Goal: Information Seeking & Learning: Learn about a topic

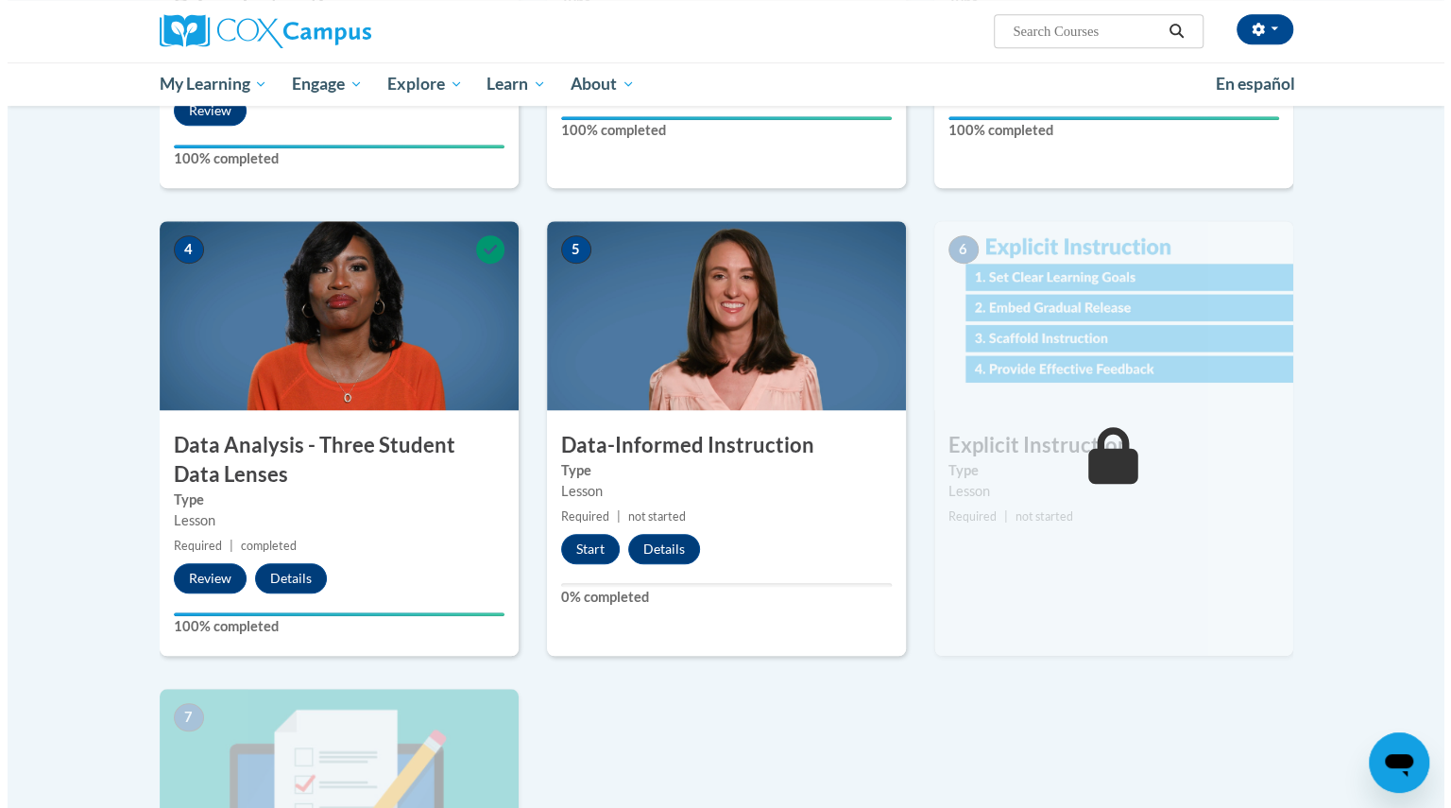
scroll to position [711, 0]
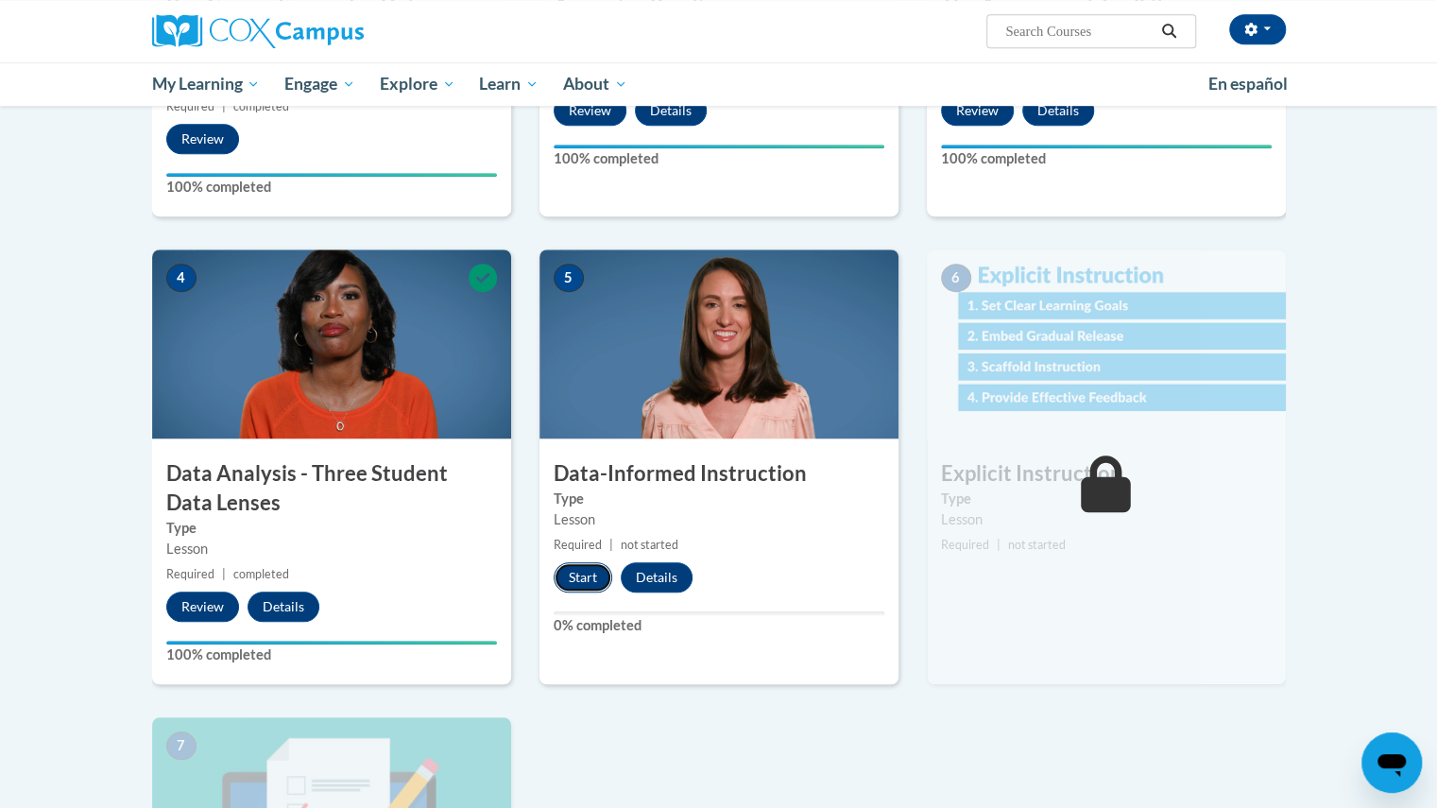
click at [586, 566] on button "Start" at bounding box center [583, 577] width 59 height 30
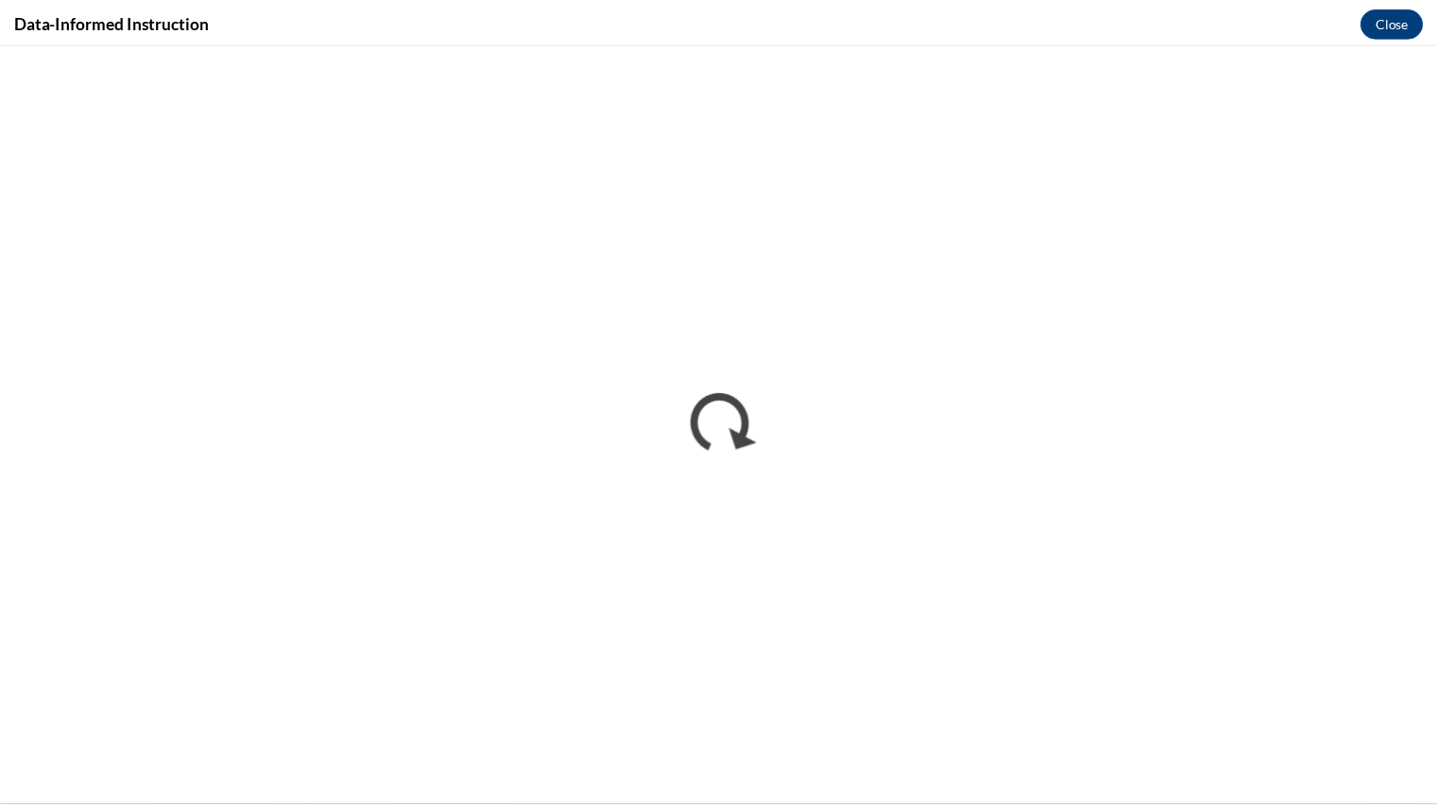
scroll to position [0, 0]
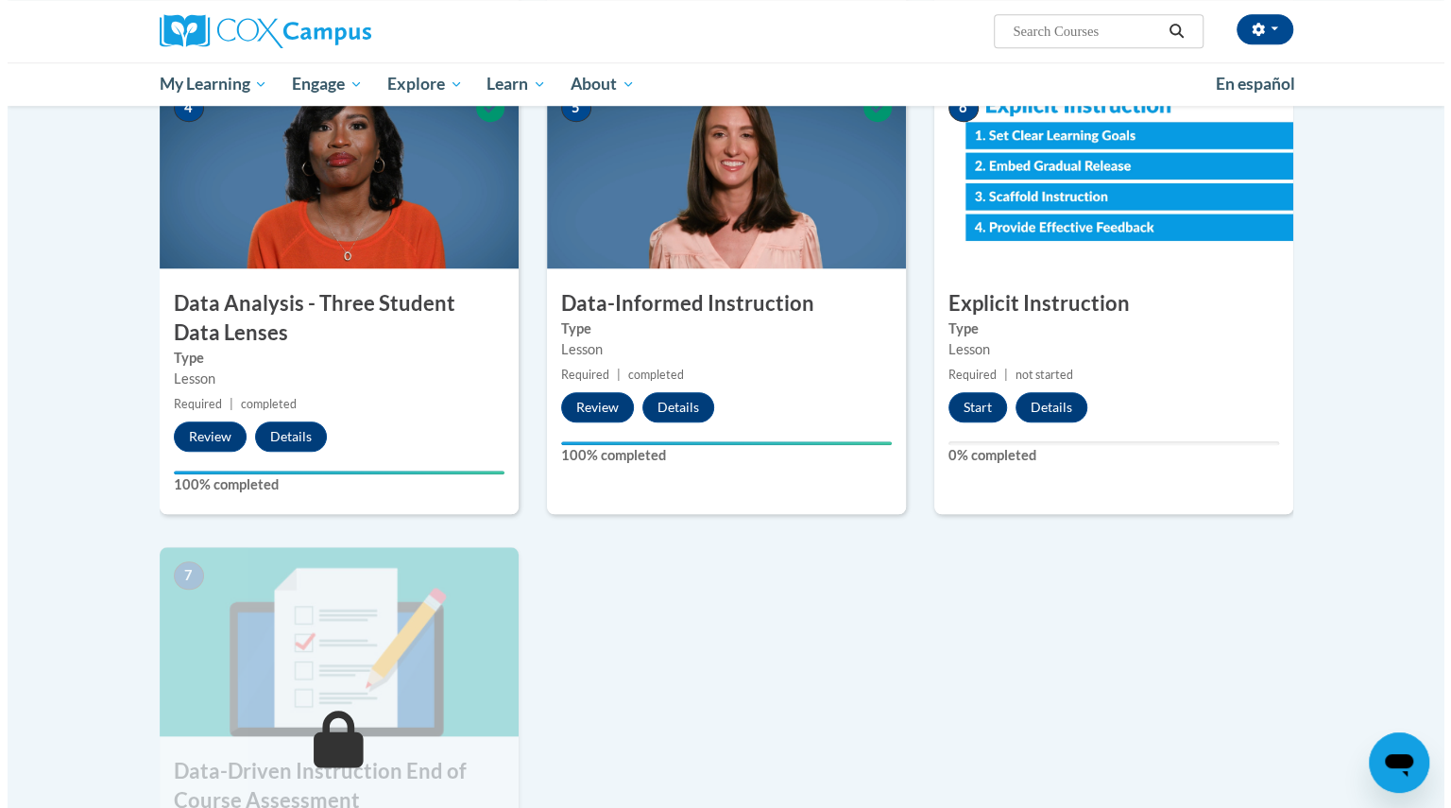
scroll to position [899, 0]
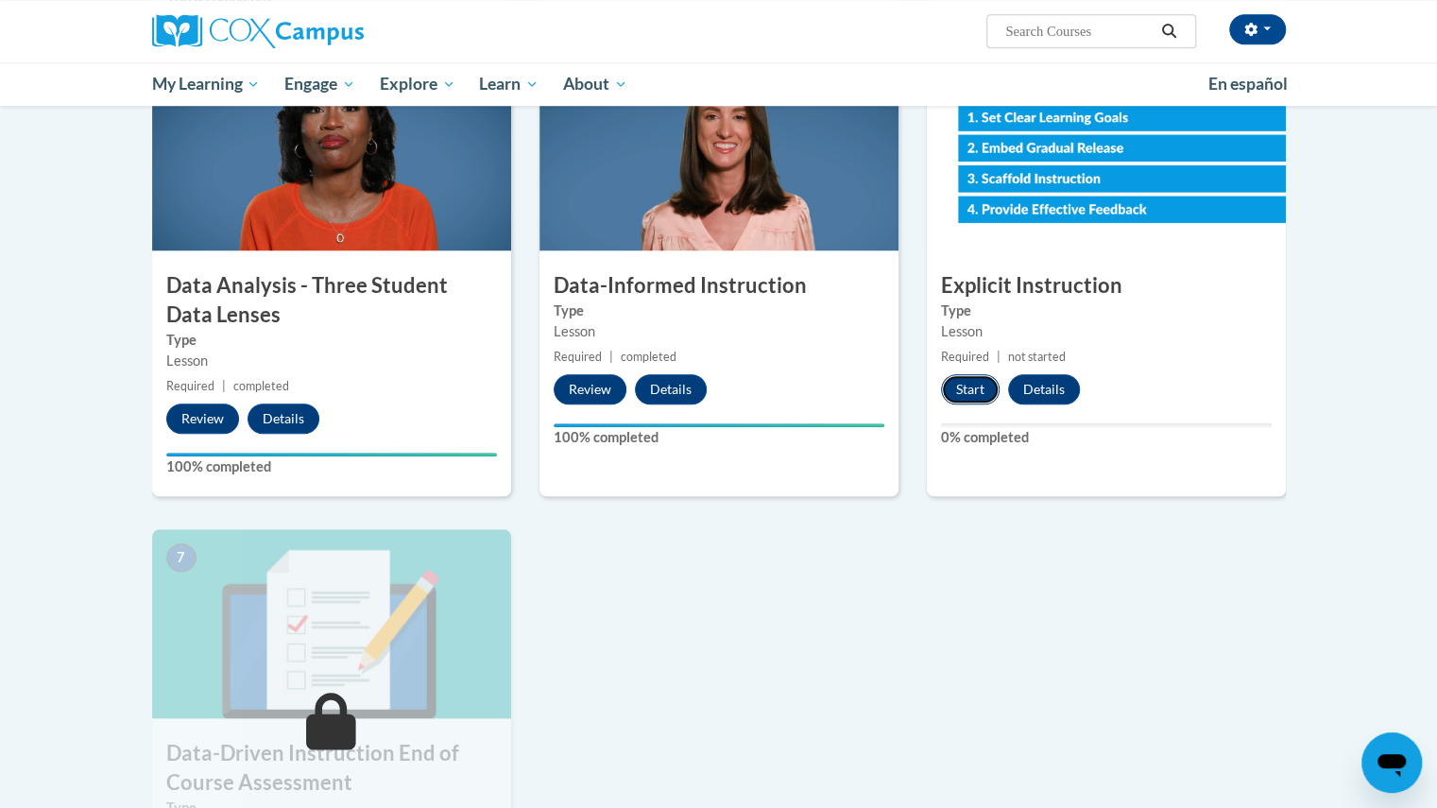
click at [956, 391] on button "Start" at bounding box center [970, 389] width 59 height 30
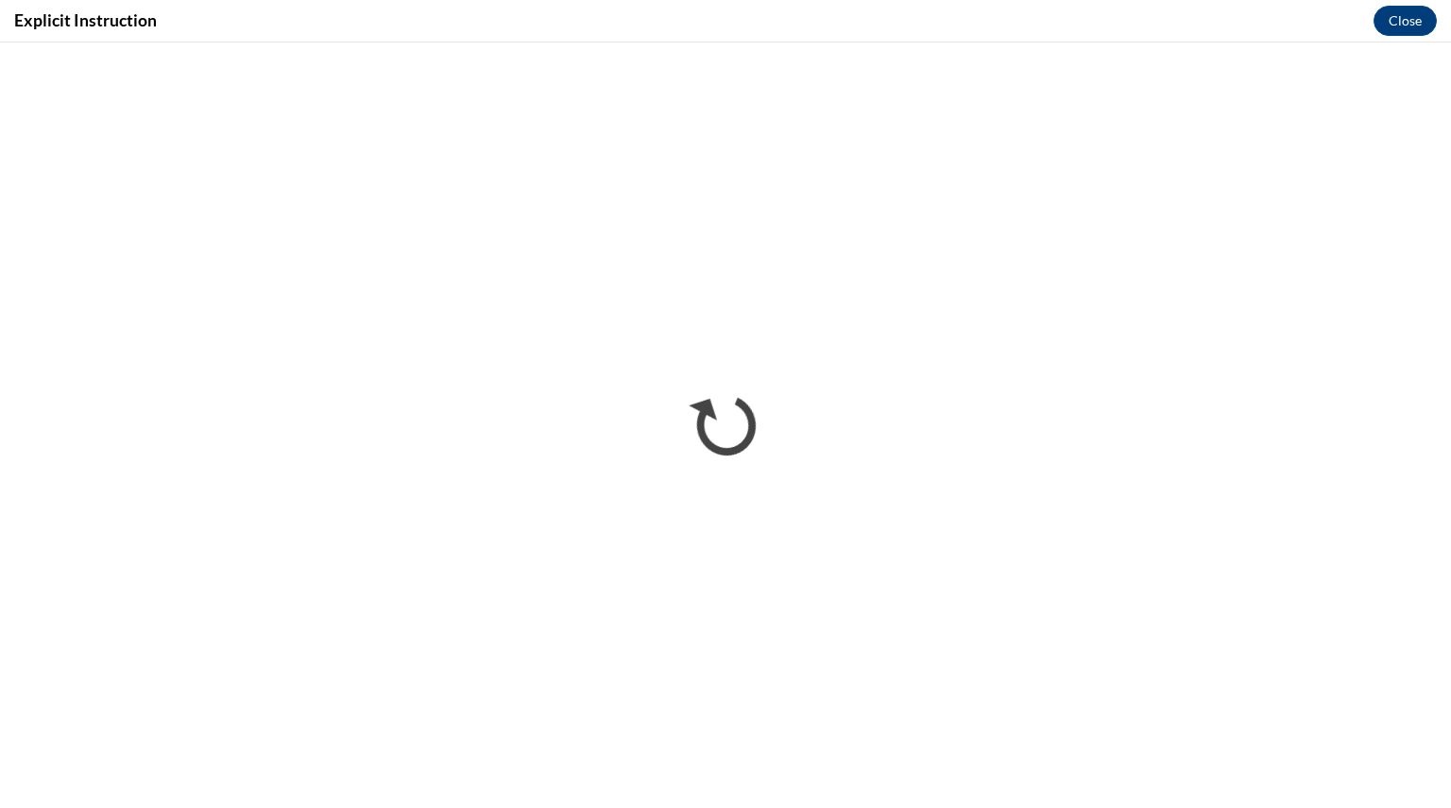
scroll to position [0, 0]
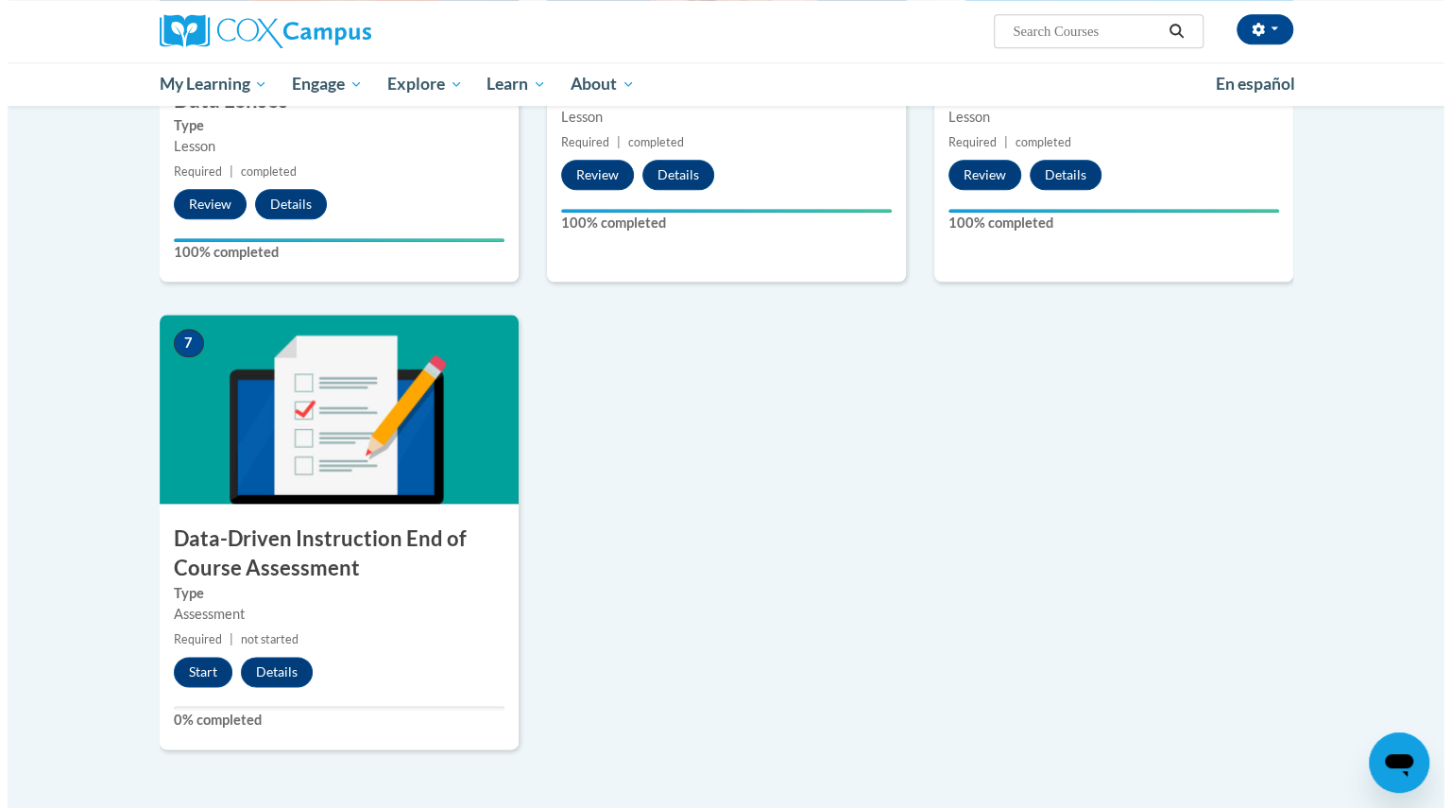
scroll to position [1118, 0]
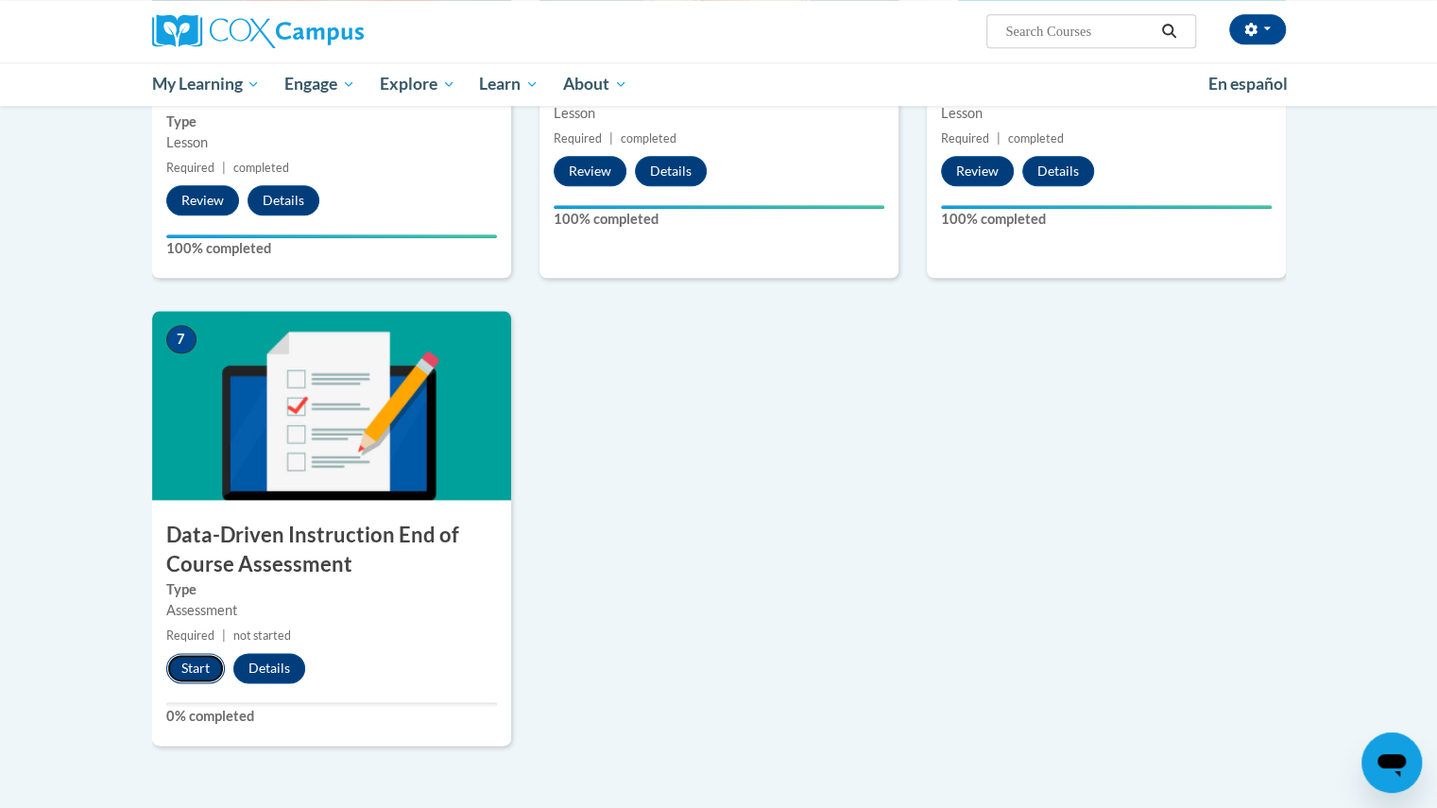
click at [192, 674] on button "Start" at bounding box center [195, 668] width 59 height 30
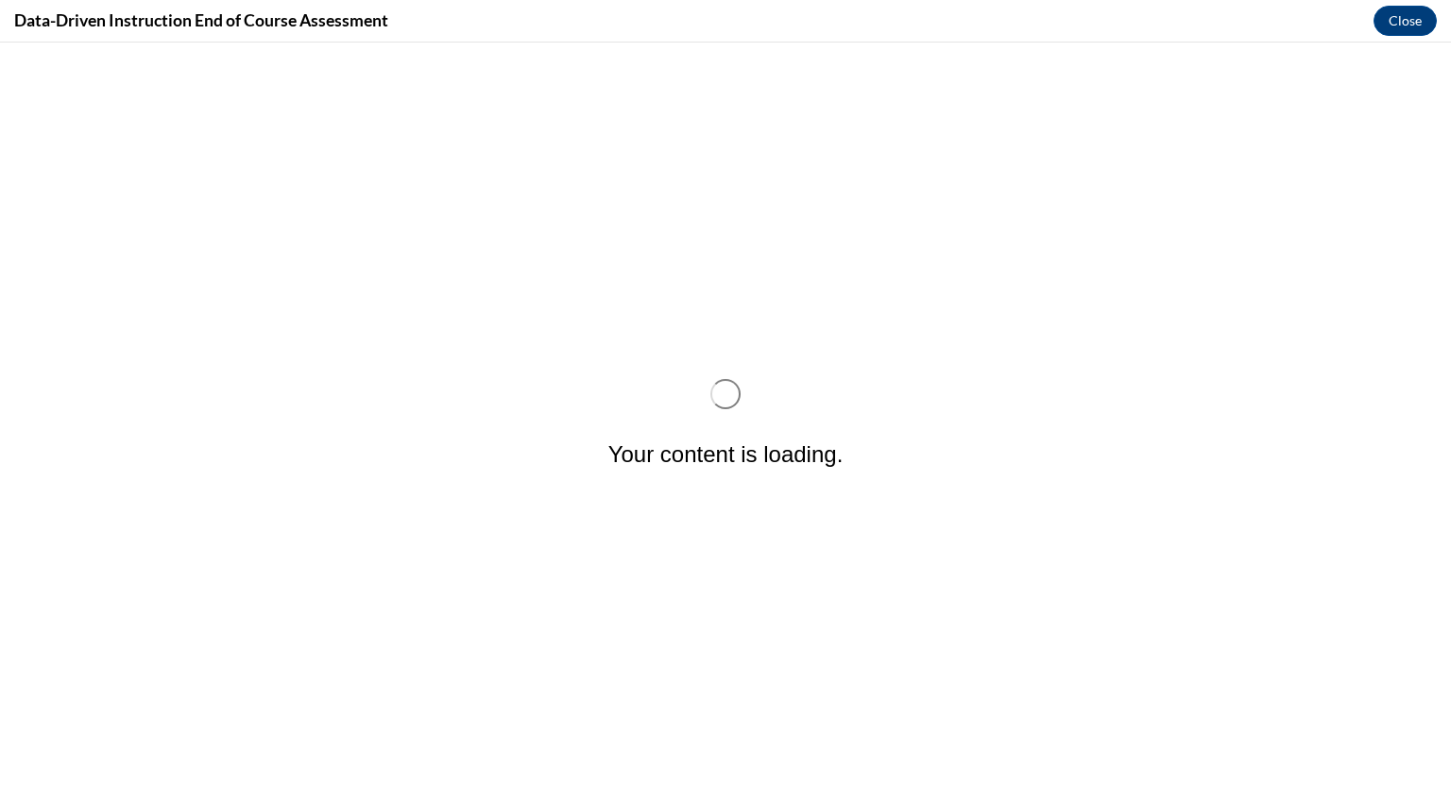
scroll to position [0, 0]
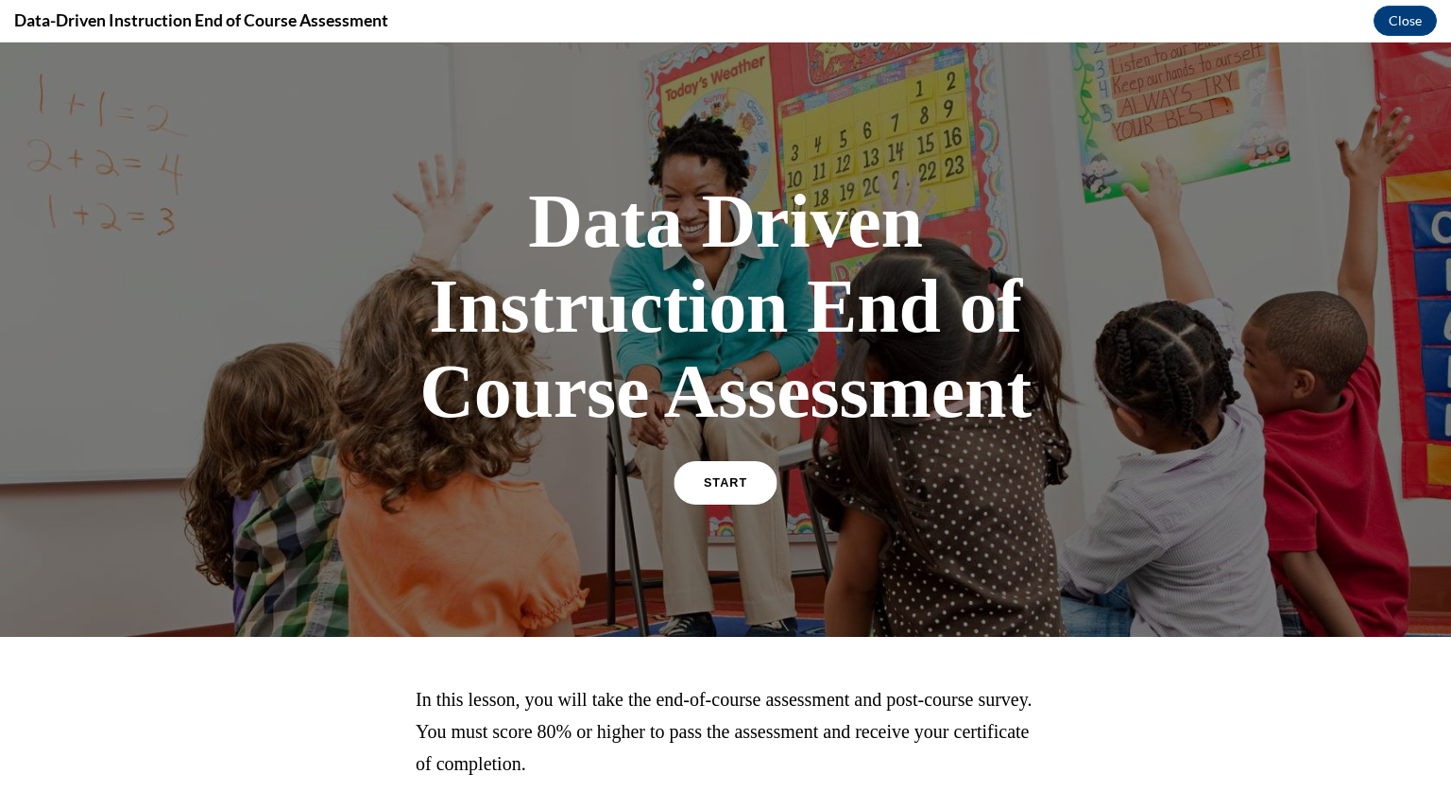
click at [725, 483] on span "START" at bounding box center [725, 483] width 43 height 14
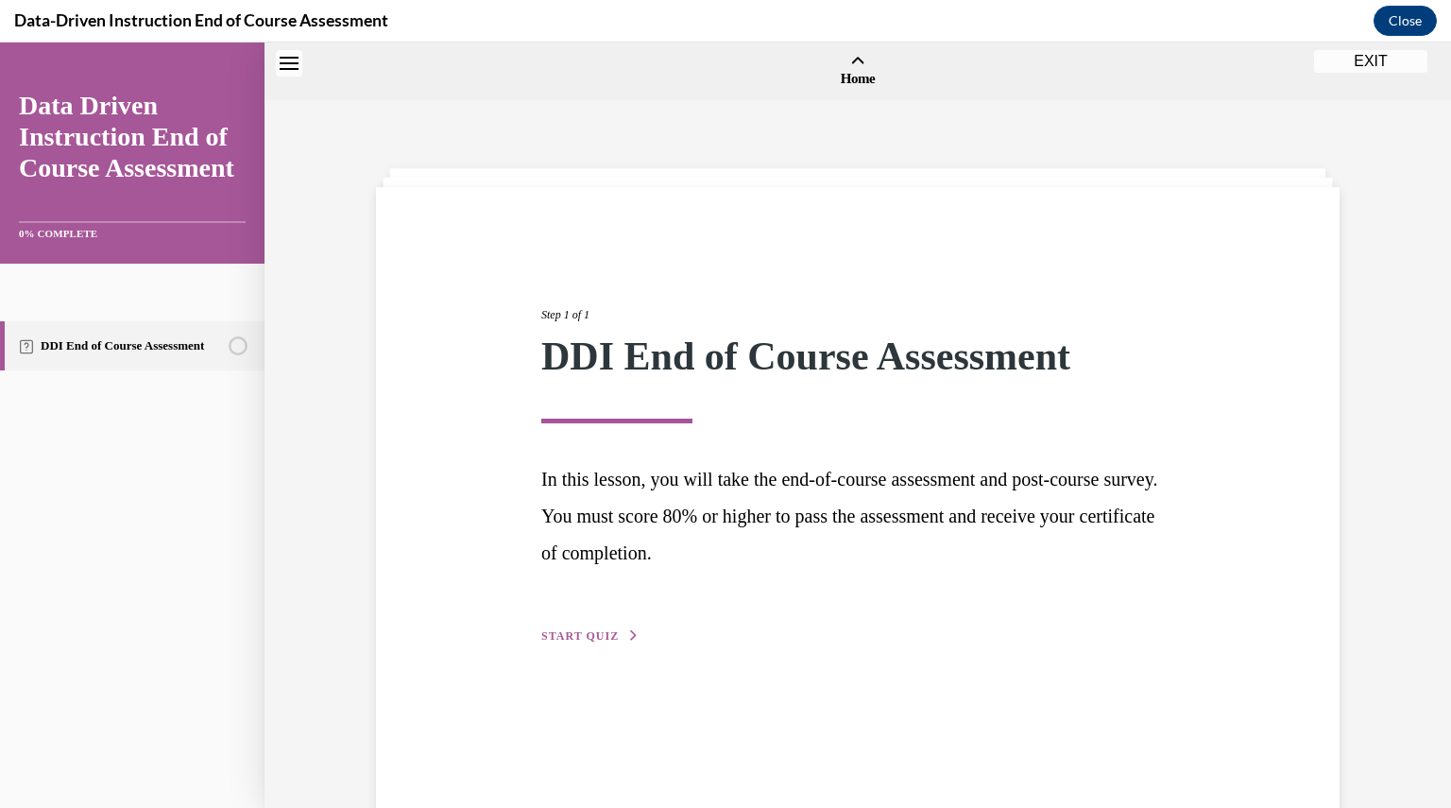
scroll to position [59, 0]
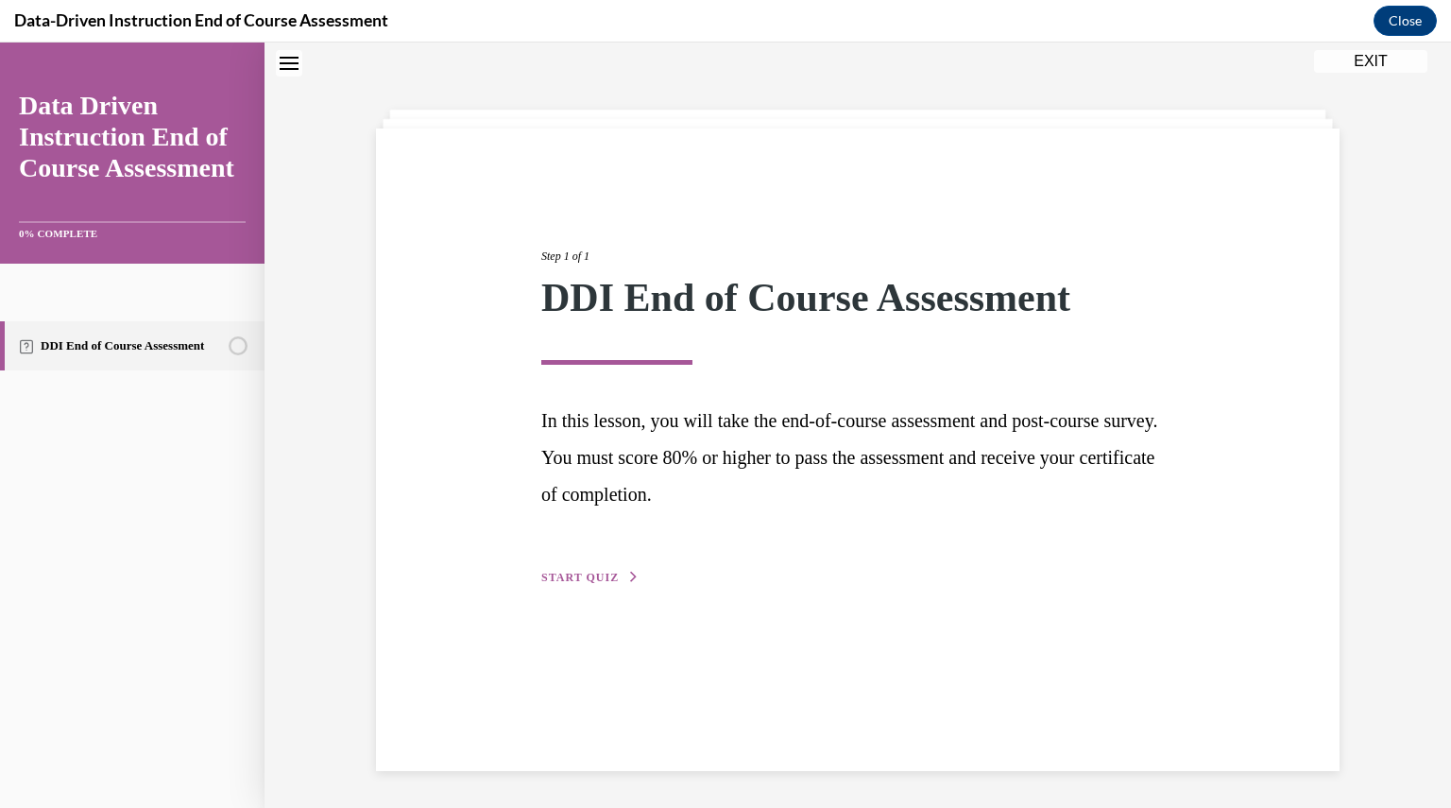
click at [579, 573] on span "START QUIZ" at bounding box center [579, 577] width 77 height 13
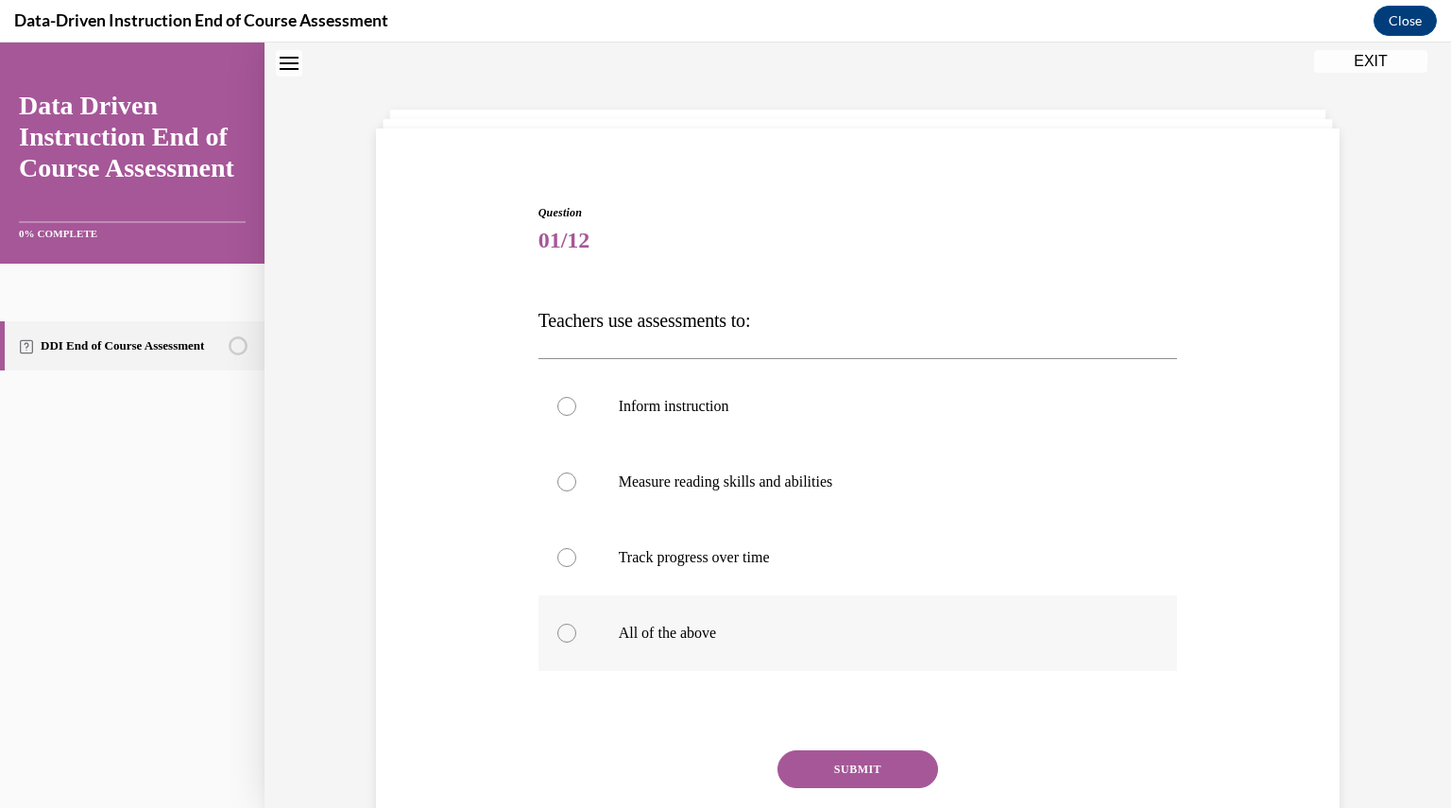
click at [557, 632] on div at bounding box center [566, 633] width 19 height 19
click at [557, 632] on input "All of the above" at bounding box center [566, 633] width 19 height 19
radio input "true"
click at [849, 766] on button "SUBMIT" at bounding box center [858, 769] width 161 height 38
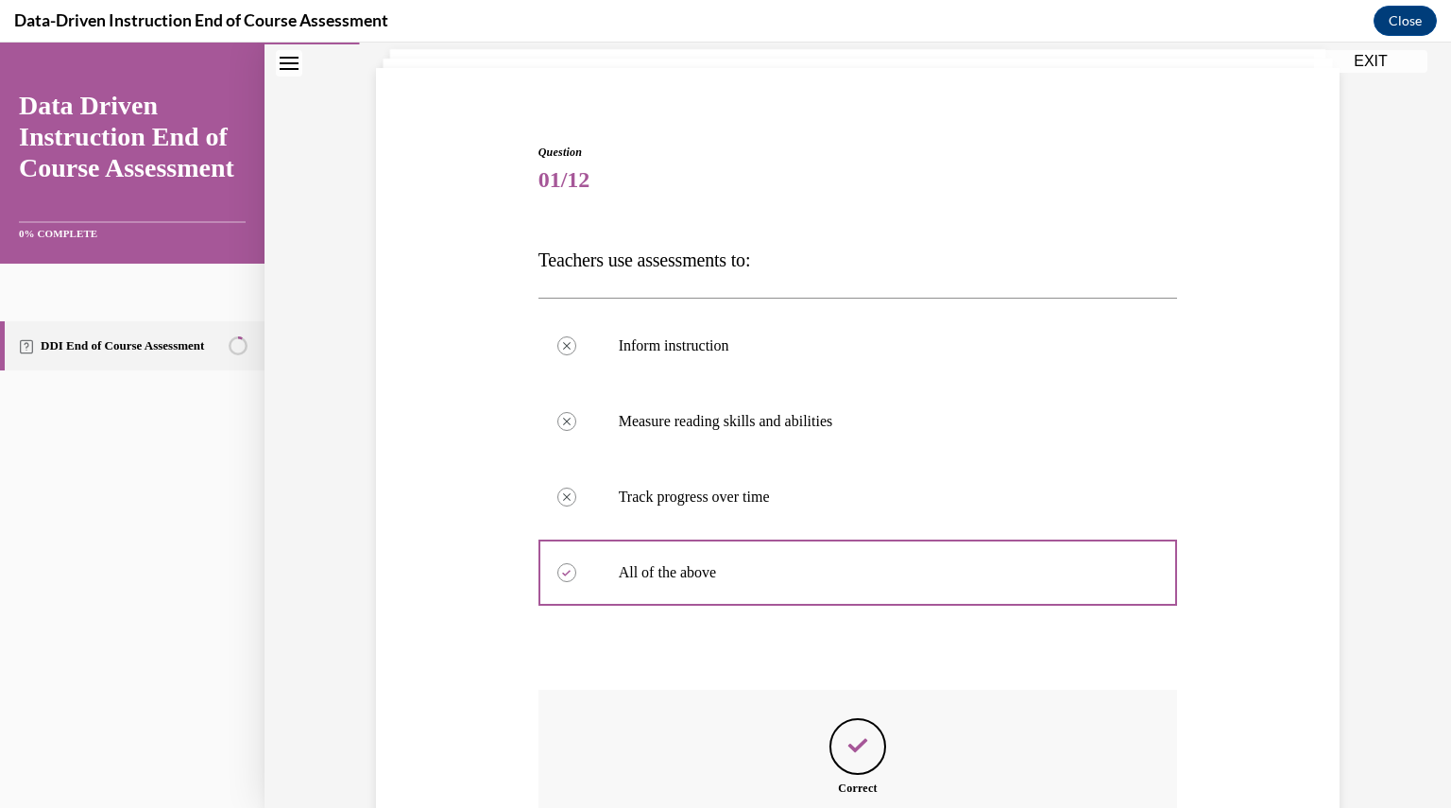
scroll to position [346, 0]
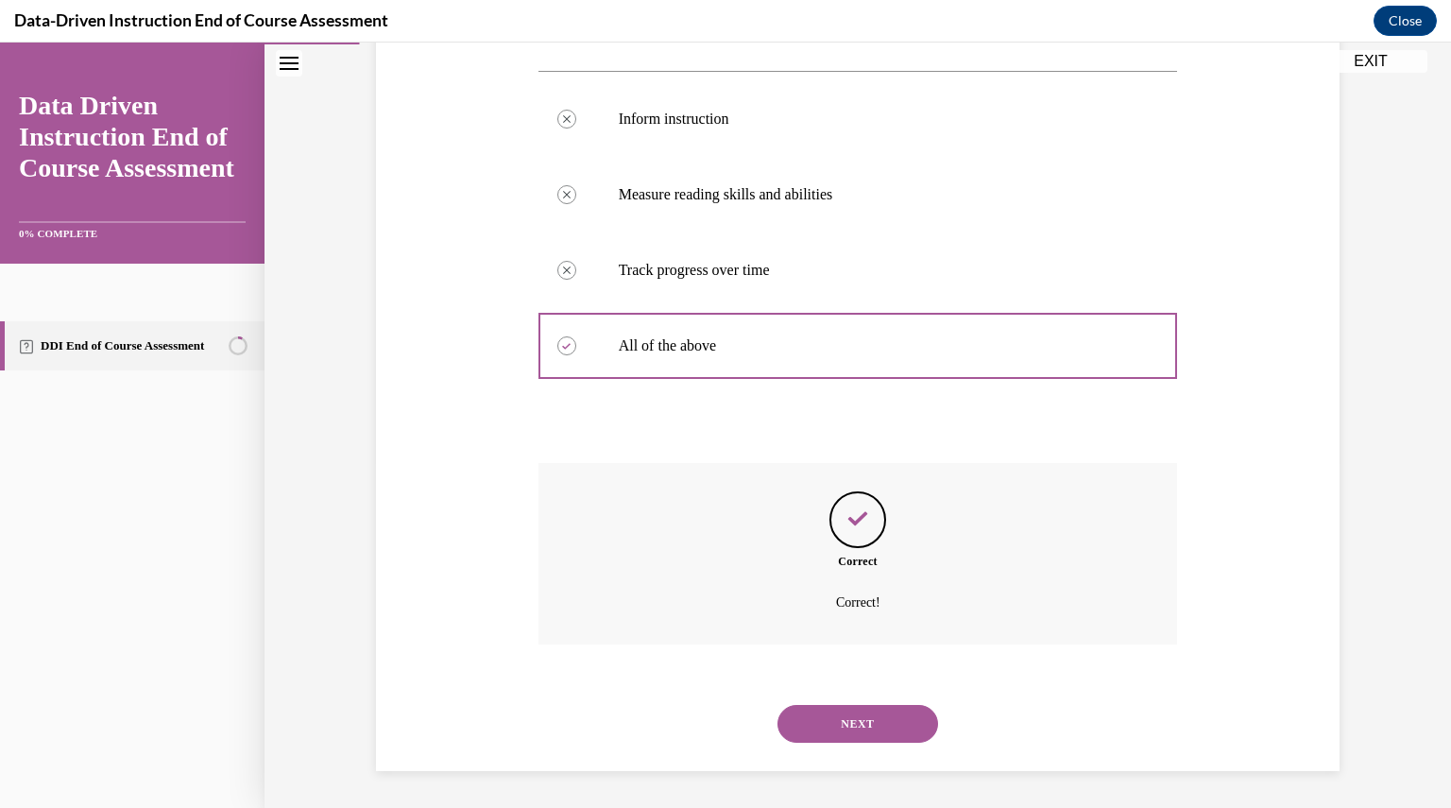
click at [888, 715] on button "NEXT" at bounding box center [858, 724] width 161 height 38
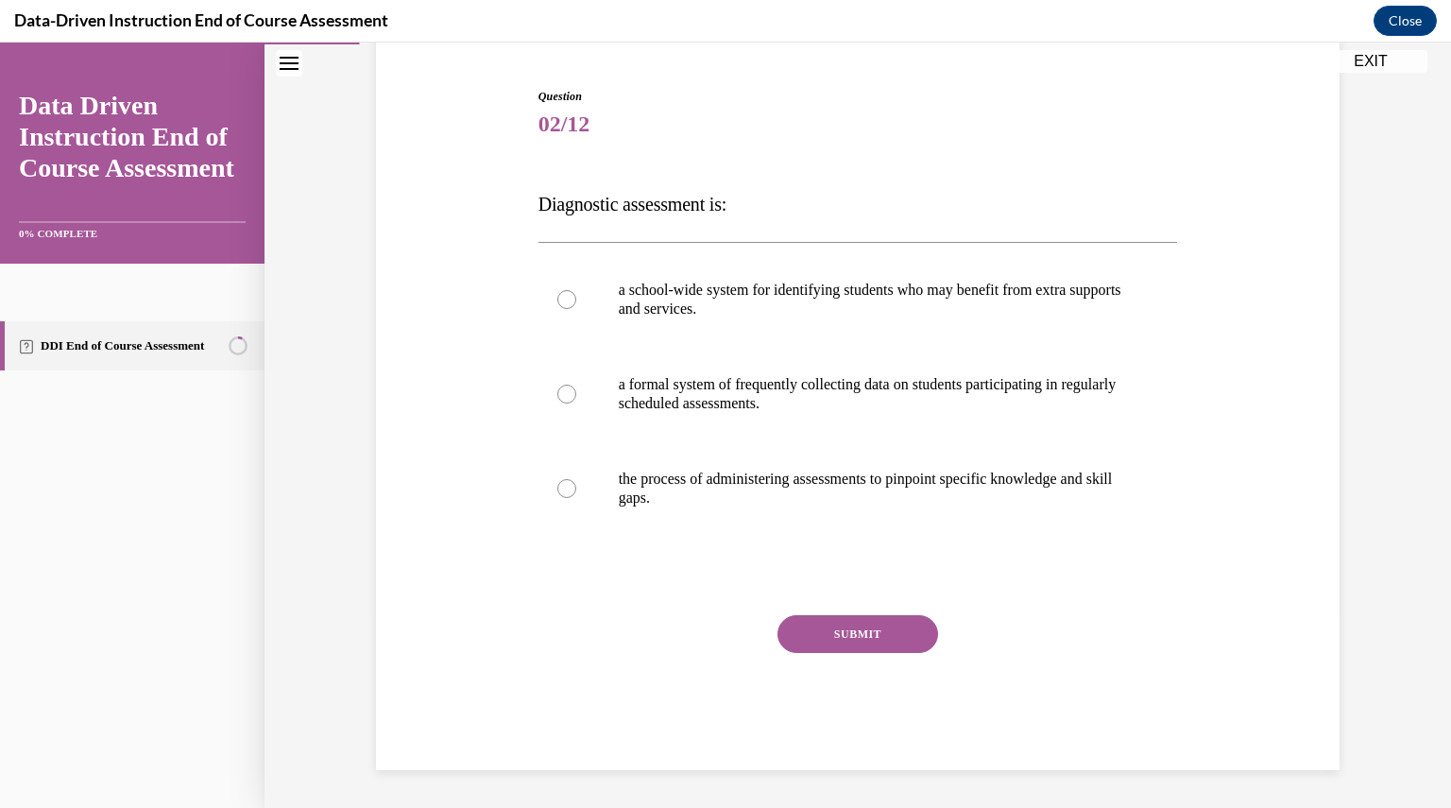
scroll to position [174, 0]
click at [557, 491] on div at bounding box center [566, 489] width 19 height 19
click at [557, 491] on input "the process of administering assessments to pinpoint specific knowledge and ski…" at bounding box center [566, 489] width 19 height 19
radio input "true"
click at [840, 638] on button "SUBMIT" at bounding box center [858, 635] width 161 height 38
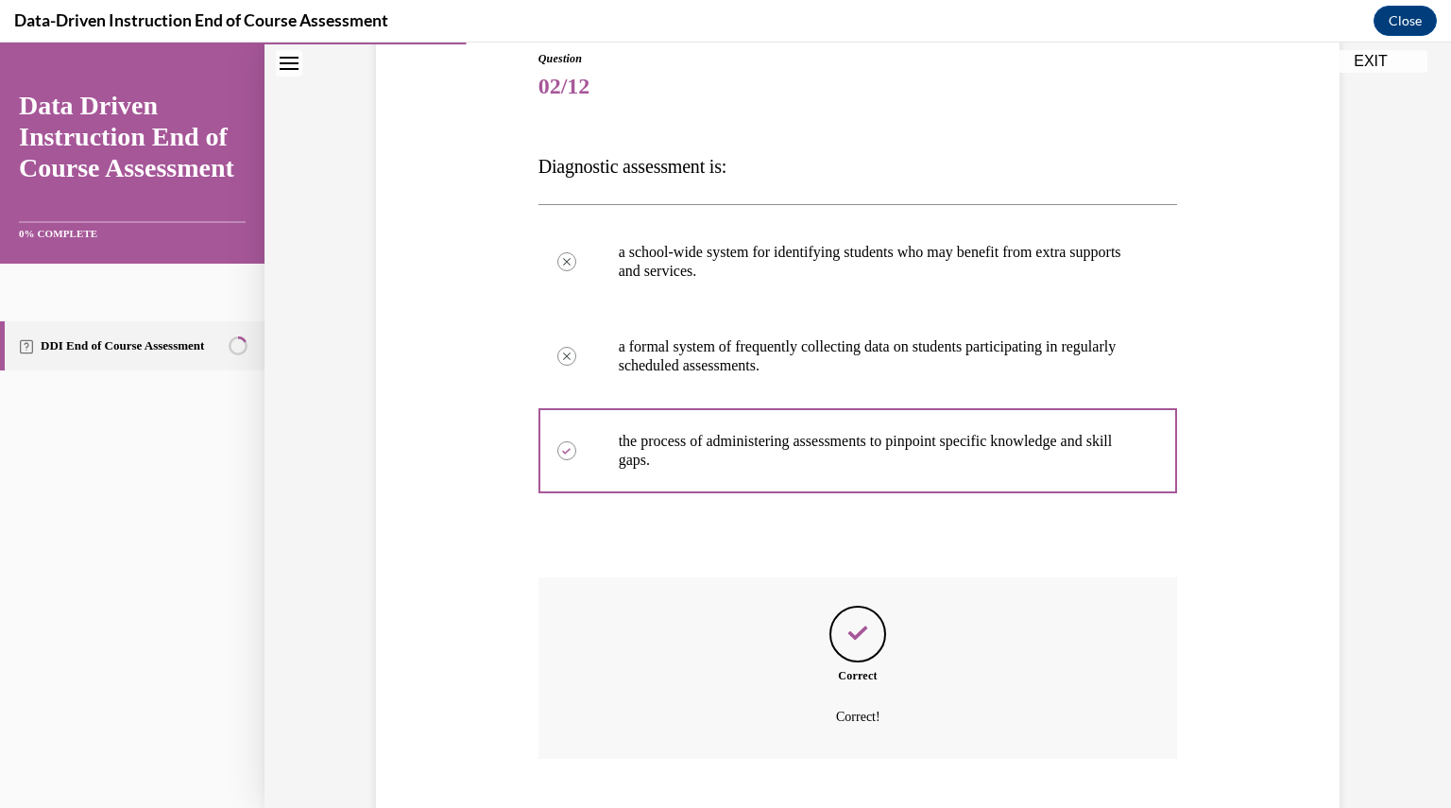
scroll to position [327, 0]
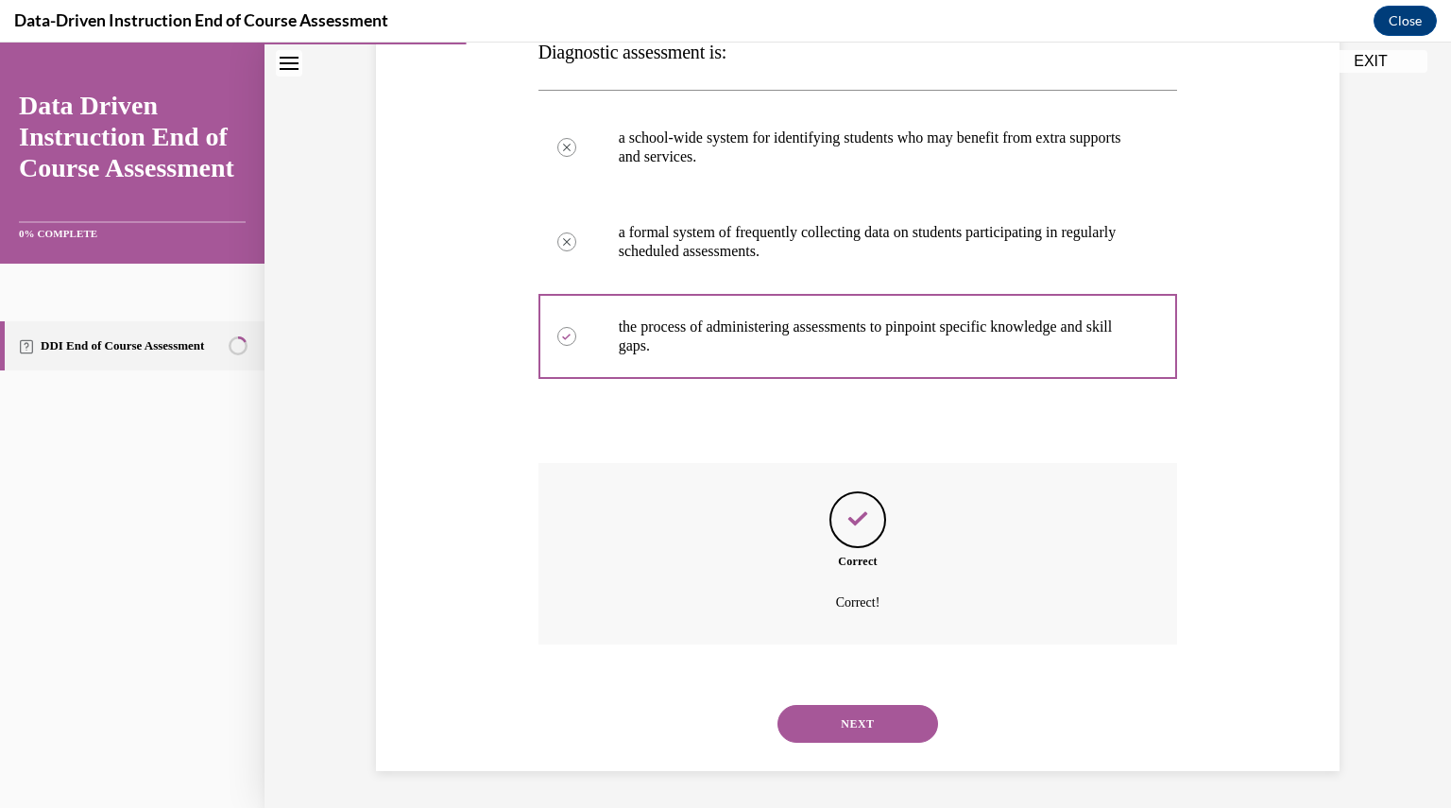
click at [851, 719] on button "NEXT" at bounding box center [858, 724] width 161 height 38
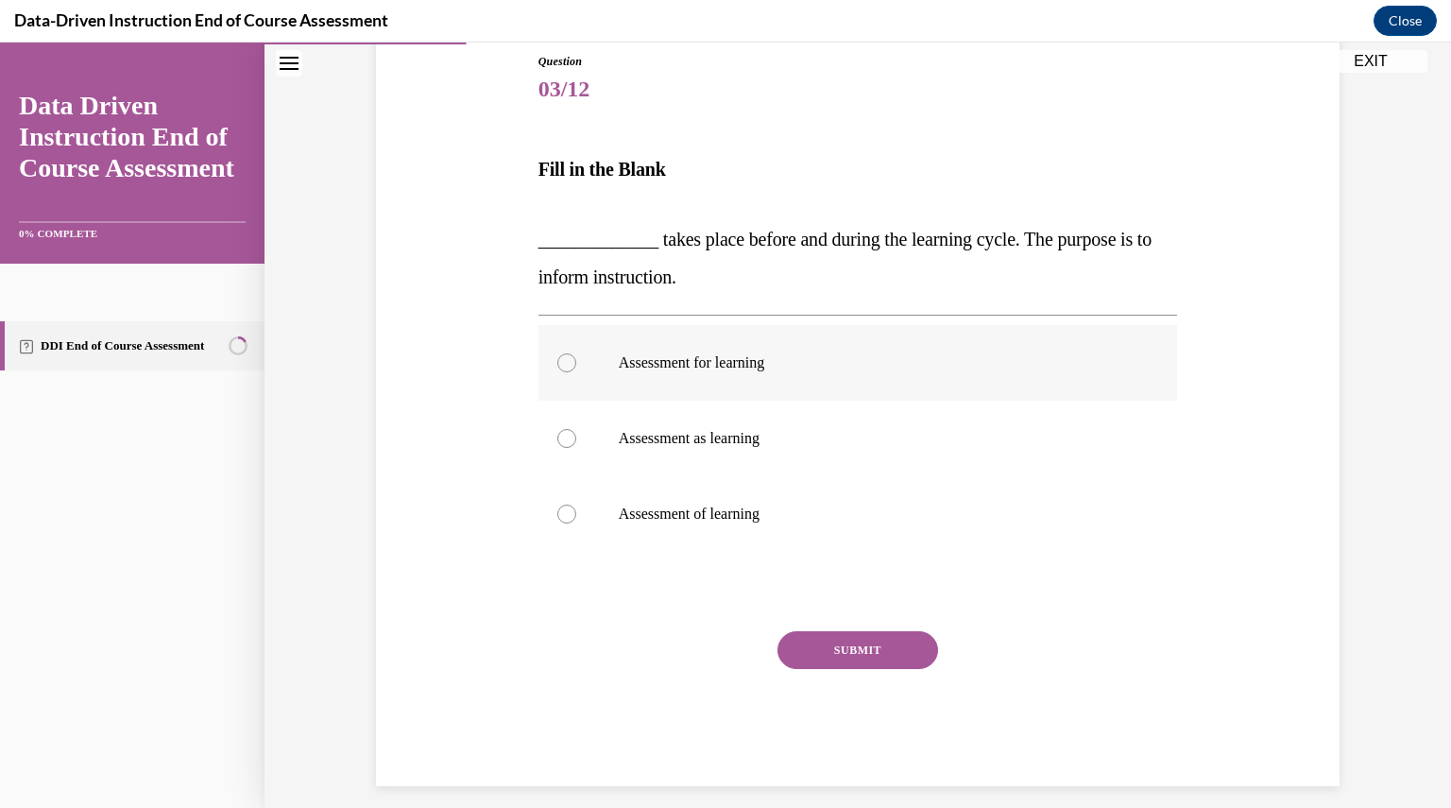
click at [558, 360] on div at bounding box center [566, 362] width 19 height 19
click at [558, 360] on input "Assessment for learning" at bounding box center [566, 362] width 19 height 19
radio input "true"
click at [845, 649] on button "SUBMIT" at bounding box center [858, 650] width 161 height 38
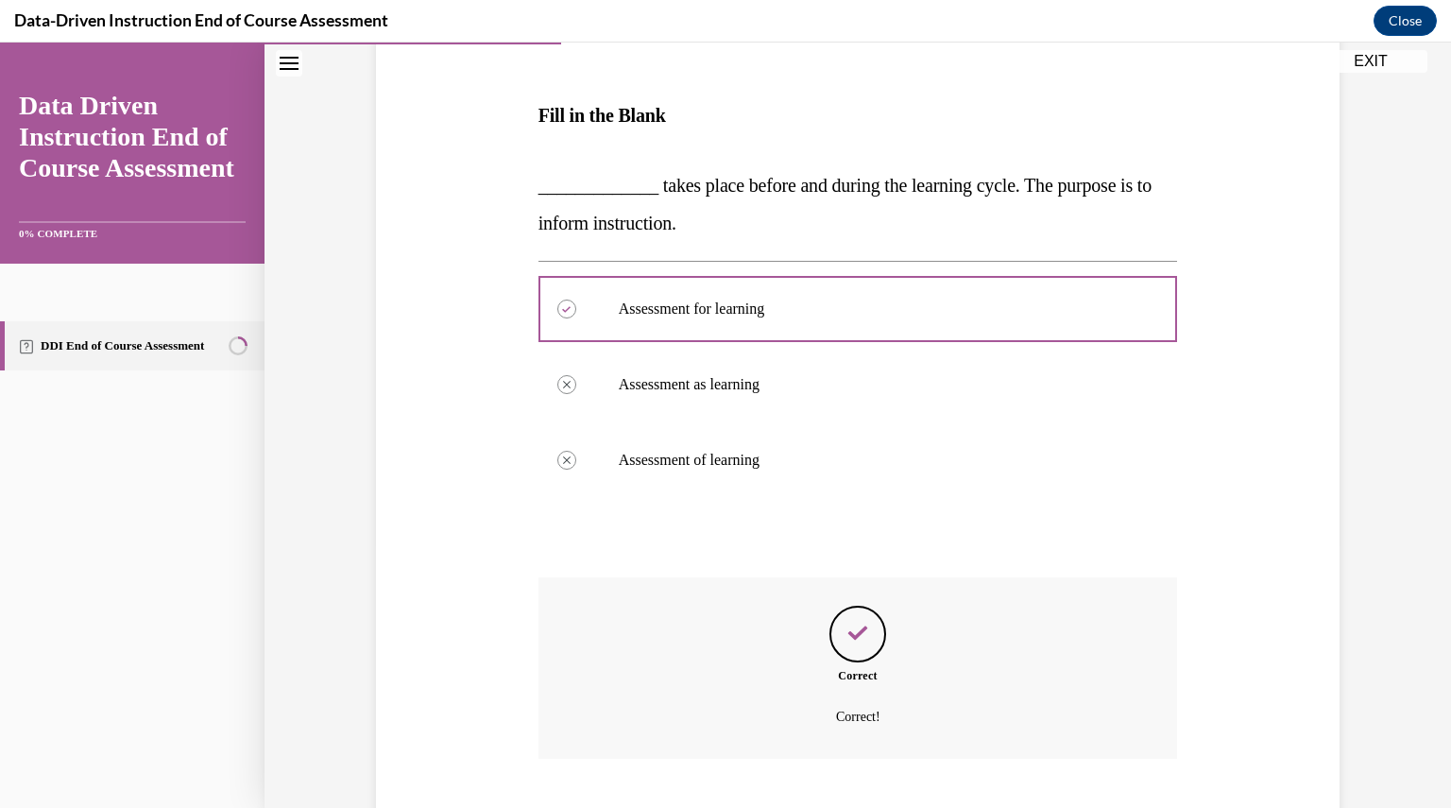
scroll to position [378, 0]
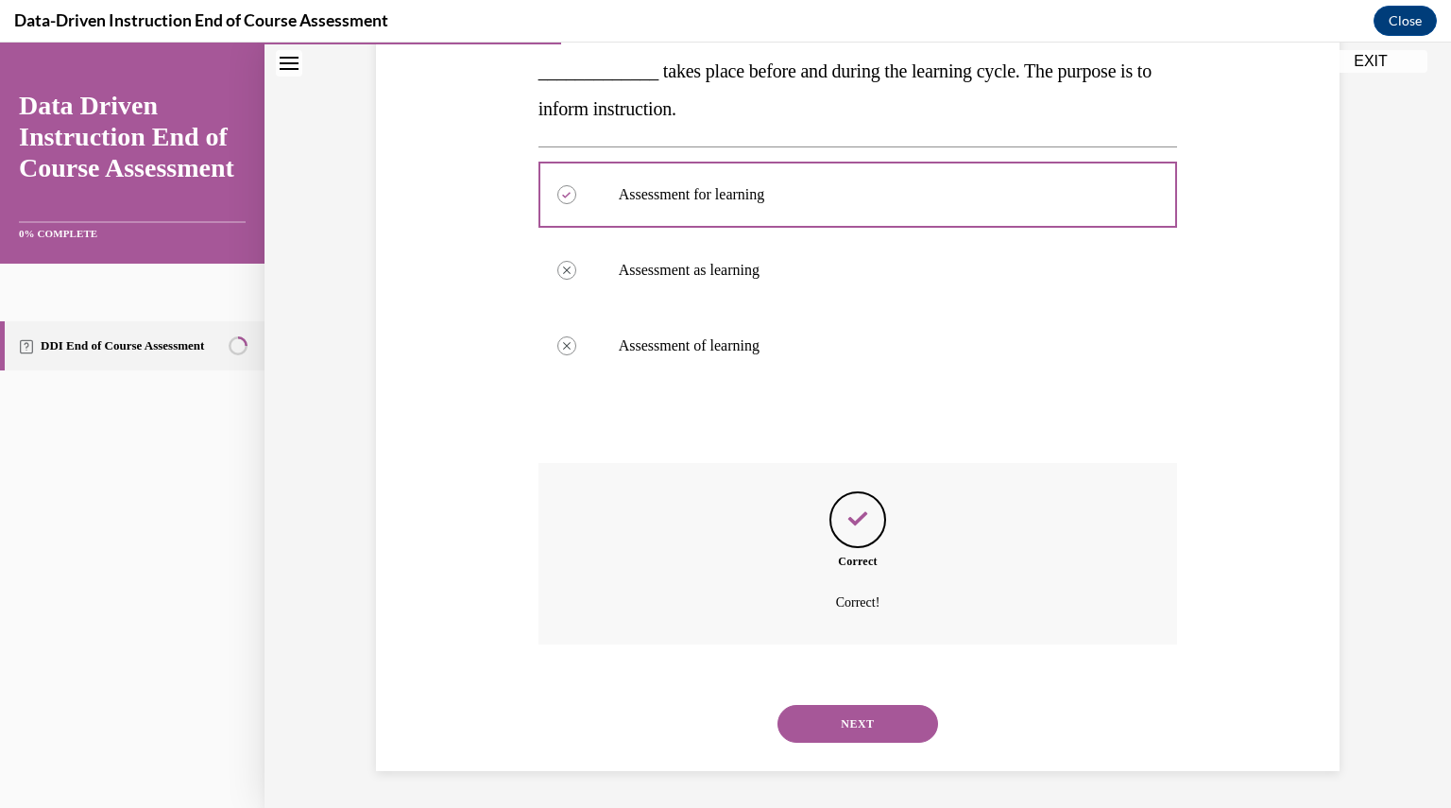
click at [853, 727] on button "NEXT" at bounding box center [858, 724] width 161 height 38
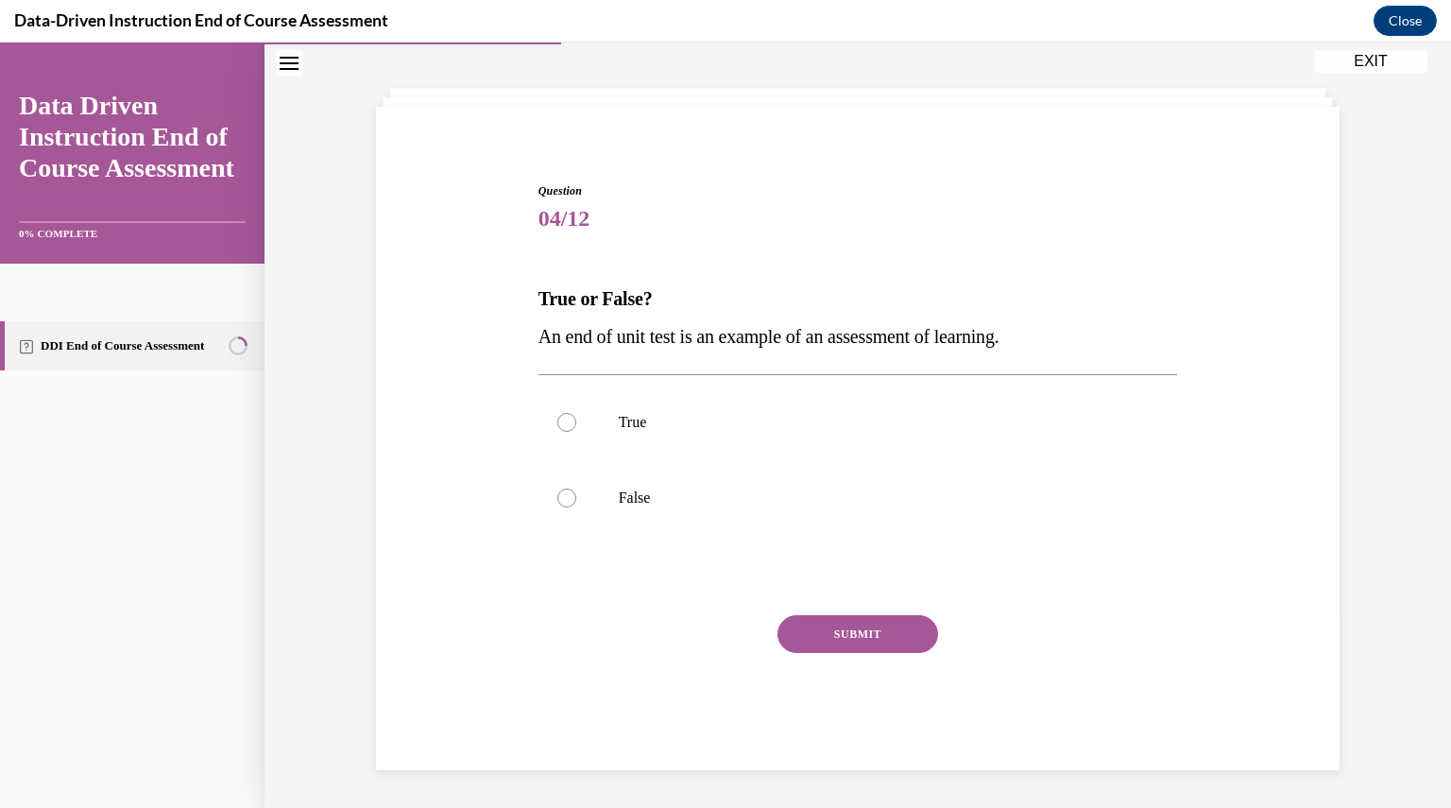
scroll to position [79, 0]
click at [557, 417] on div at bounding box center [566, 423] width 19 height 19
click at [557, 417] on input "True" at bounding box center [566, 423] width 19 height 19
radio input "true"
click at [830, 636] on button "SUBMIT" at bounding box center [858, 635] width 161 height 38
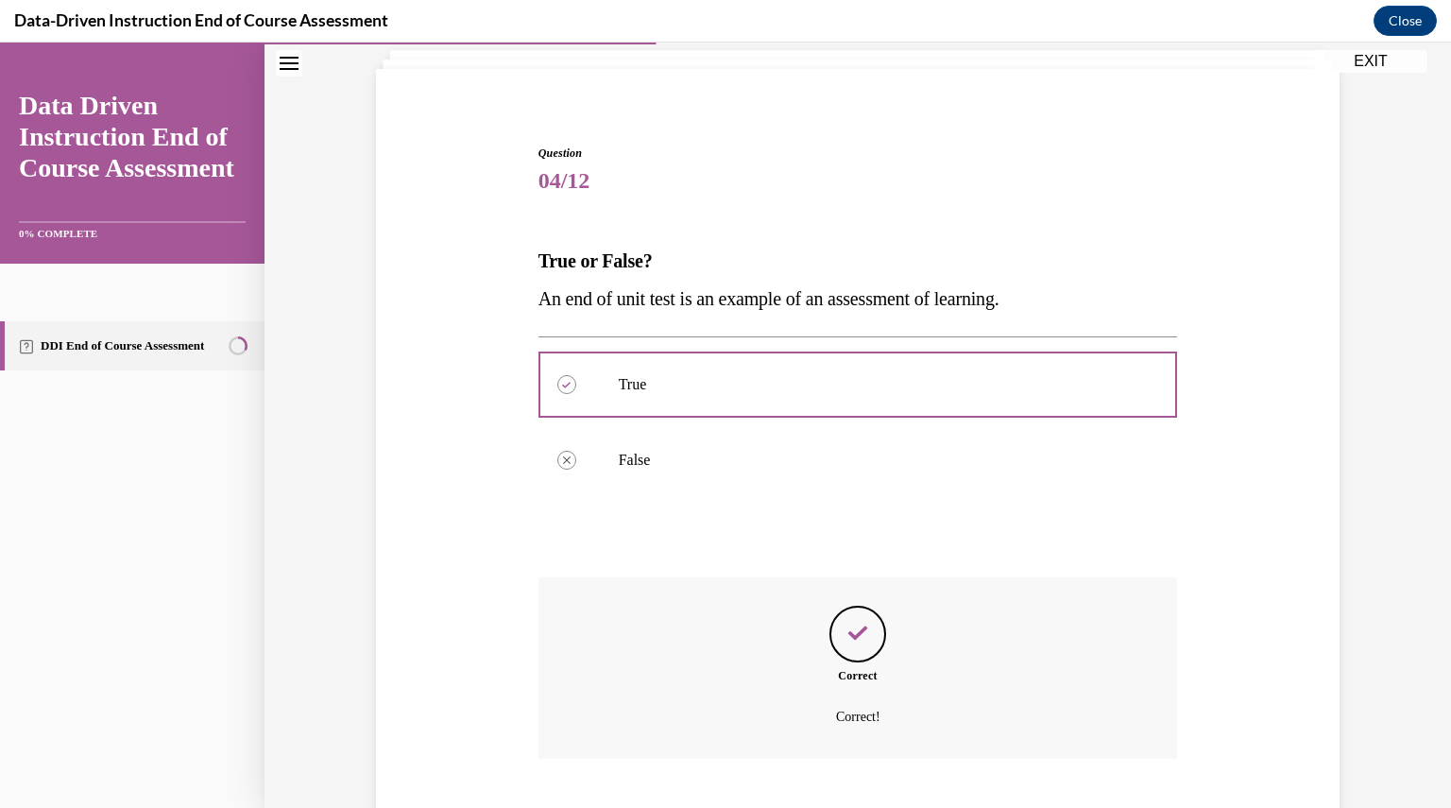
scroll to position [232, 0]
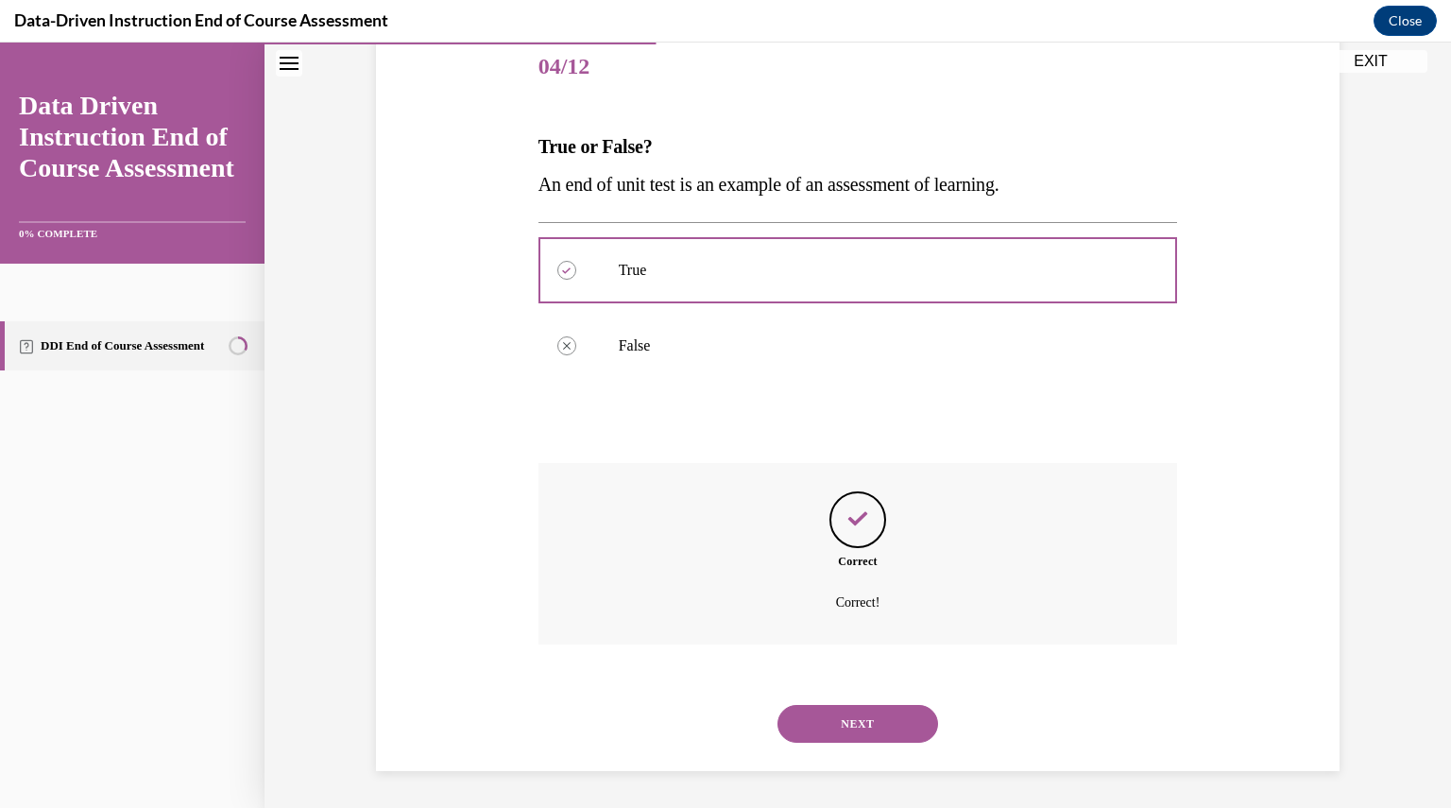
click at [856, 731] on button "NEXT" at bounding box center [858, 724] width 161 height 38
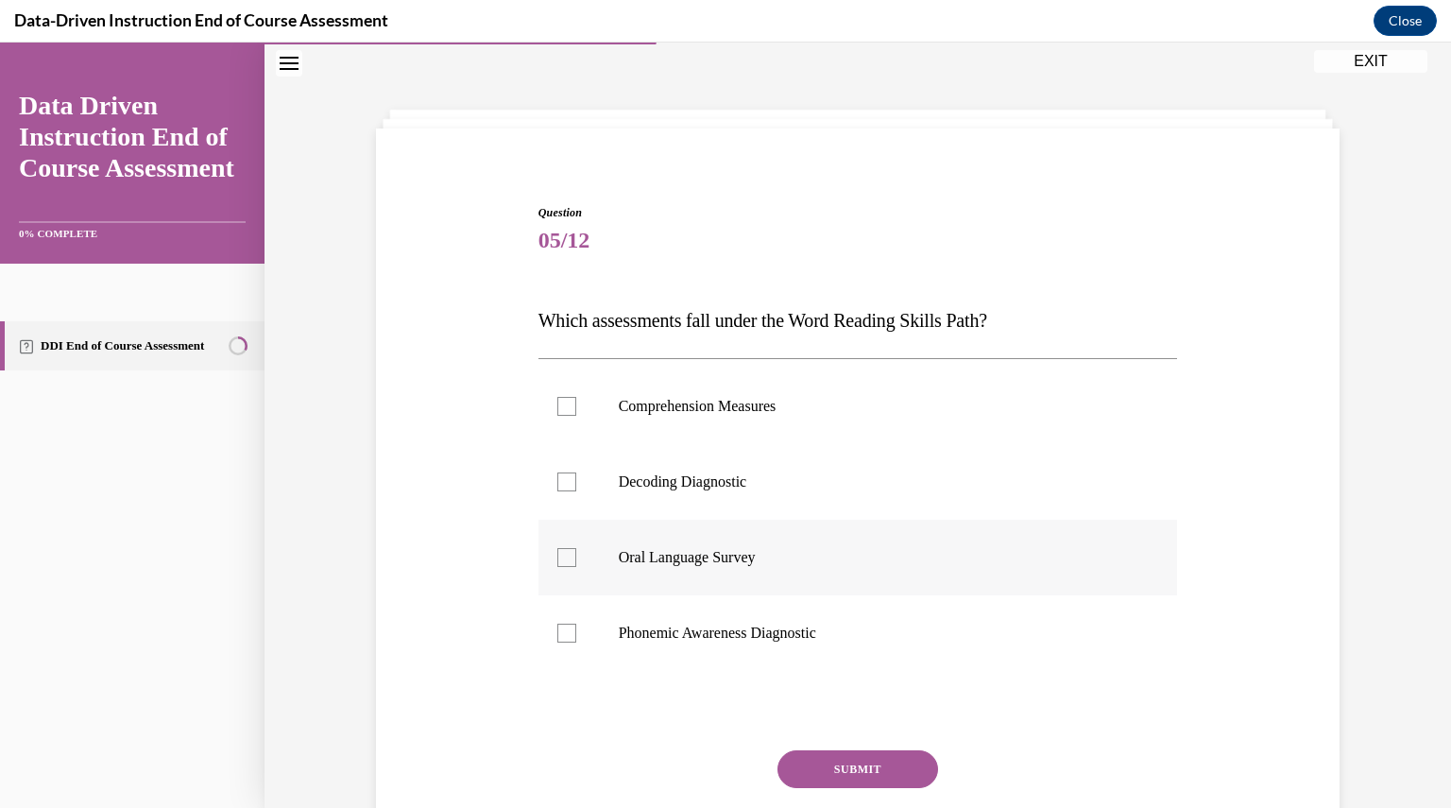
scroll to position [79, 0]
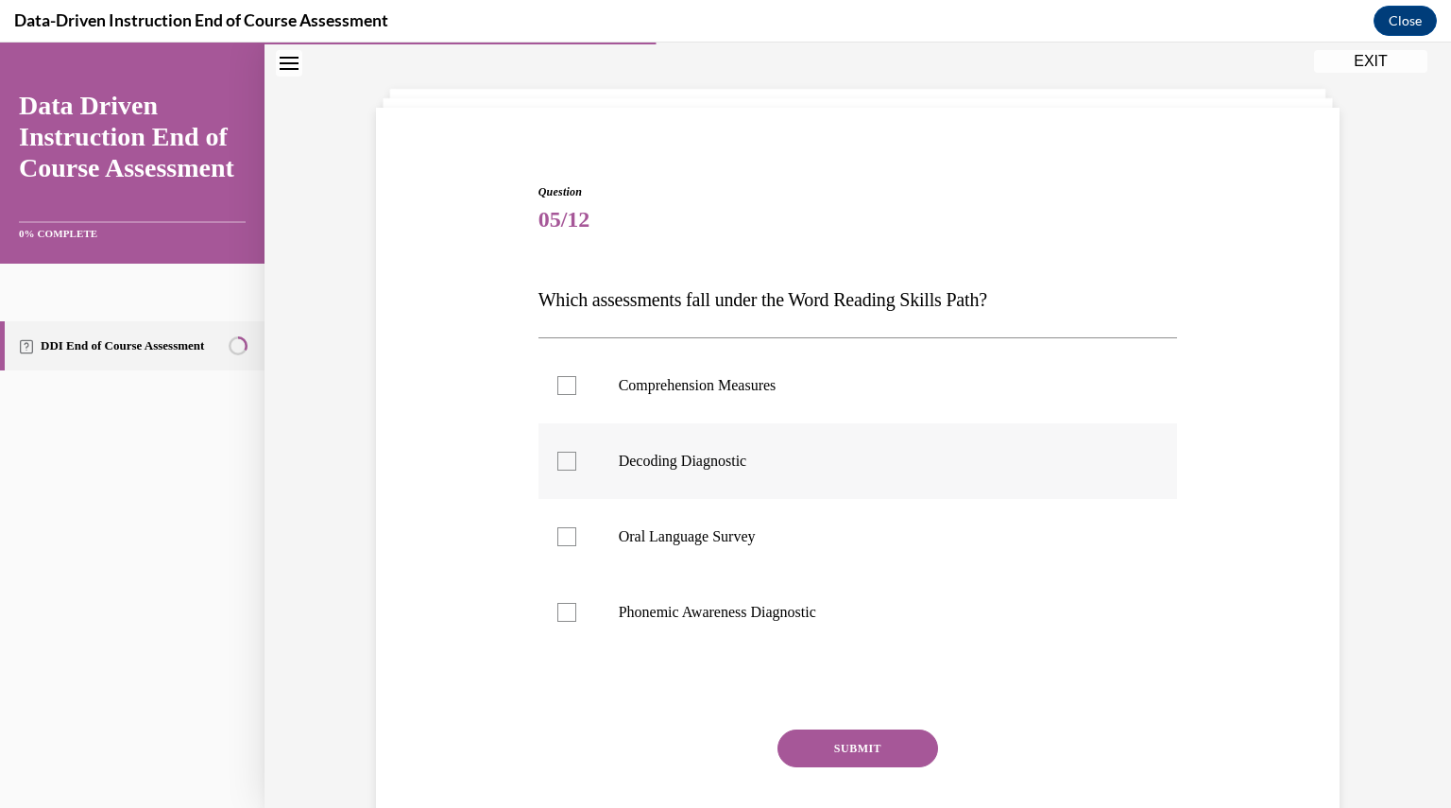
click at [561, 461] on div at bounding box center [566, 461] width 19 height 19
click at [561, 461] on input "Decoding Diagnostic" at bounding box center [566, 461] width 19 height 19
checkbox input "true"
click at [826, 737] on button "SUBMIT" at bounding box center [858, 748] width 161 height 38
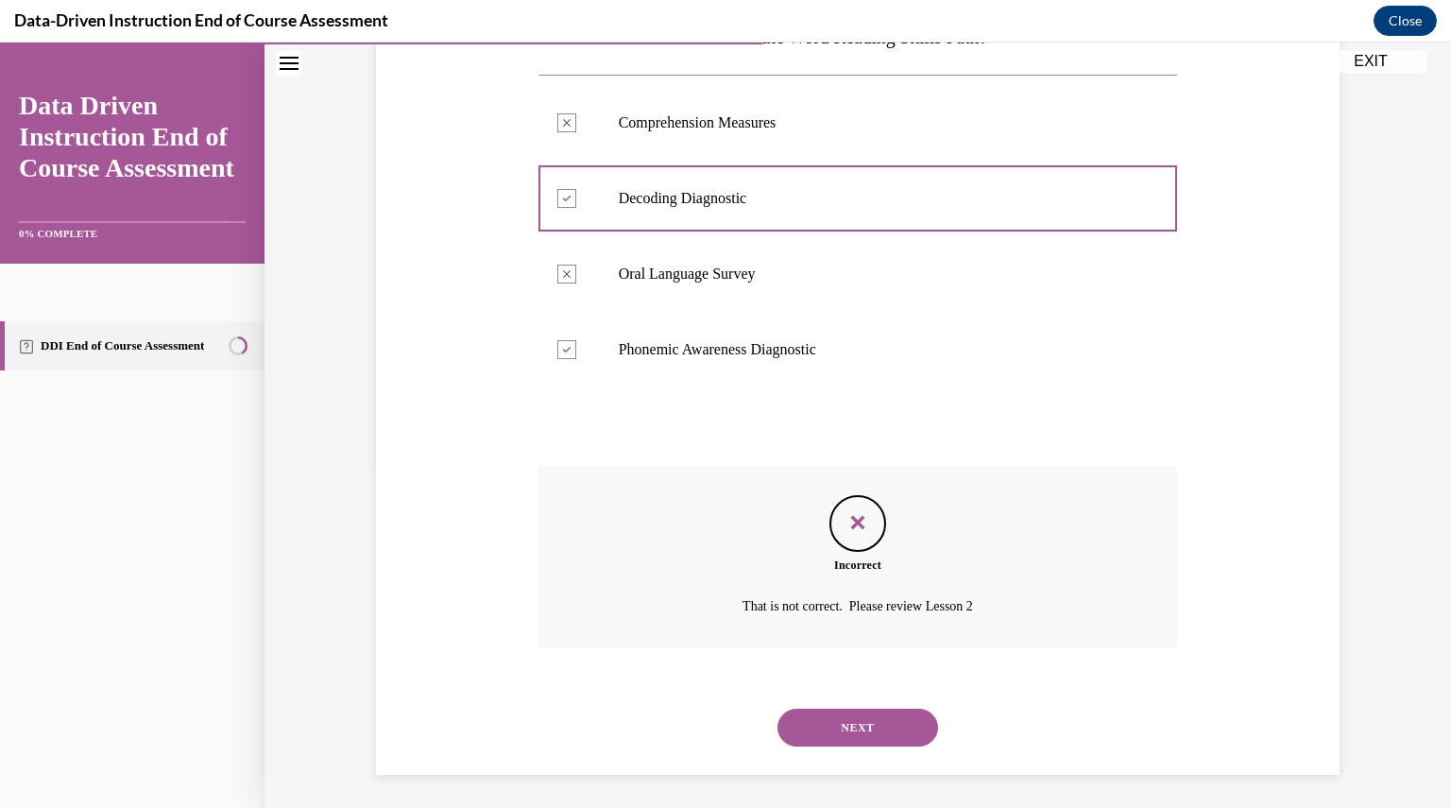
scroll to position [346, 0]
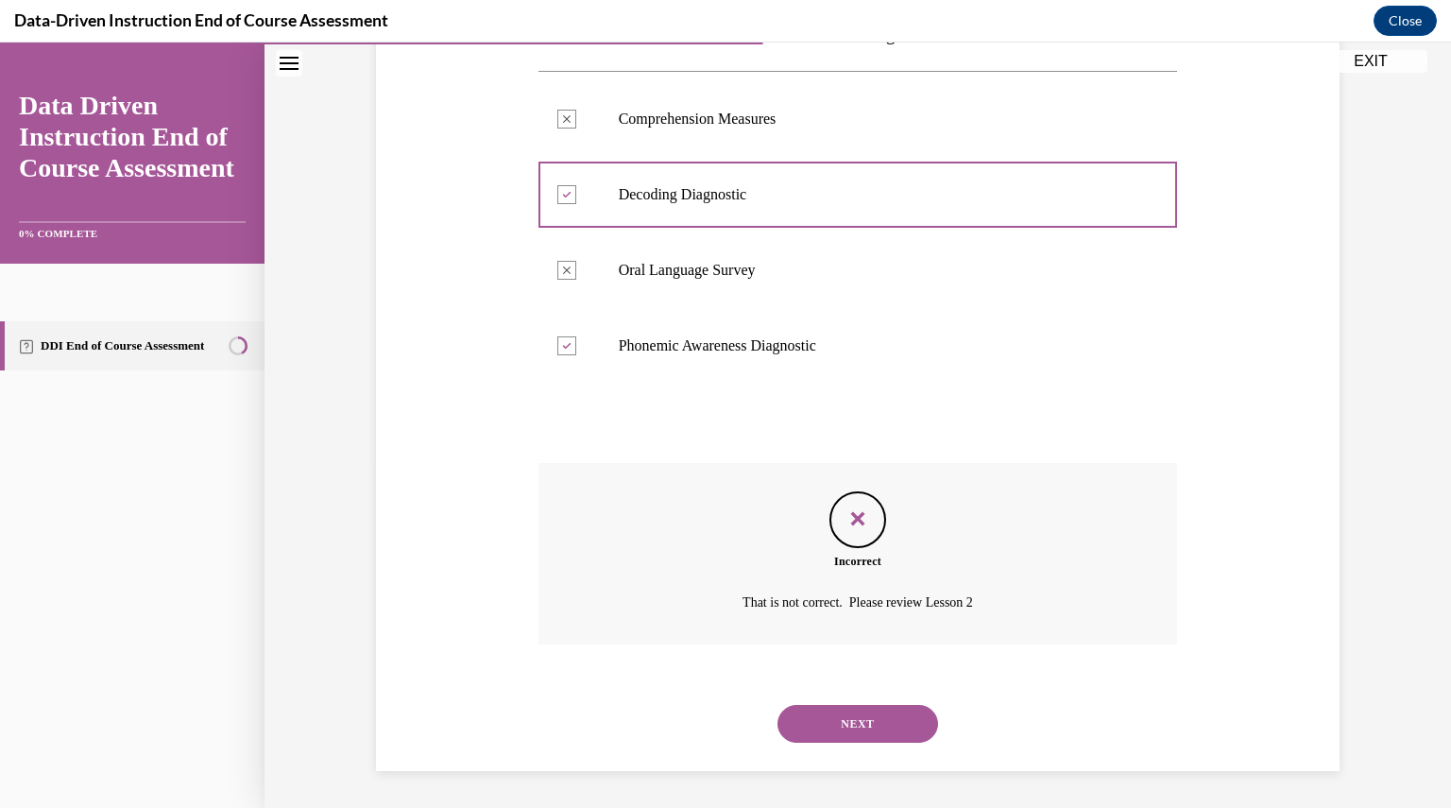
click at [888, 725] on button "NEXT" at bounding box center [858, 724] width 161 height 38
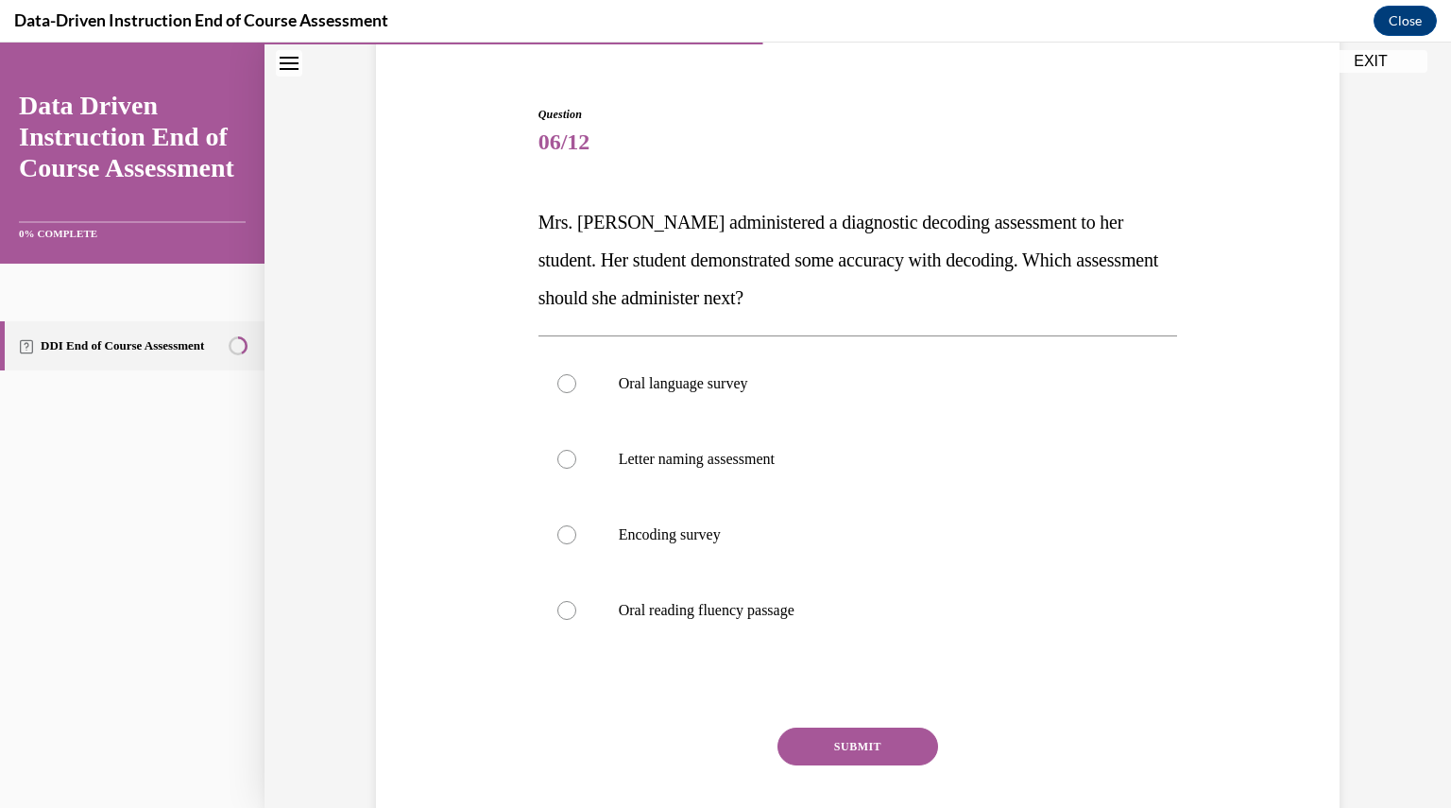
scroll to position [154, 0]
click at [557, 612] on div at bounding box center [566, 613] width 19 height 19
click at [557, 612] on input "Oral reading fluency passage" at bounding box center [566, 613] width 19 height 19
radio input "true"
click at [879, 759] on button "SUBMIT" at bounding box center [858, 749] width 161 height 38
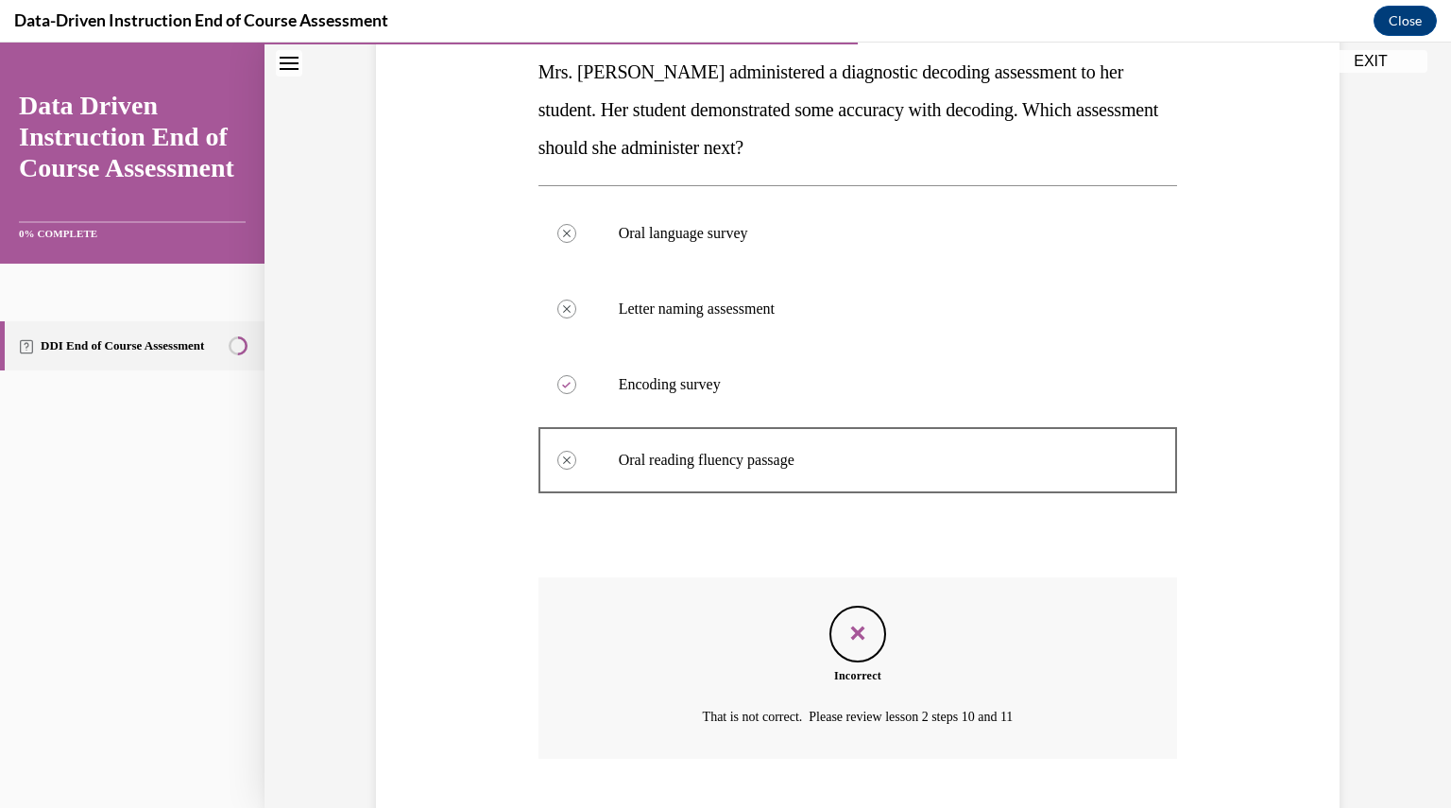
scroll to position [421, 0]
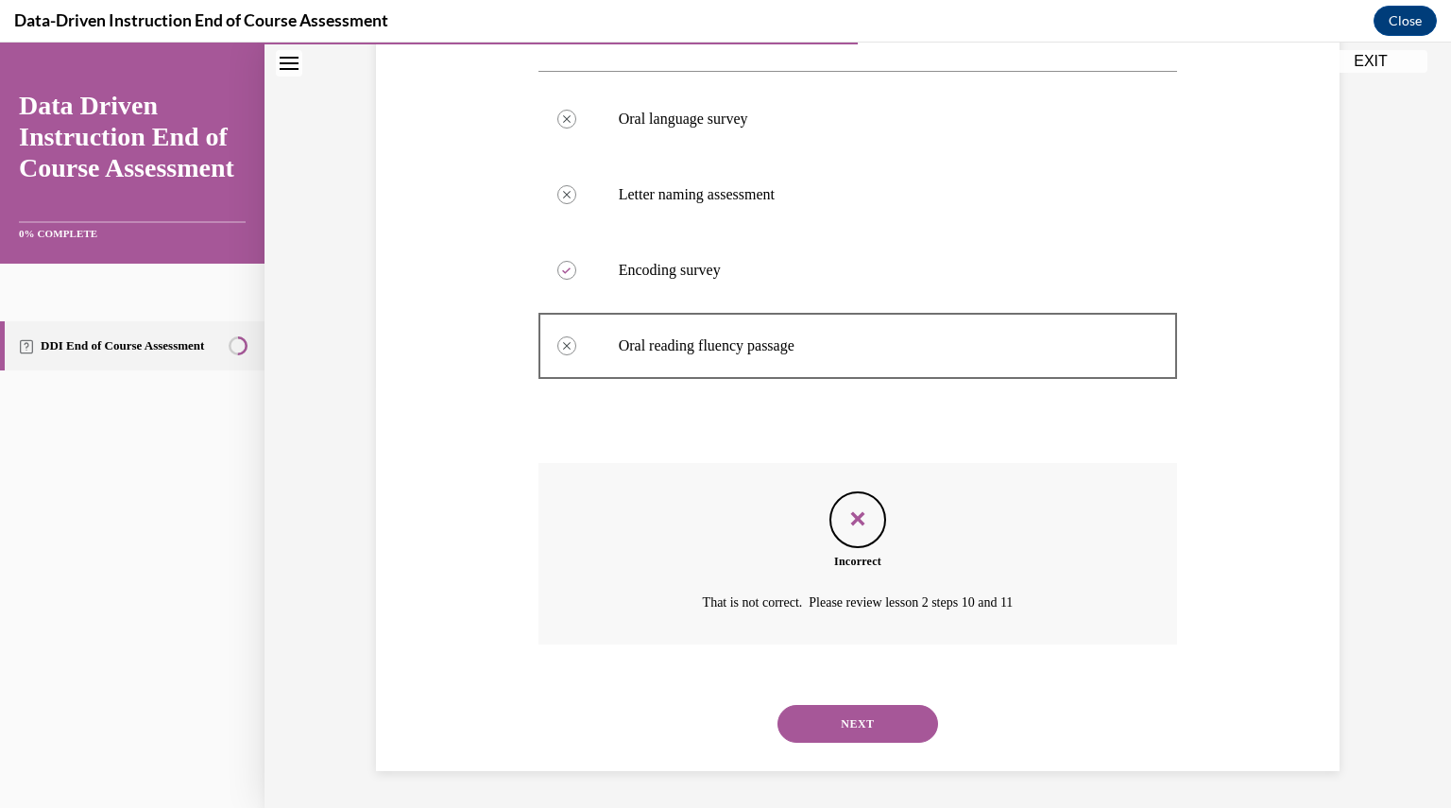
click at [876, 728] on button "NEXT" at bounding box center [858, 724] width 161 height 38
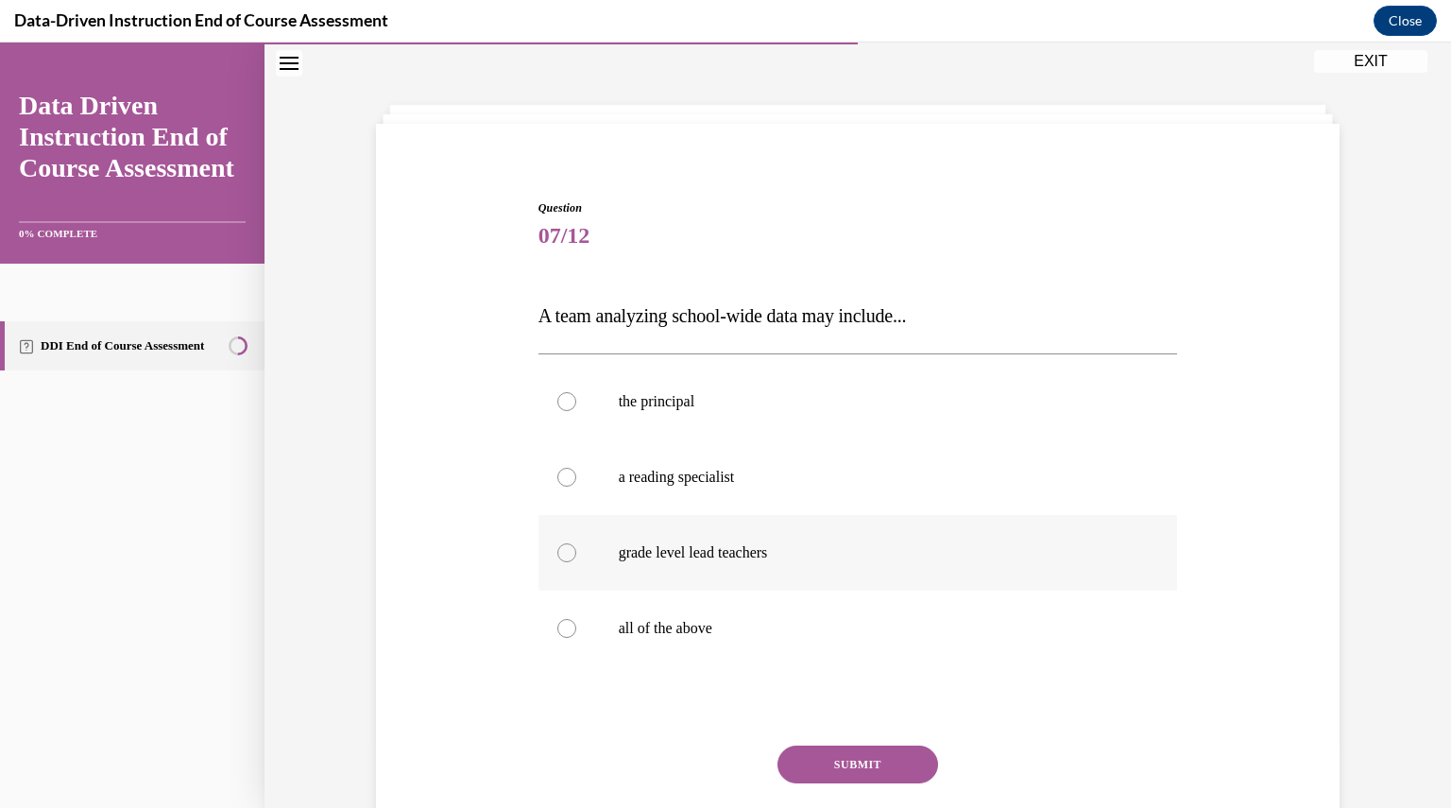
scroll to position [65, 0]
click at [557, 625] on div at bounding box center [566, 626] width 19 height 19
click at [557, 625] on input "all of the above" at bounding box center [566, 626] width 19 height 19
radio input "true"
click at [853, 764] on button "SUBMIT" at bounding box center [858, 763] width 161 height 38
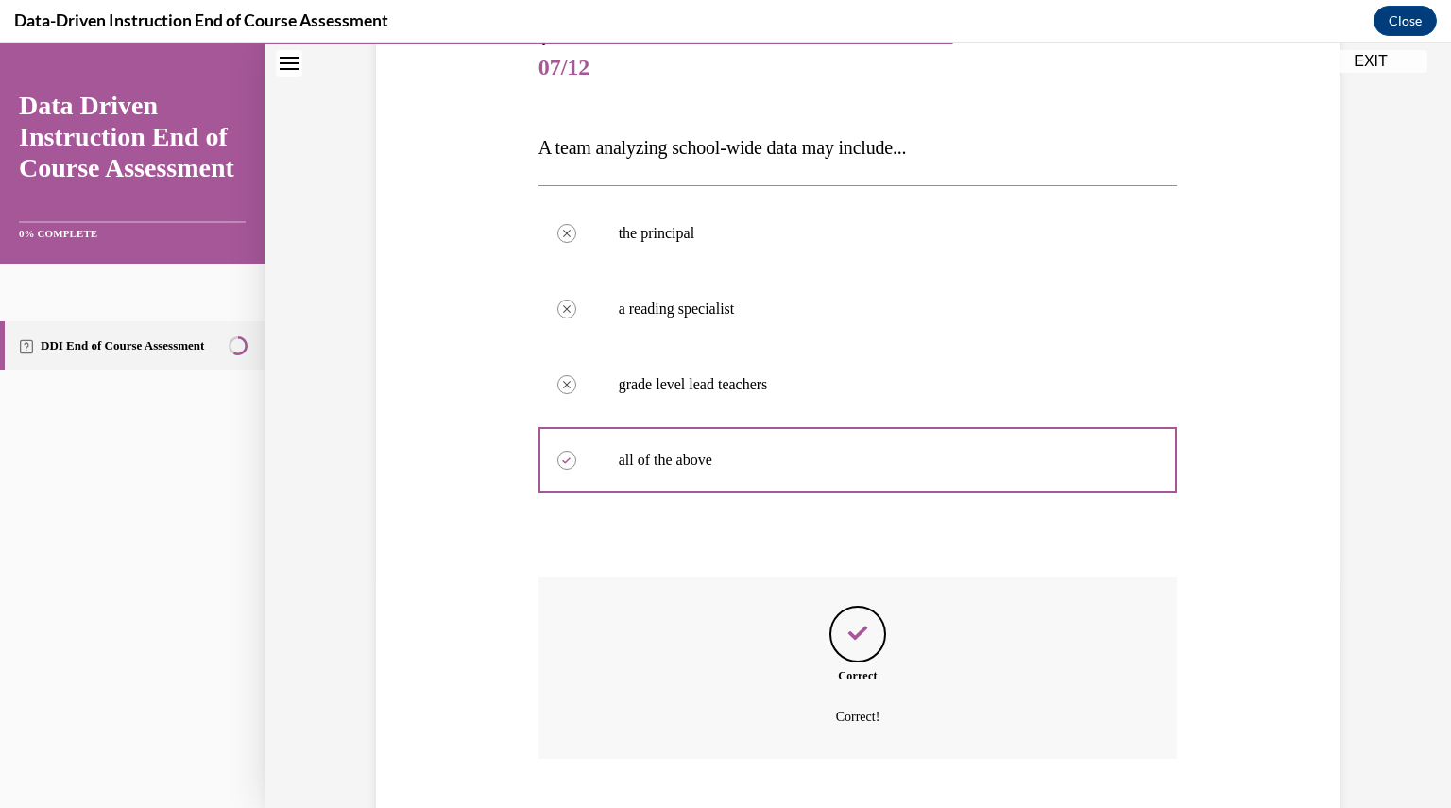
scroll to position [346, 0]
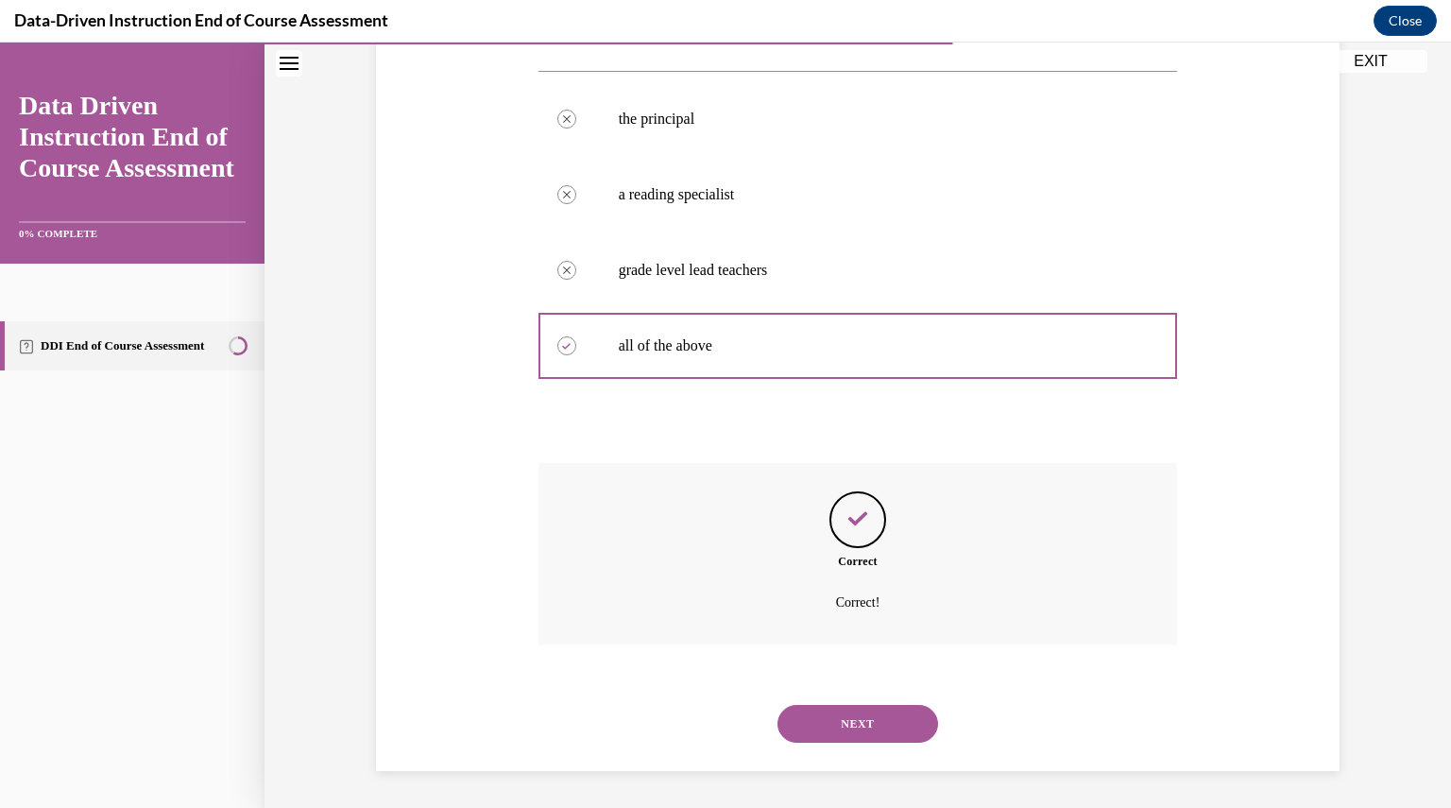
click at [871, 720] on button "NEXT" at bounding box center [858, 724] width 161 height 38
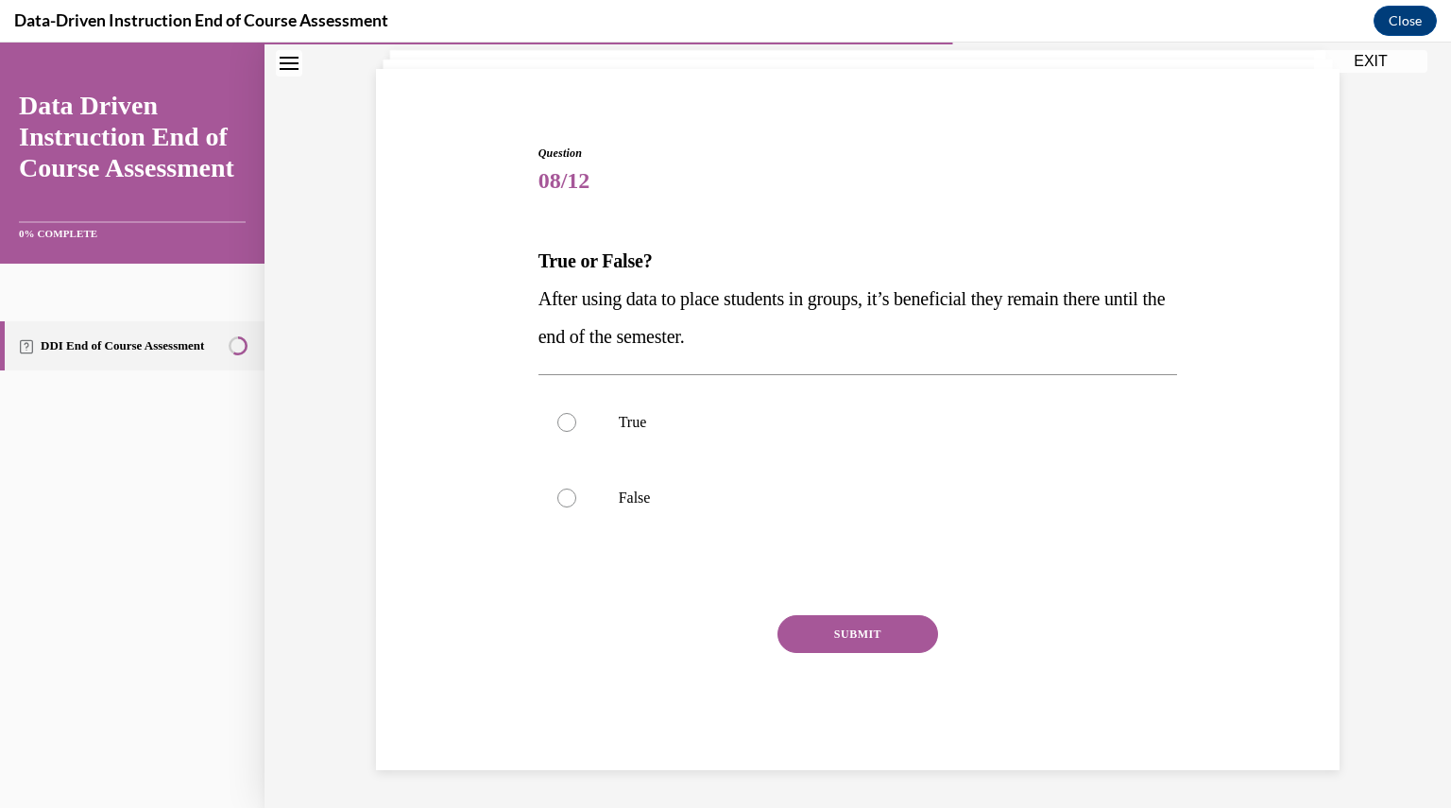
scroll to position [117, 0]
click at [563, 491] on div at bounding box center [566, 498] width 19 height 19
click at [563, 491] on input "False" at bounding box center [566, 498] width 19 height 19
radio input "true"
click at [854, 632] on button "SUBMIT" at bounding box center [858, 635] width 161 height 38
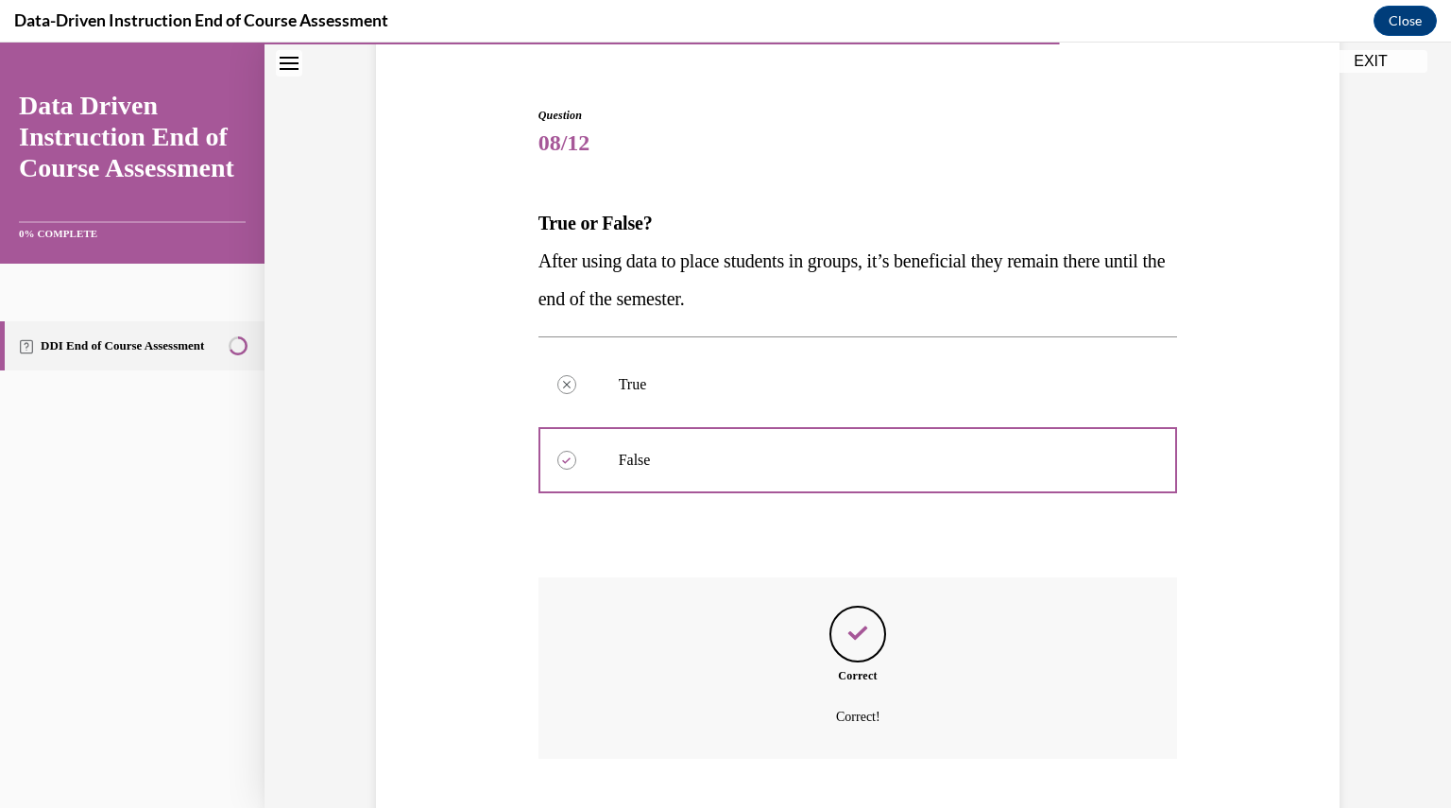
scroll to position [270, 0]
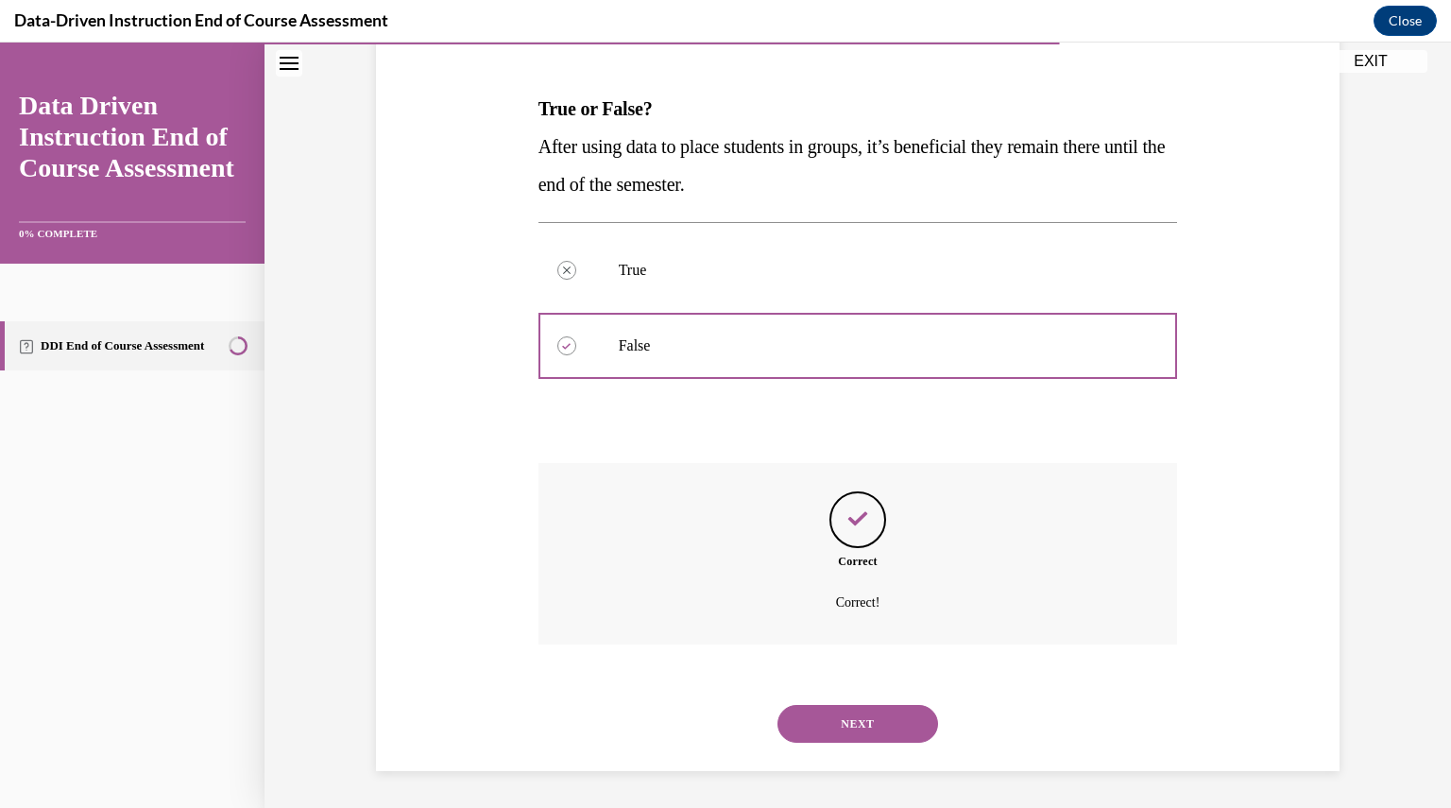
click at [857, 719] on button "NEXT" at bounding box center [858, 724] width 161 height 38
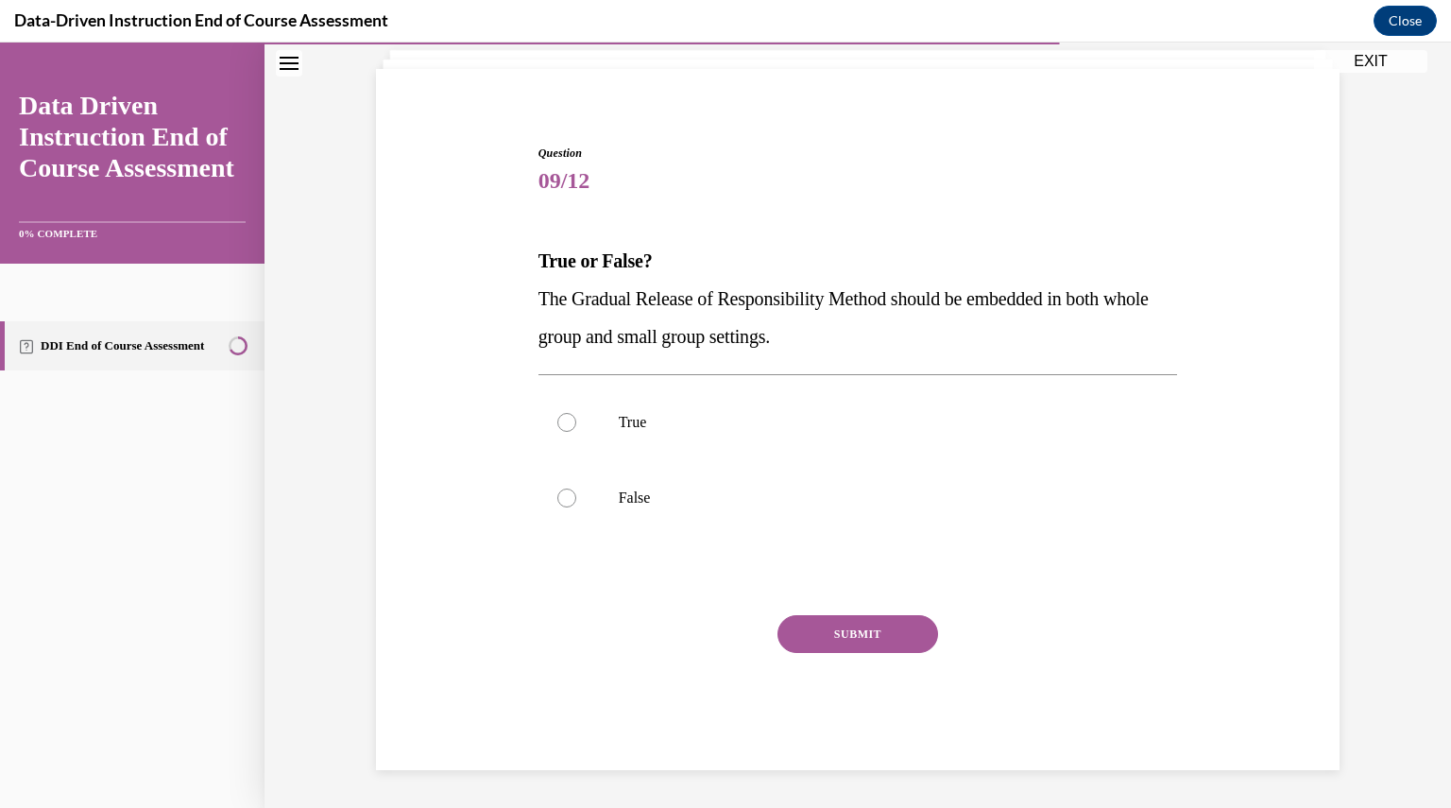
scroll to position [117, 0]
click at [562, 418] on div at bounding box center [566, 423] width 19 height 19
click at [562, 418] on input "True" at bounding box center [566, 423] width 19 height 19
radio input "true"
click at [842, 636] on button "SUBMIT" at bounding box center [858, 635] width 161 height 38
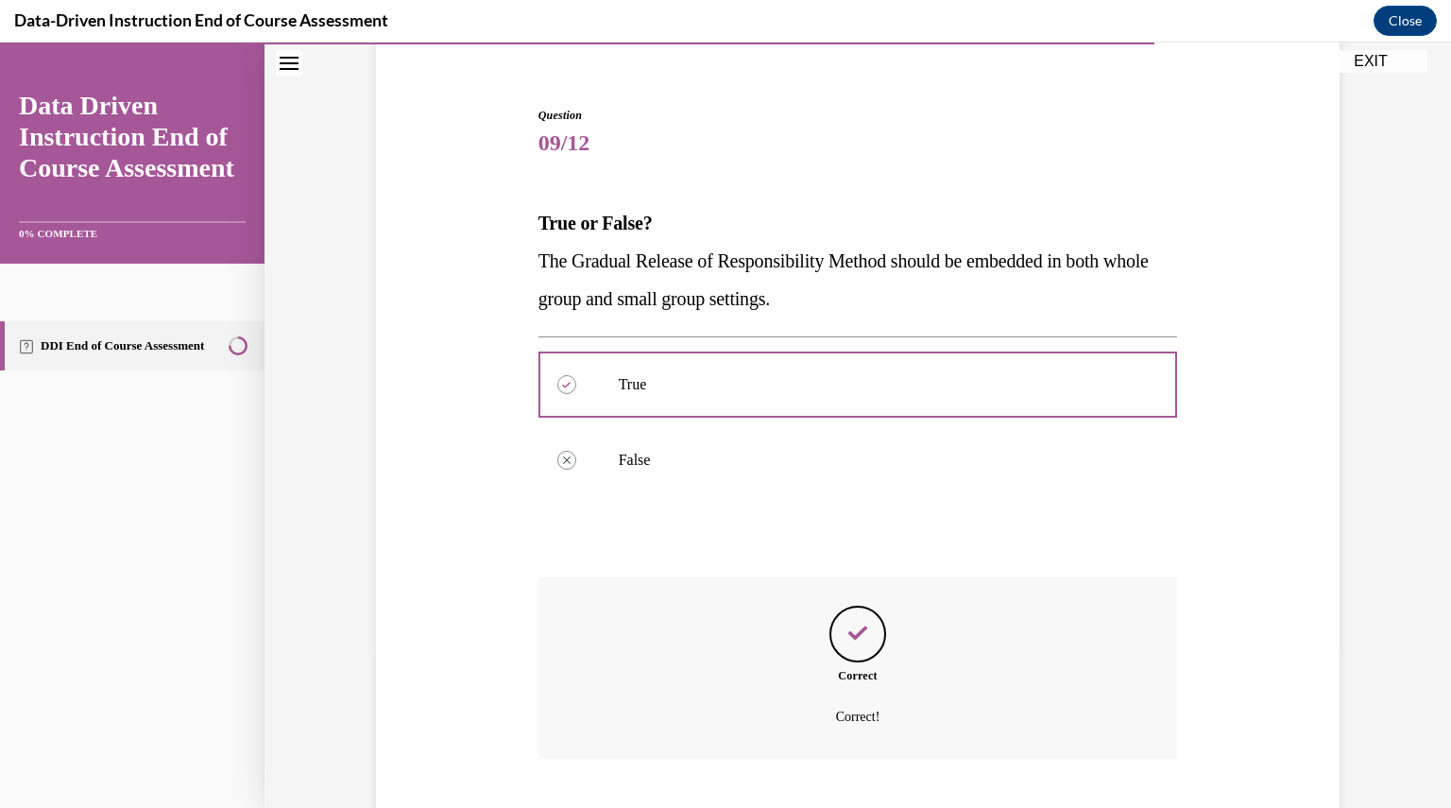
scroll to position [270, 0]
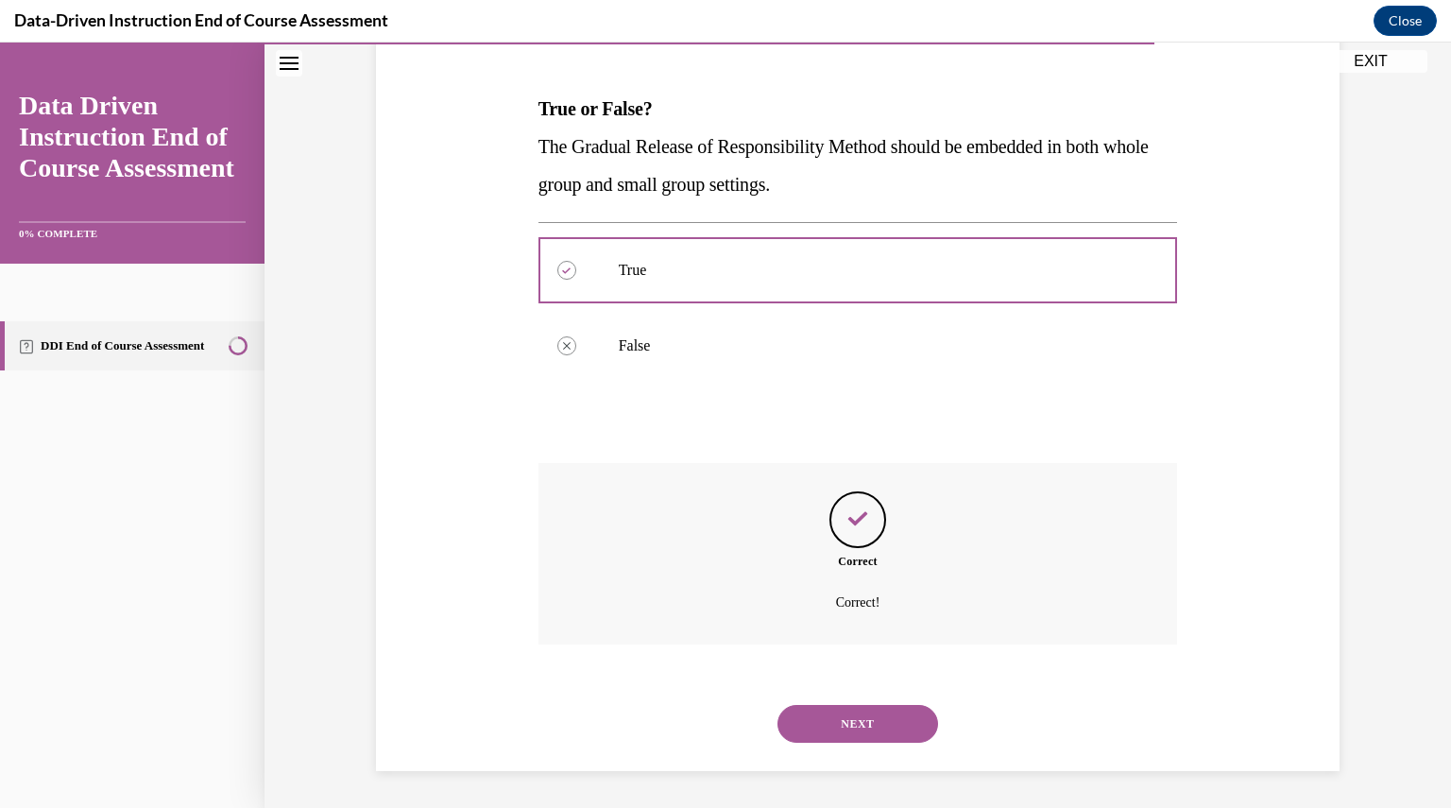
click at [848, 706] on button "NEXT" at bounding box center [858, 724] width 161 height 38
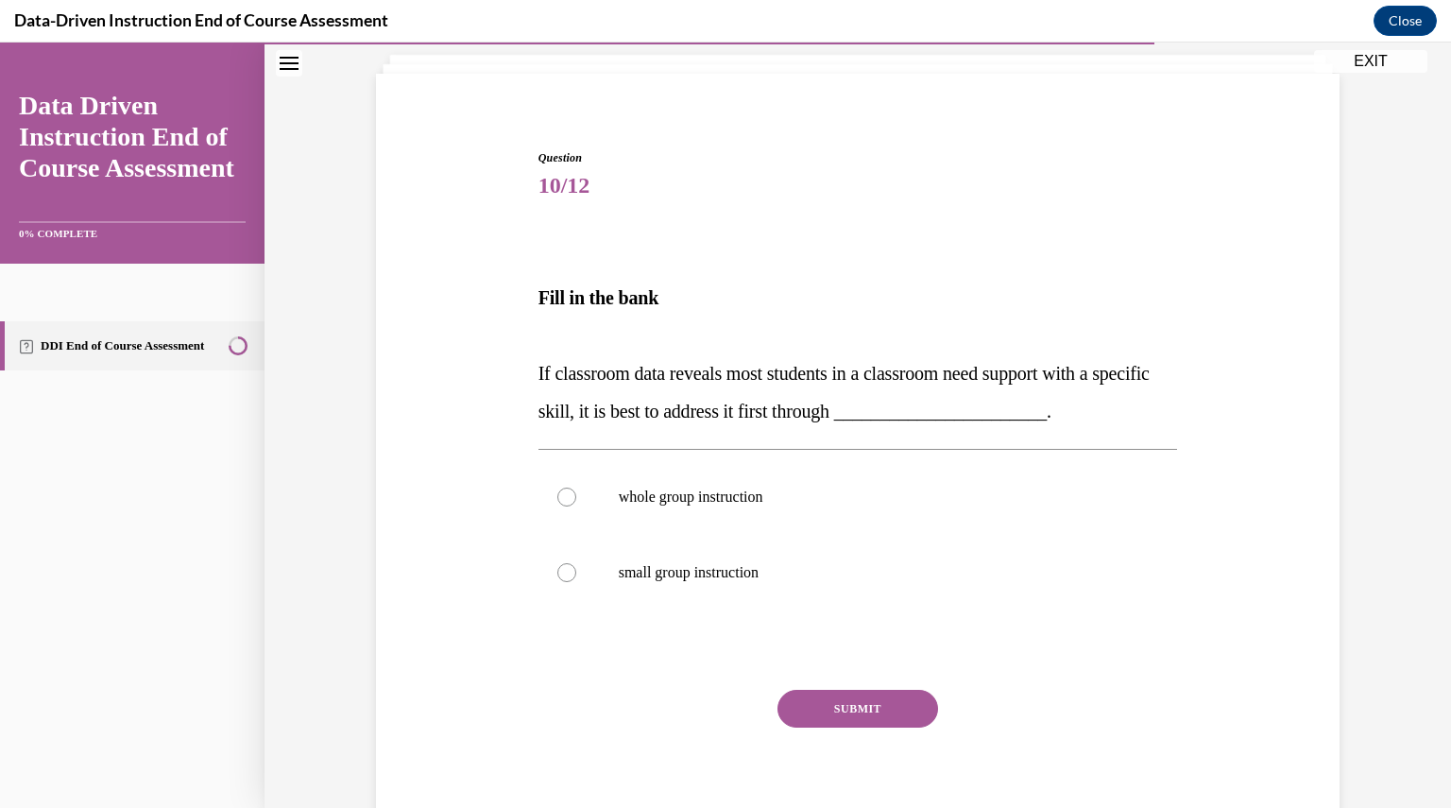
scroll to position [115, 0]
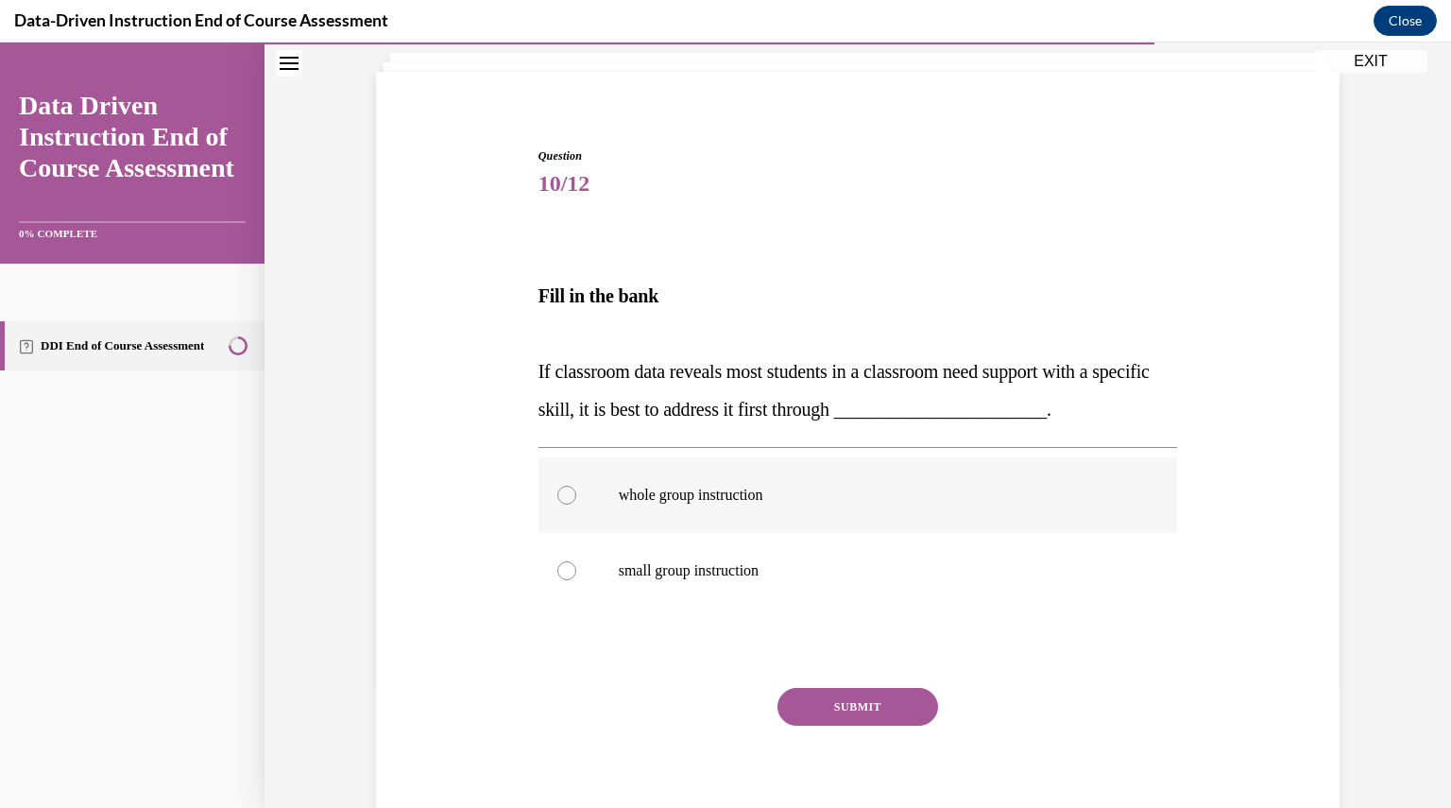
click at [560, 490] on div at bounding box center [566, 495] width 19 height 19
click at [560, 490] on input "whole group instruction" at bounding box center [566, 495] width 19 height 19
radio input "true"
click at [826, 699] on button "SUBMIT" at bounding box center [858, 707] width 161 height 38
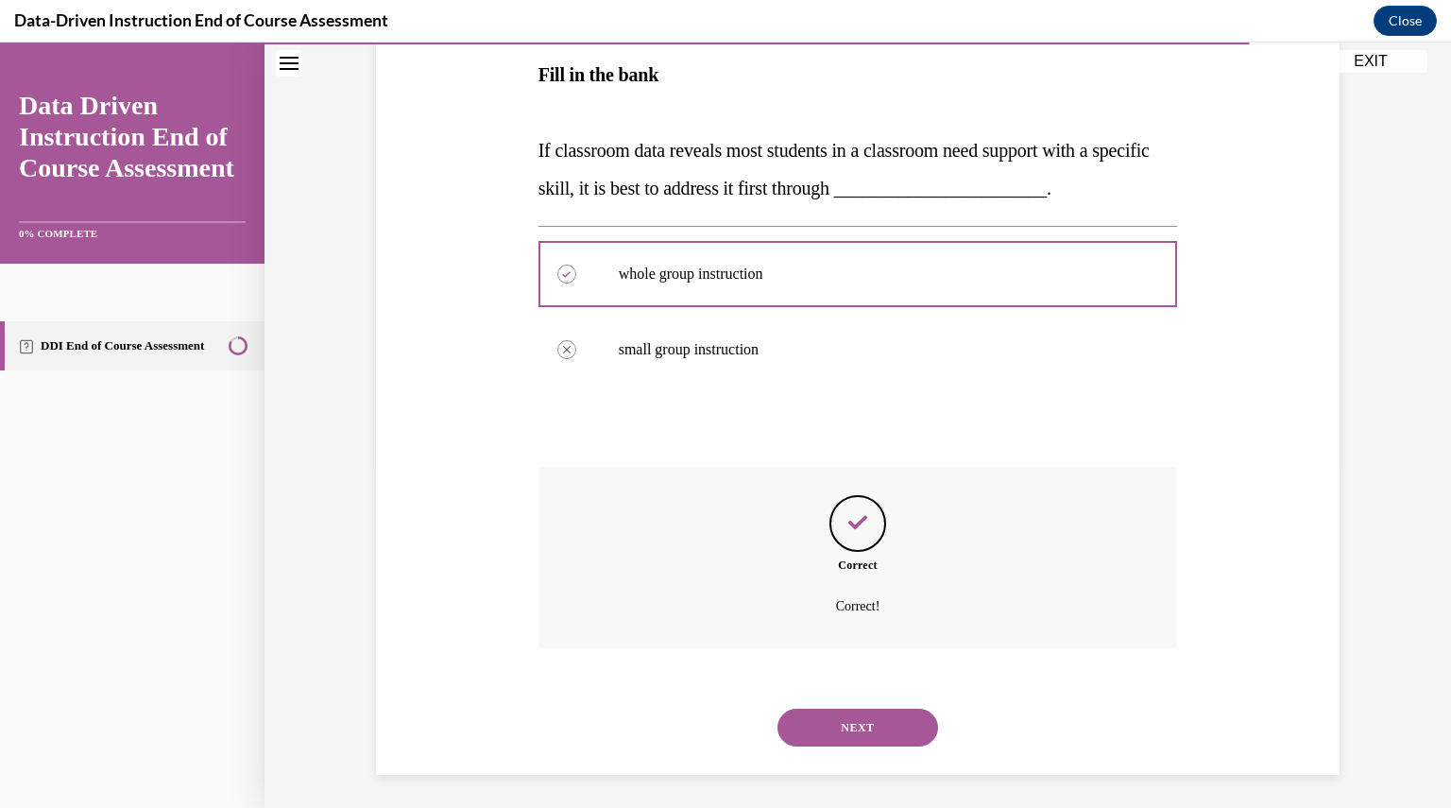
scroll to position [340, 0]
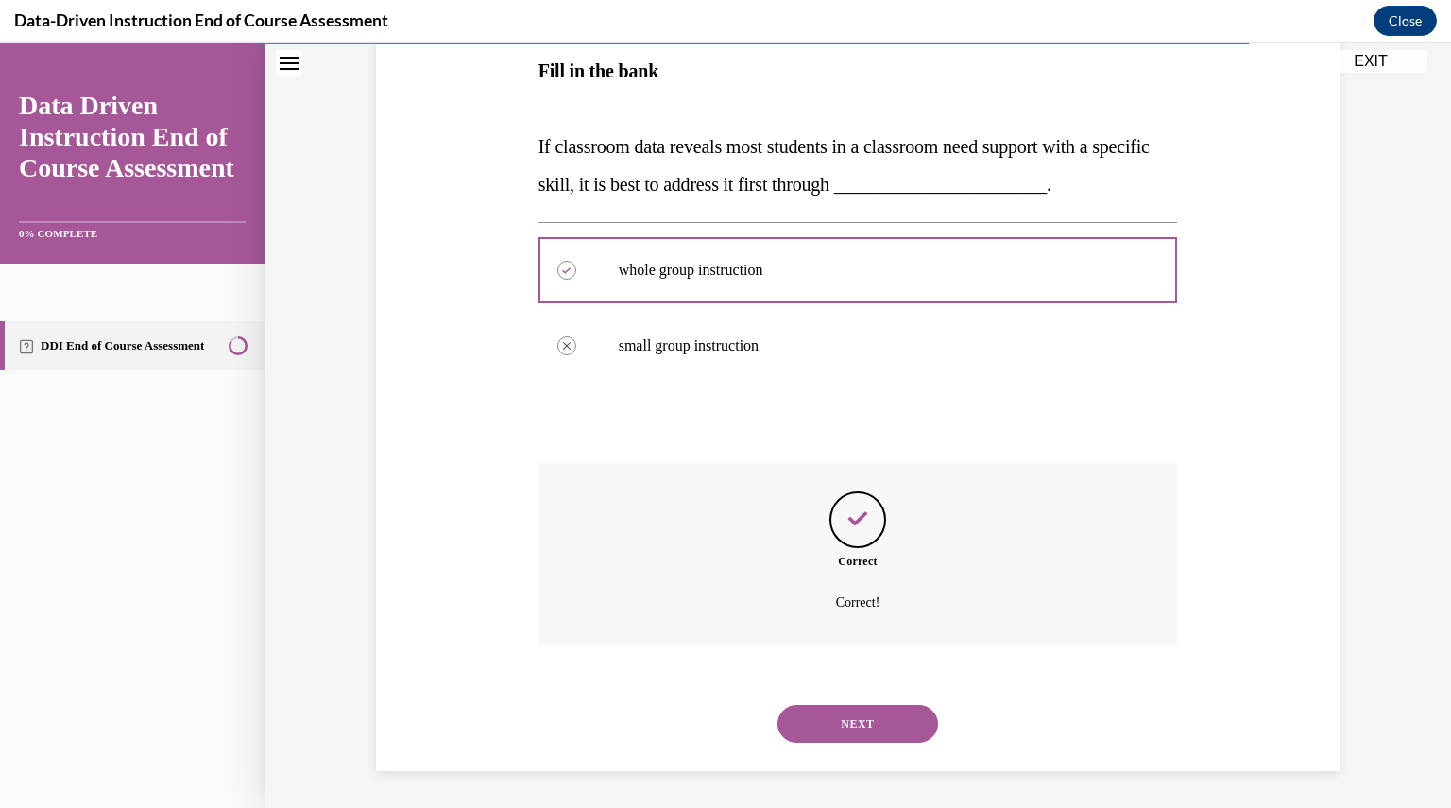
click at [883, 717] on button "NEXT" at bounding box center [858, 724] width 161 height 38
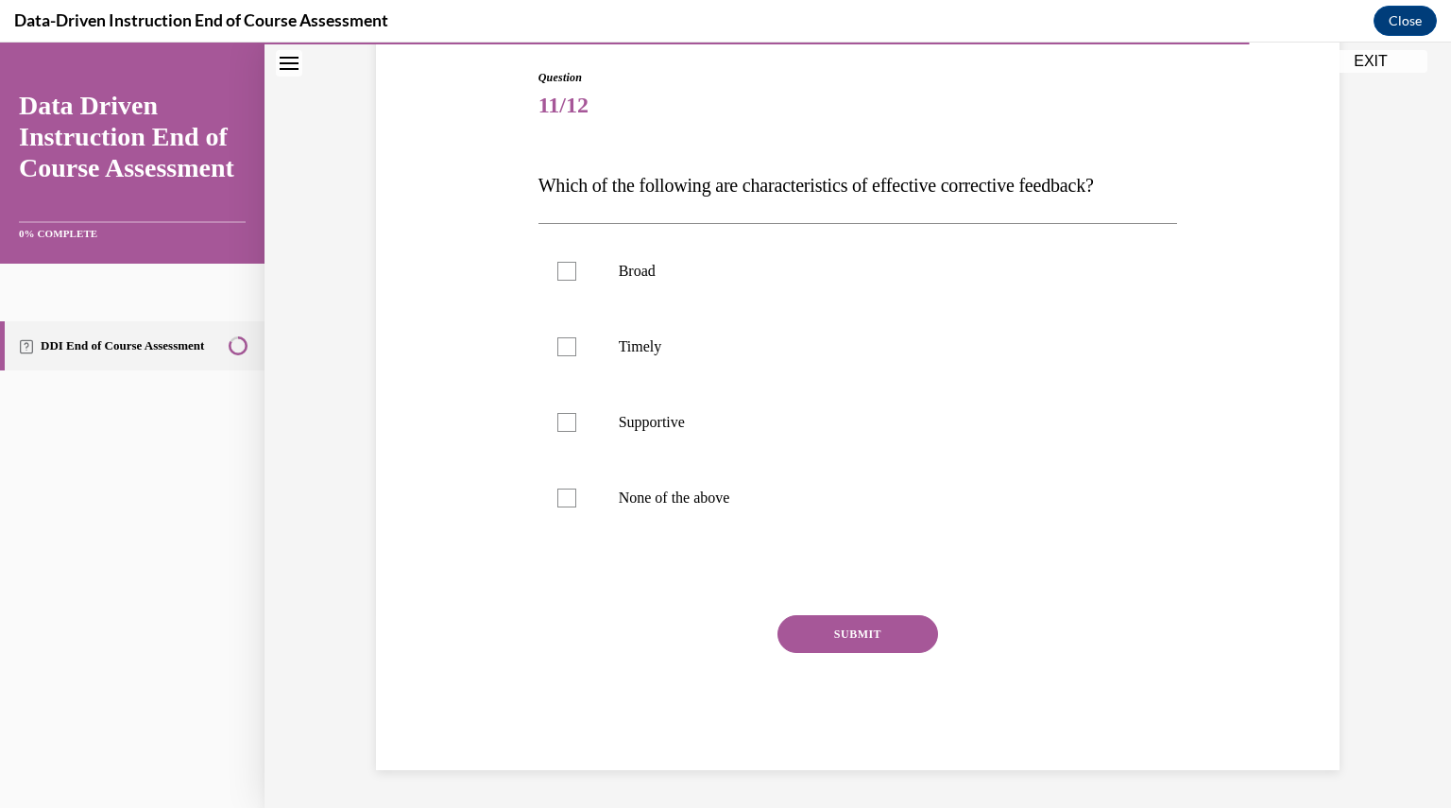
scroll to position [193, 0]
click at [557, 345] on div at bounding box center [566, 347] width 19 height 19
click at [557, 345] on input "Timely" at bounding box center [566, 347] width 19 height 19
checkbox input "true"
click at [561, 424] on div at bounding box center [566, 423] width 19 height 19
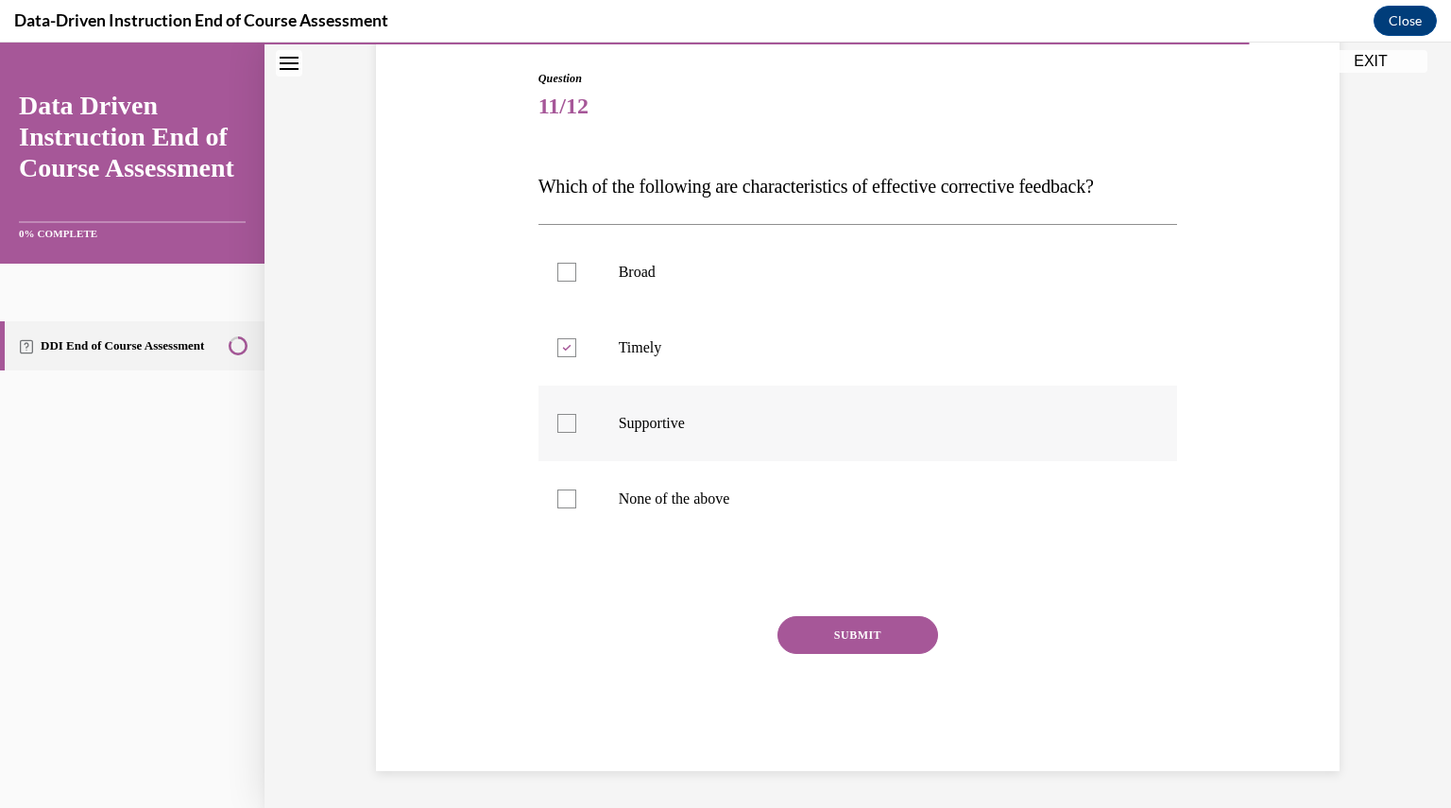
click at [561, 424] on input "Supportive" at bounding box center [566, 423] width 19 height 19
checkbox input "true"
click at [844, 635] on button "SUBMIT" at bounding box center [858, 635] width 161 height 38
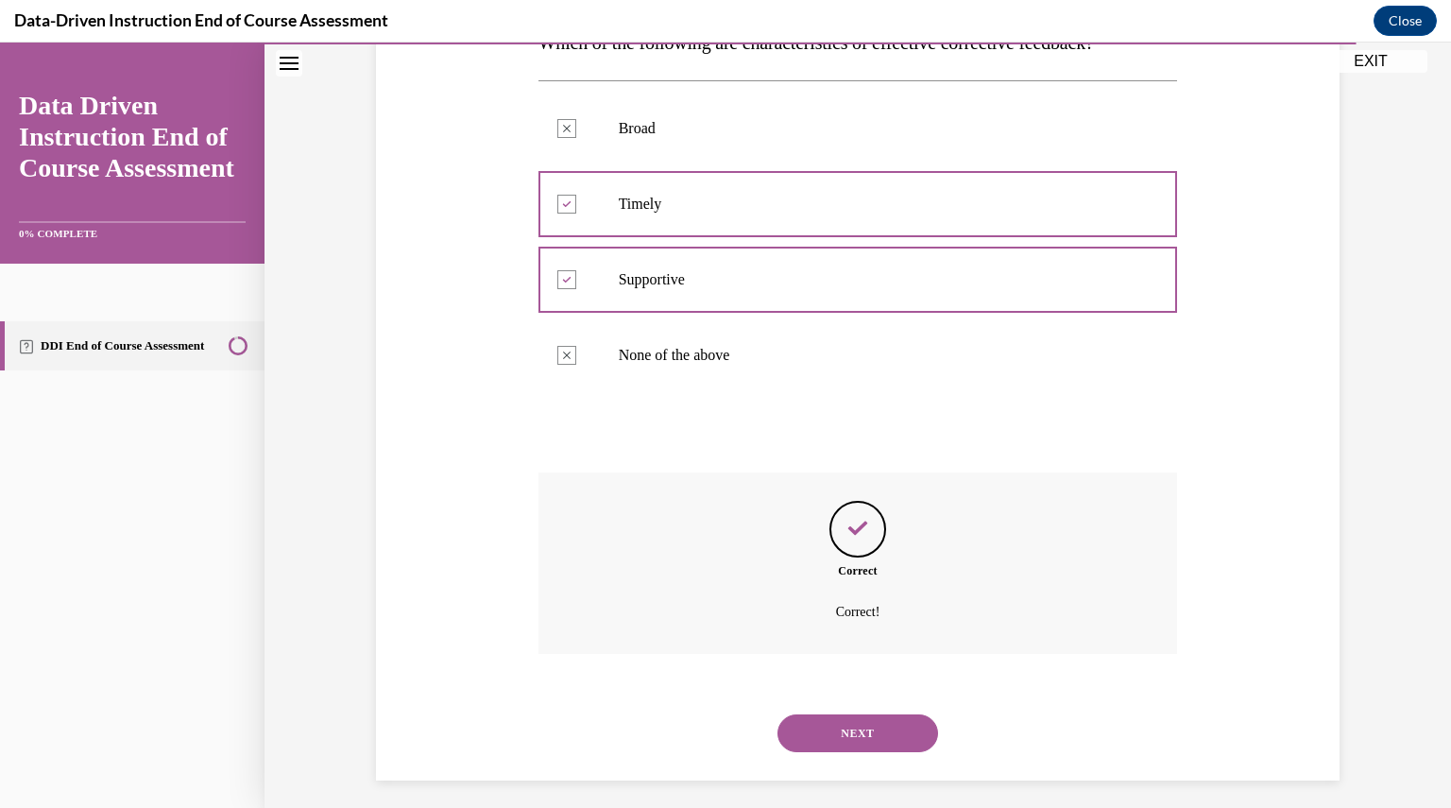
scroll to position [346, 0]
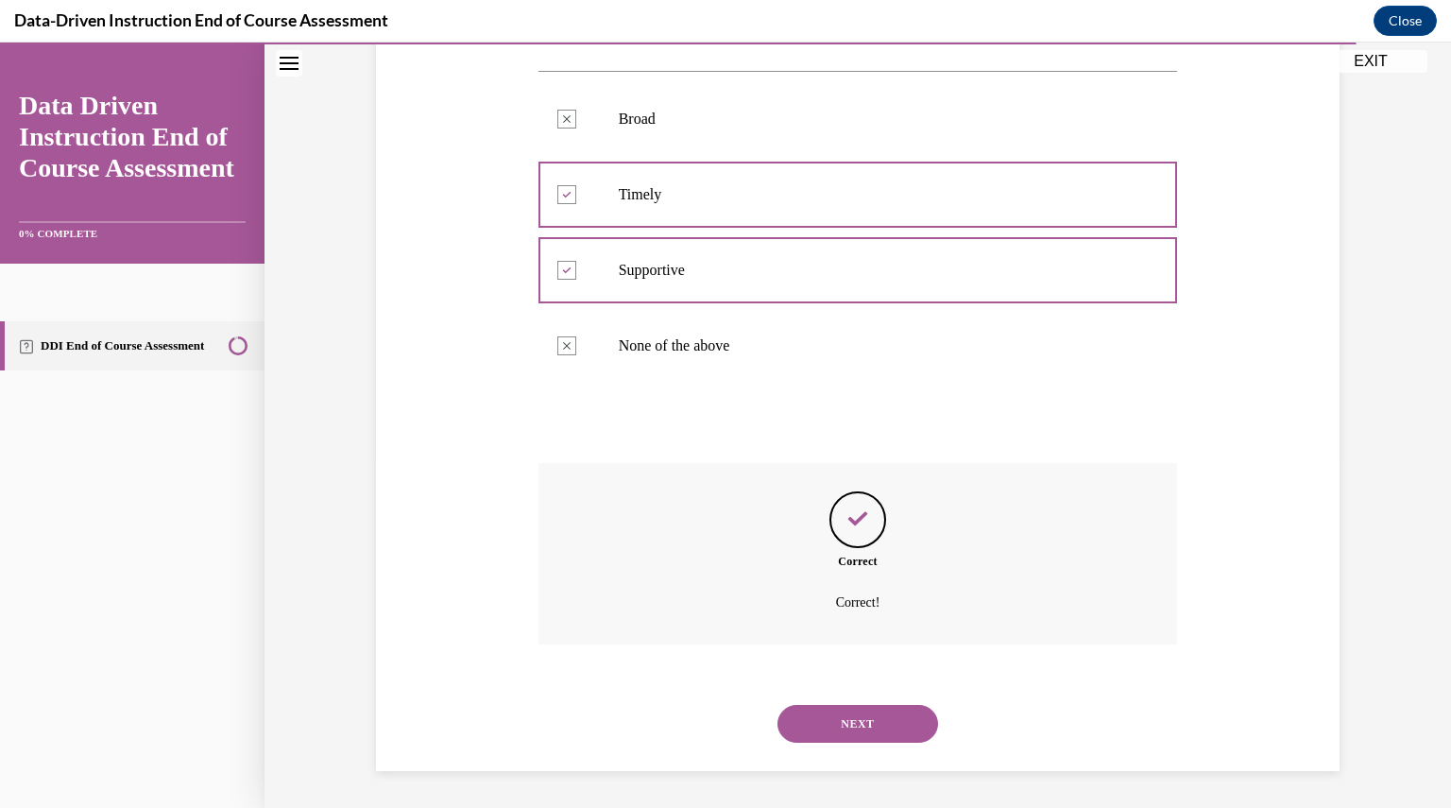
click at [844, 727] on button "NEXT" at bounding box center [858, 724] width 161 height 38
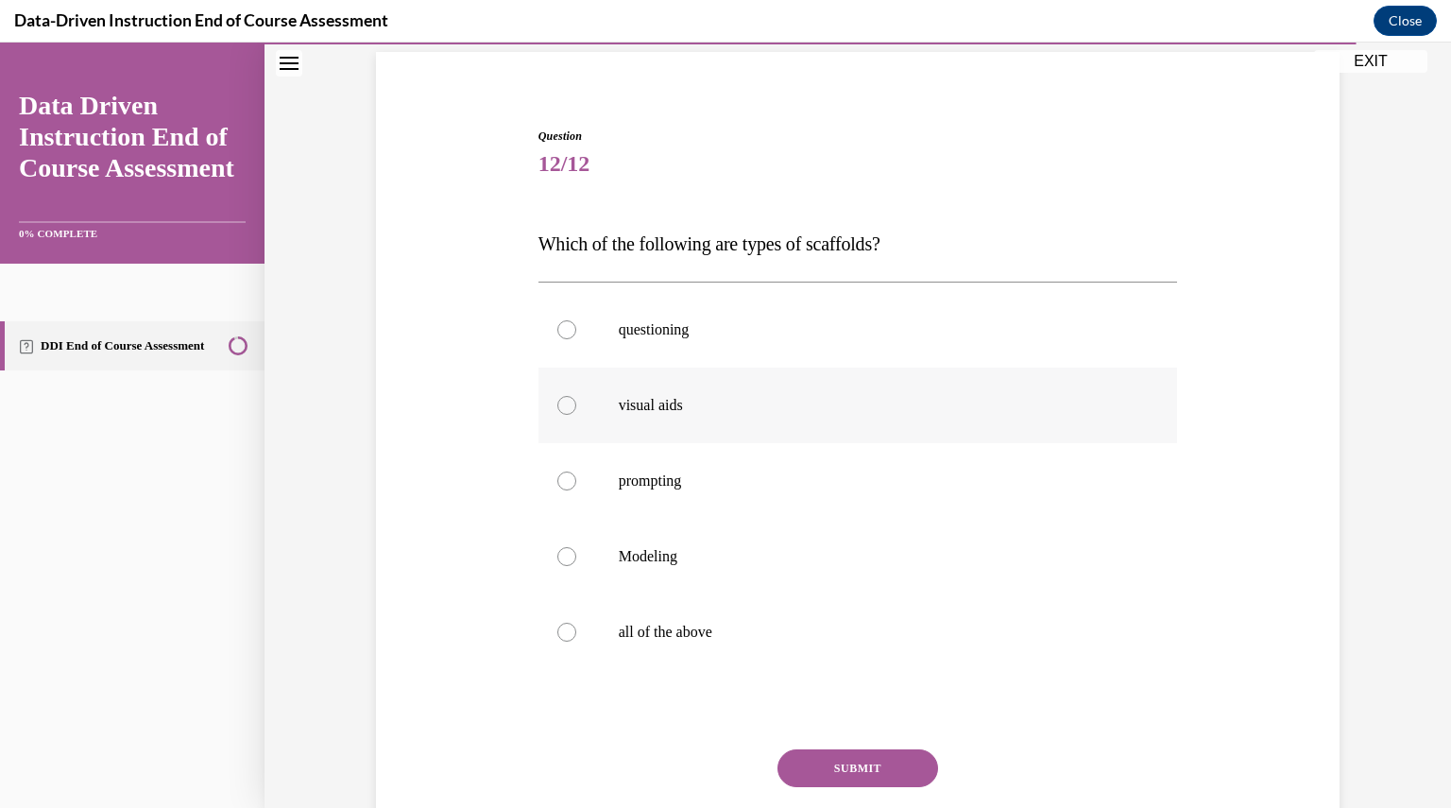
scroll to position [134, 0]
click at [566, 405] on div at bounding box center [566, 406] width 19 height 19
click at [566, 405] on input "visual aids" at bounding box center [566, 406] width 19 height 19
radio input "true"
click at [560, 477] on div at bounding box center [566, 481] width 19 height 19
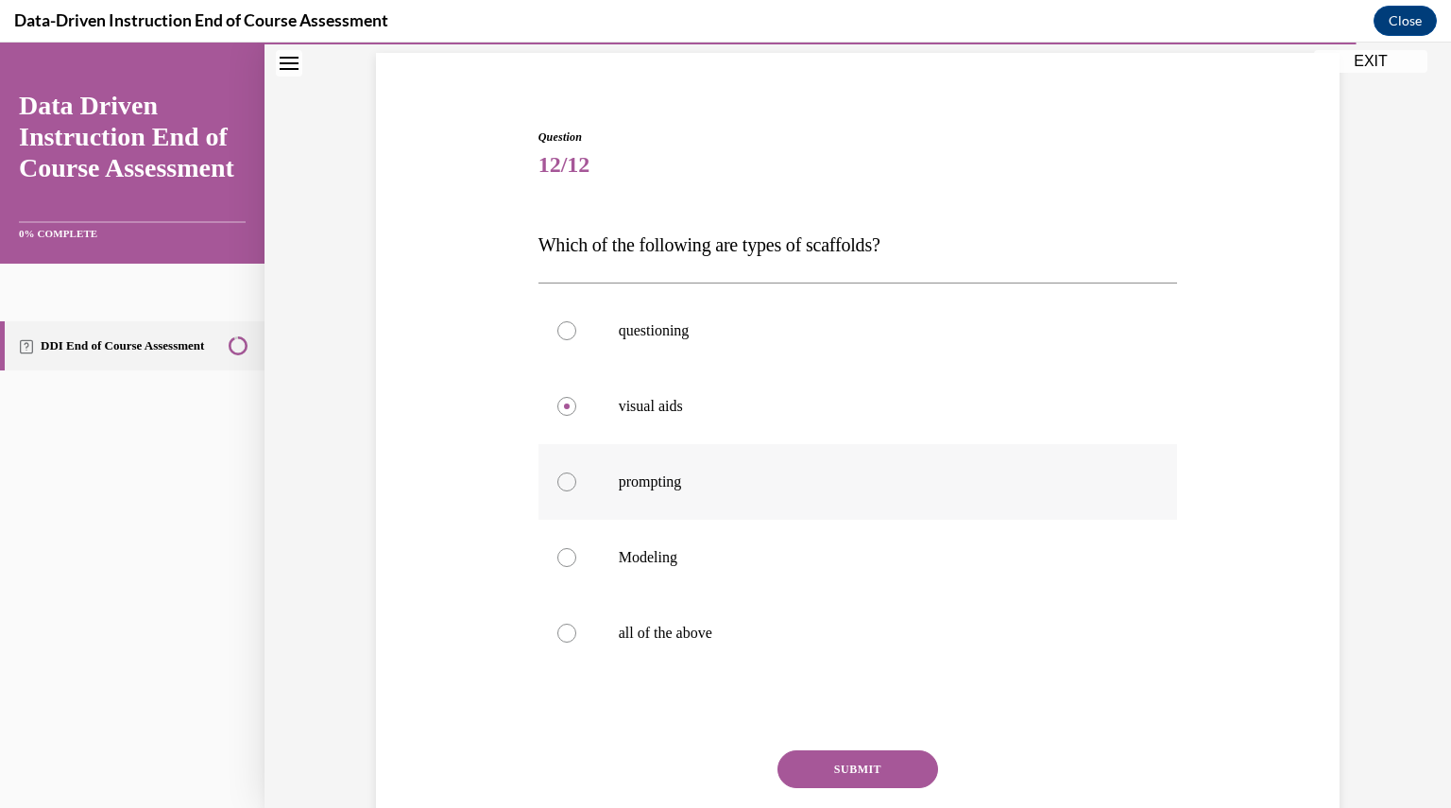
click at [560, 477] on input "prompting" at bounding box center [566, 481] width 19 height 19
radio input "true"
click at [557, 558] on div at bounding box center [566, 557] width 19 height 19
click at [557, 558] on input "Modeling" at bounding box center [566, 557] width 19 height 19
radio input "true"
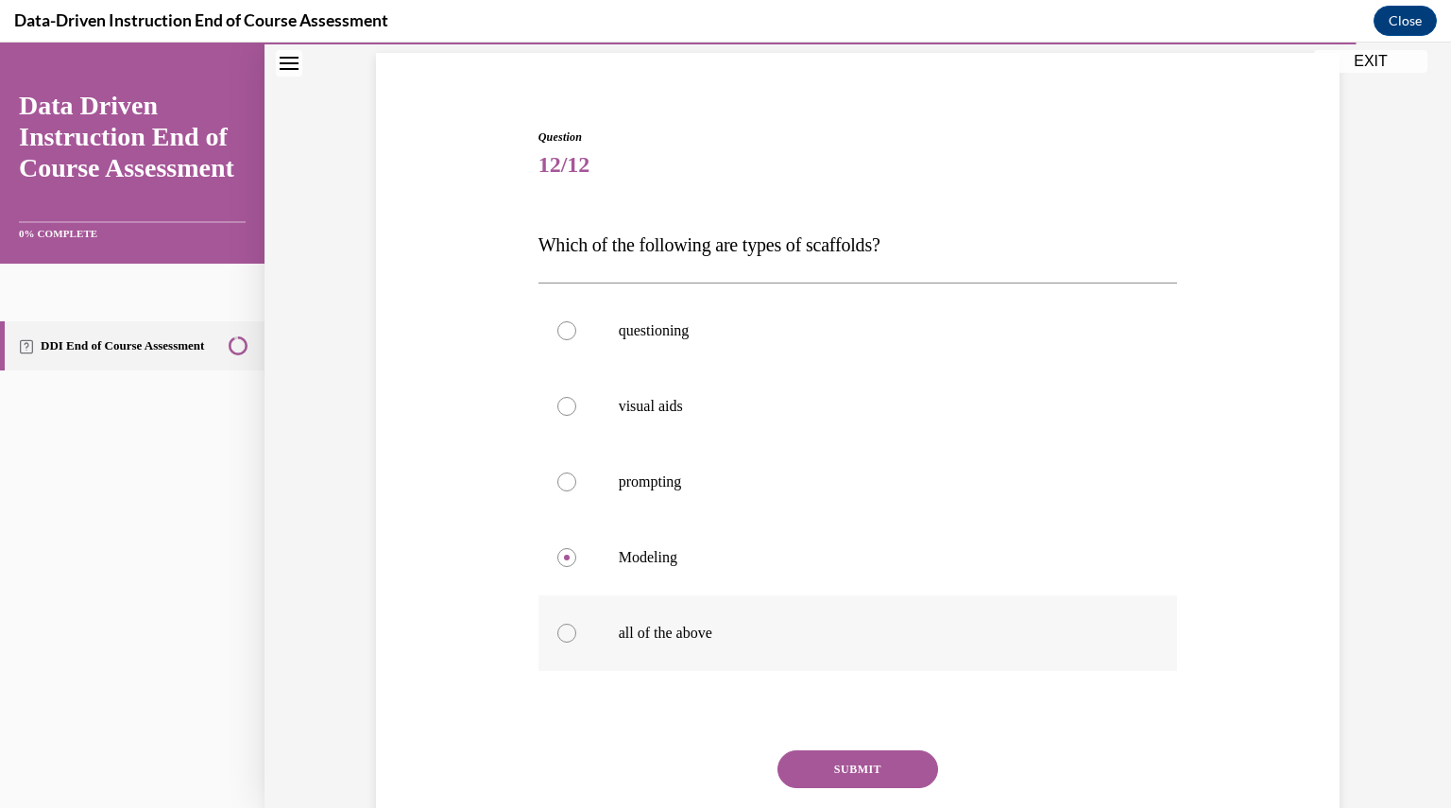
click at [559, 634] on div at bounding box center [566, 633] width 19 height 19
click at [559, 634] on input "all of the above" at bounding box center [566, 633] width 19 height 19
radio input "true"
click at [830, 773] on button "SUBMIT" at bounding box center [858, 769] width 161 height 38
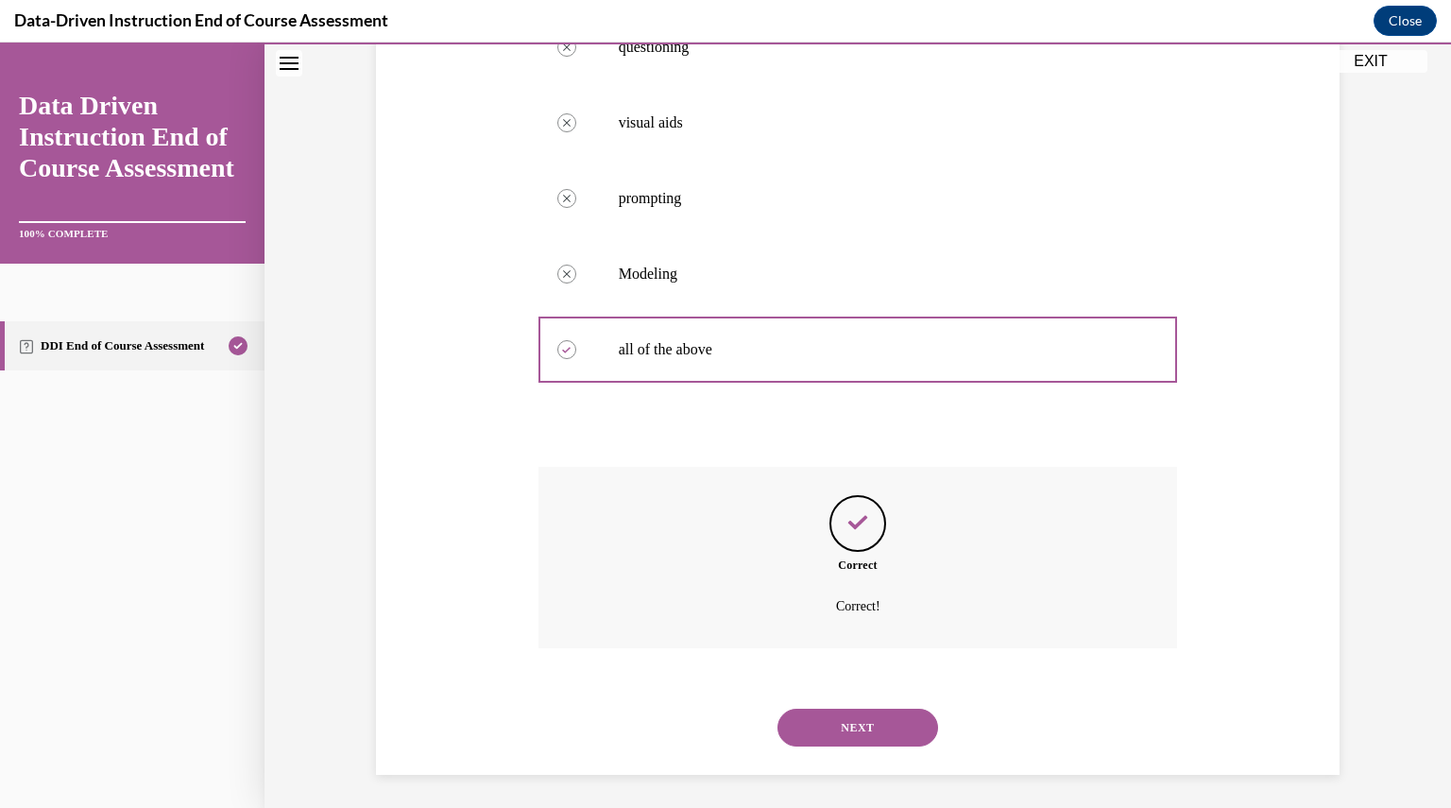
scroll to position [421, 0]
click at [844, 726] on button "NEXT" at bounding box center [858, 724] width 161 height 38
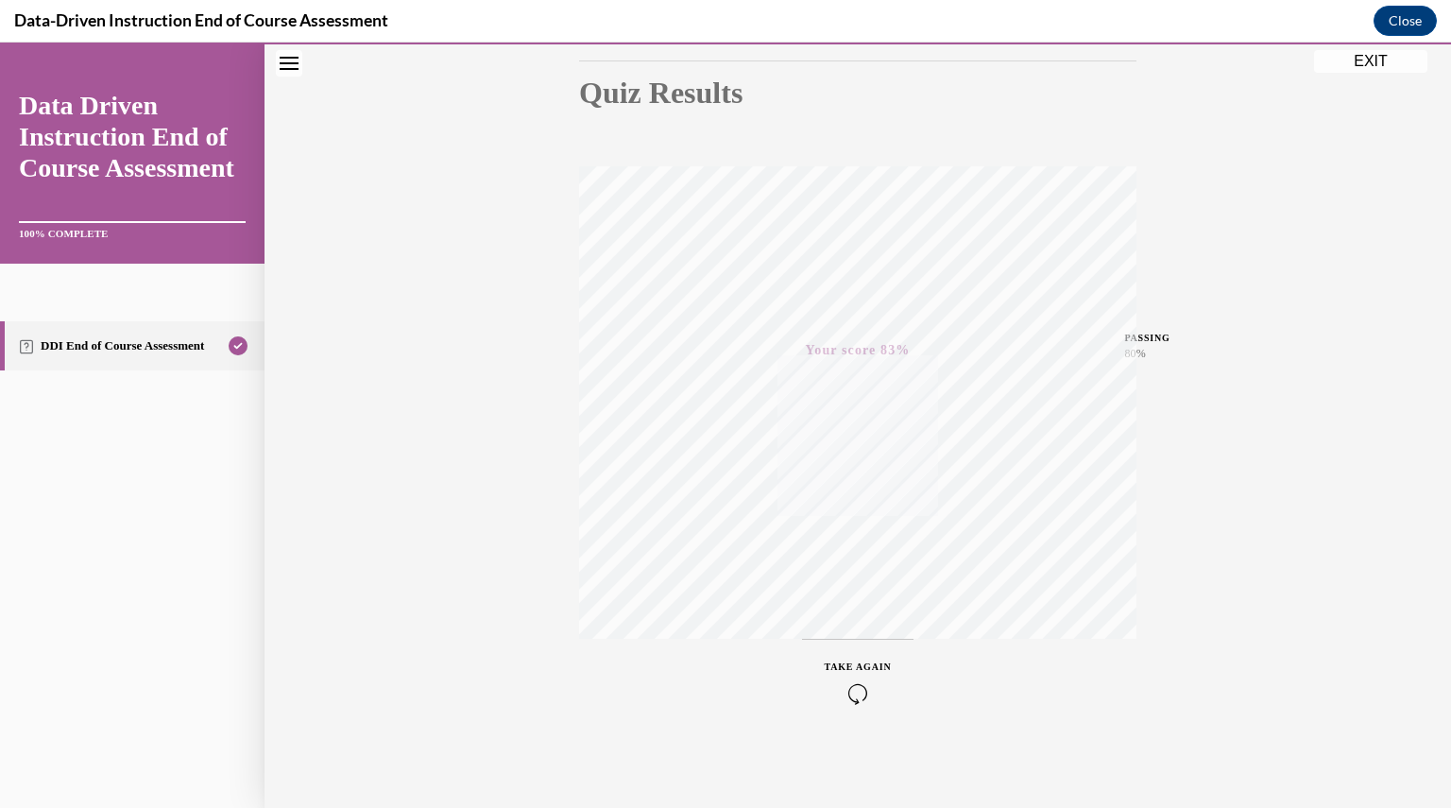
click at [1372, 57] on button "EXIT" at bounding box center [1370, 61] width 113 height 23
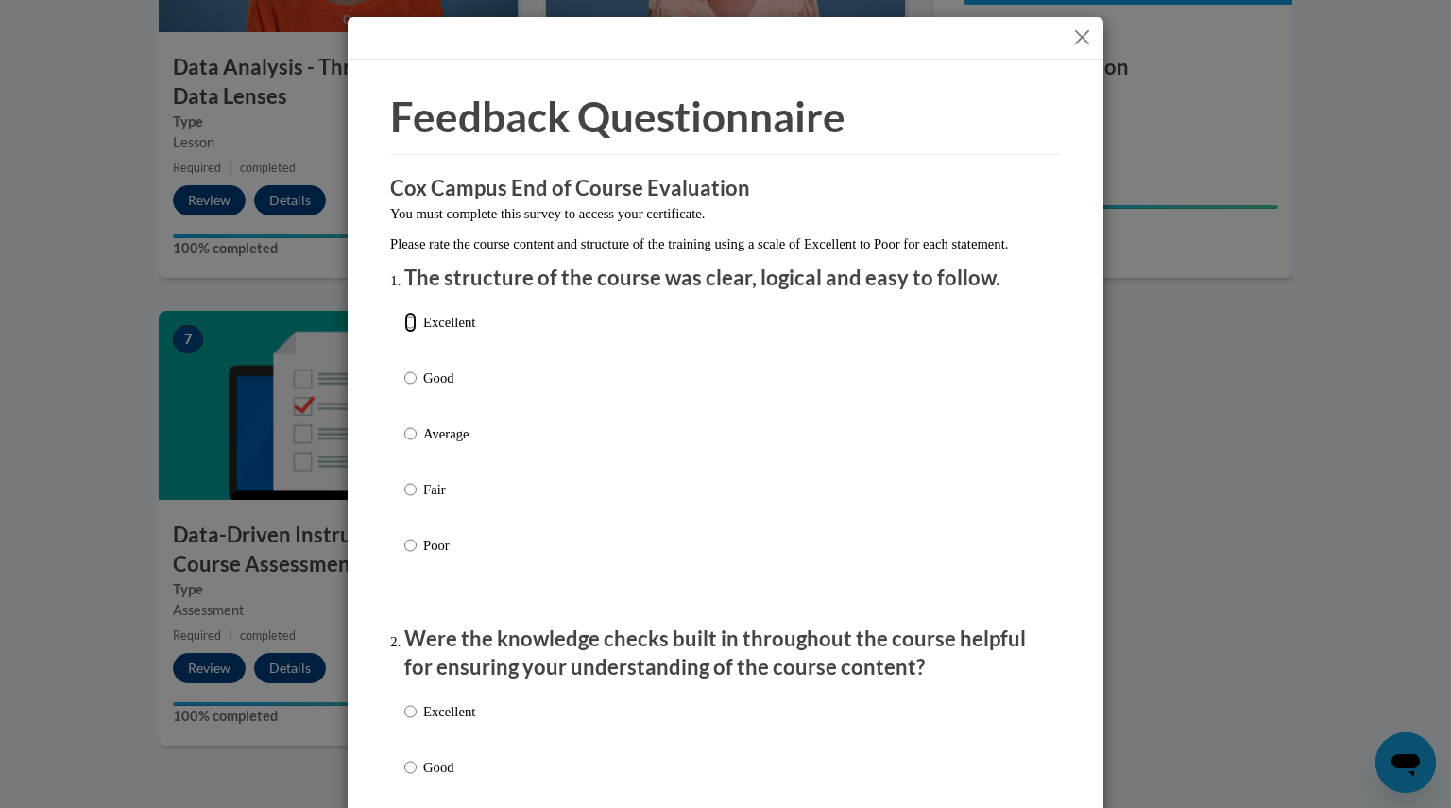
click at [404, 333] on input "Excellent" at bounding box center [410, 322] width 12 height 21
radio input "true"
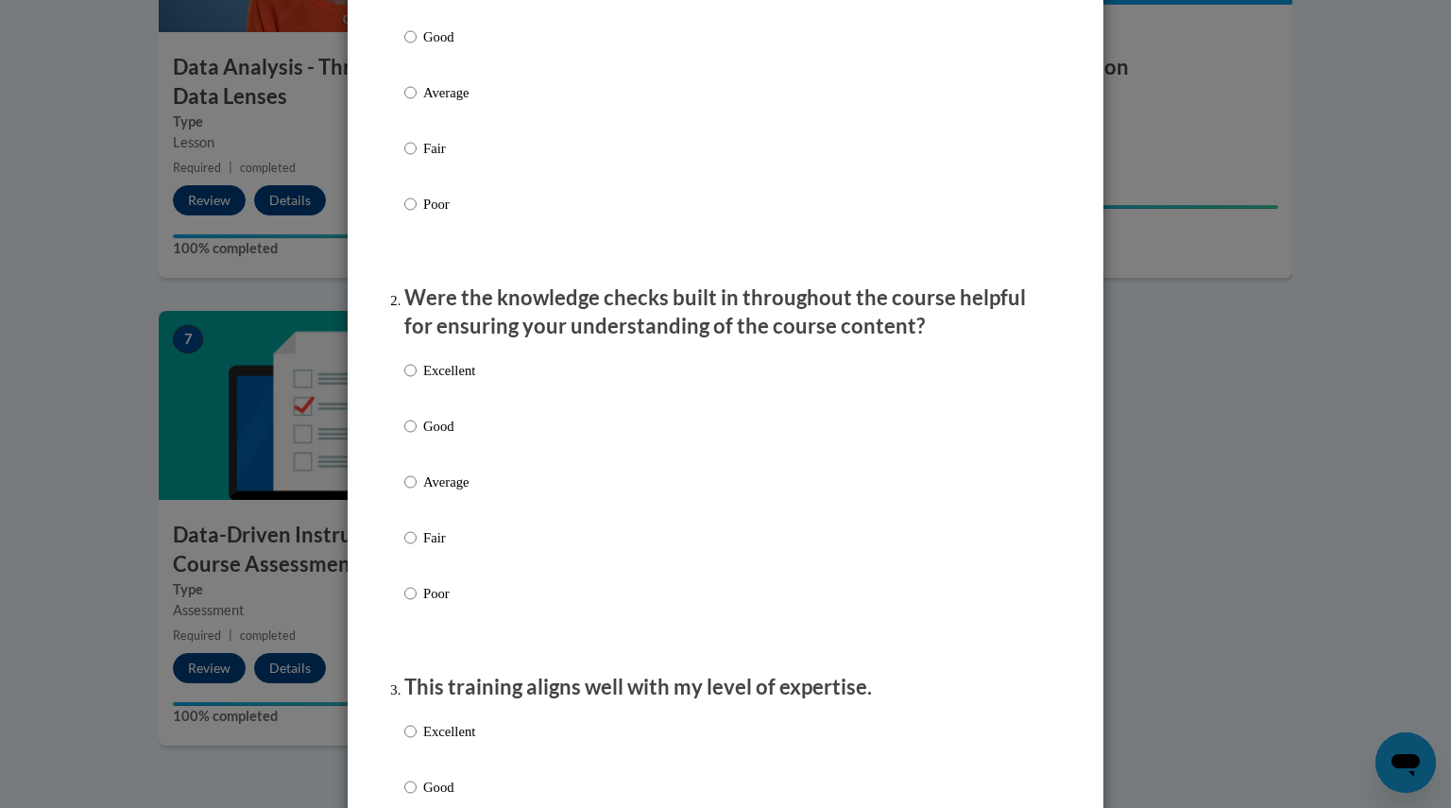
scroll to position [358, 0]
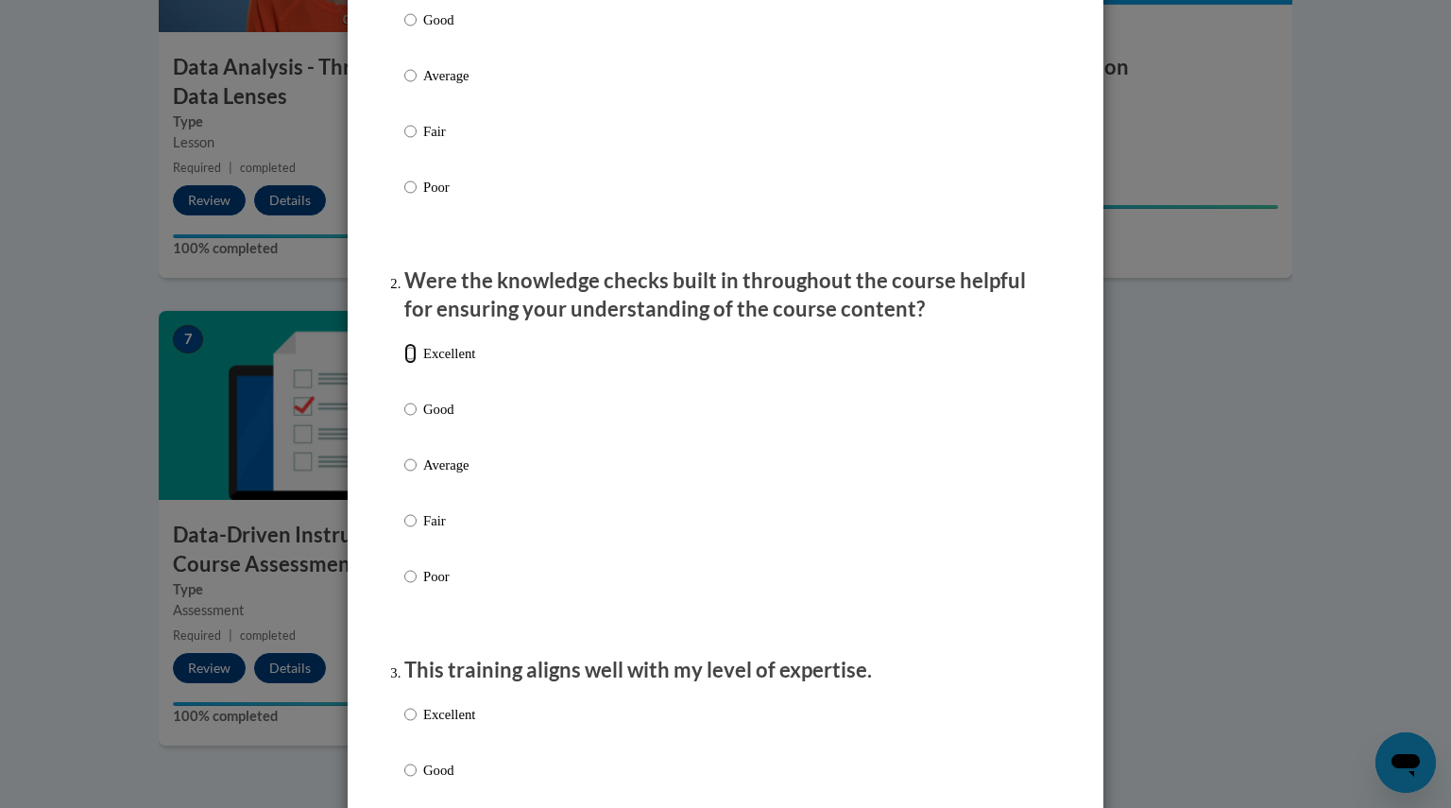
click at [404, 364] on input "Excellent" at bounding box center [410, 353] width 12 height 21
radio input "true"
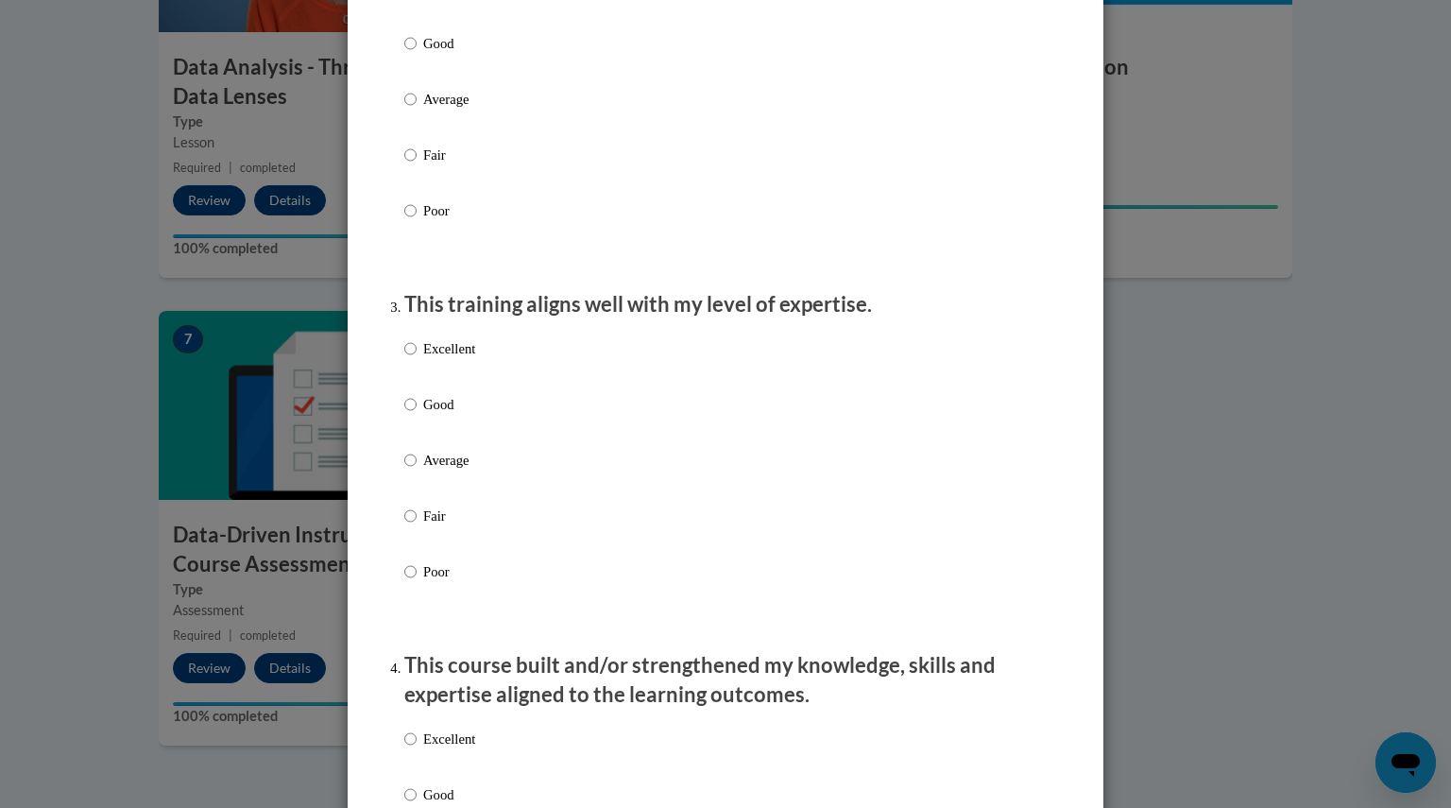
scroll to position [728, 0]
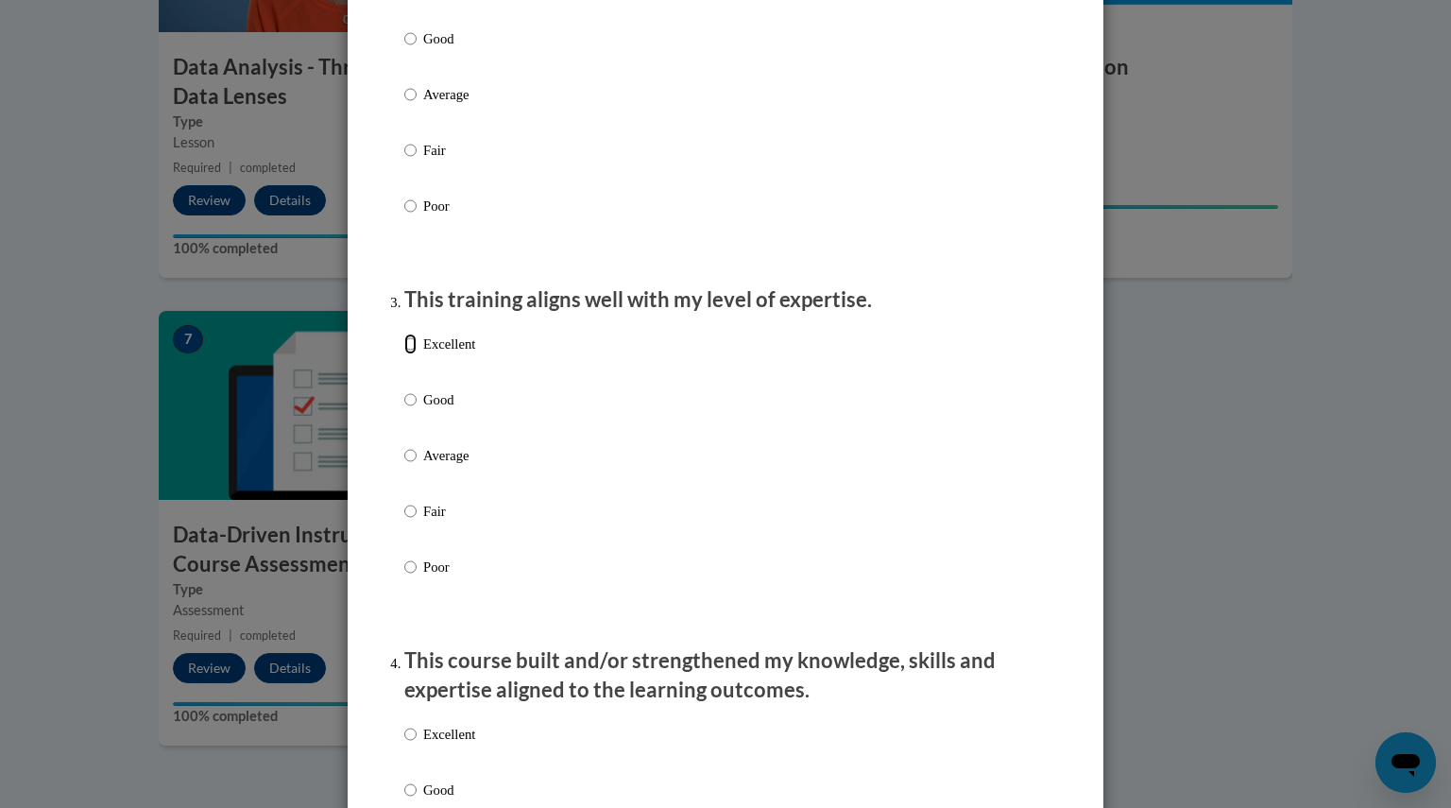
click at [404, 354] on input "Excellent" at bounding box center [410, 344] width 12 height 21
radio input "true"
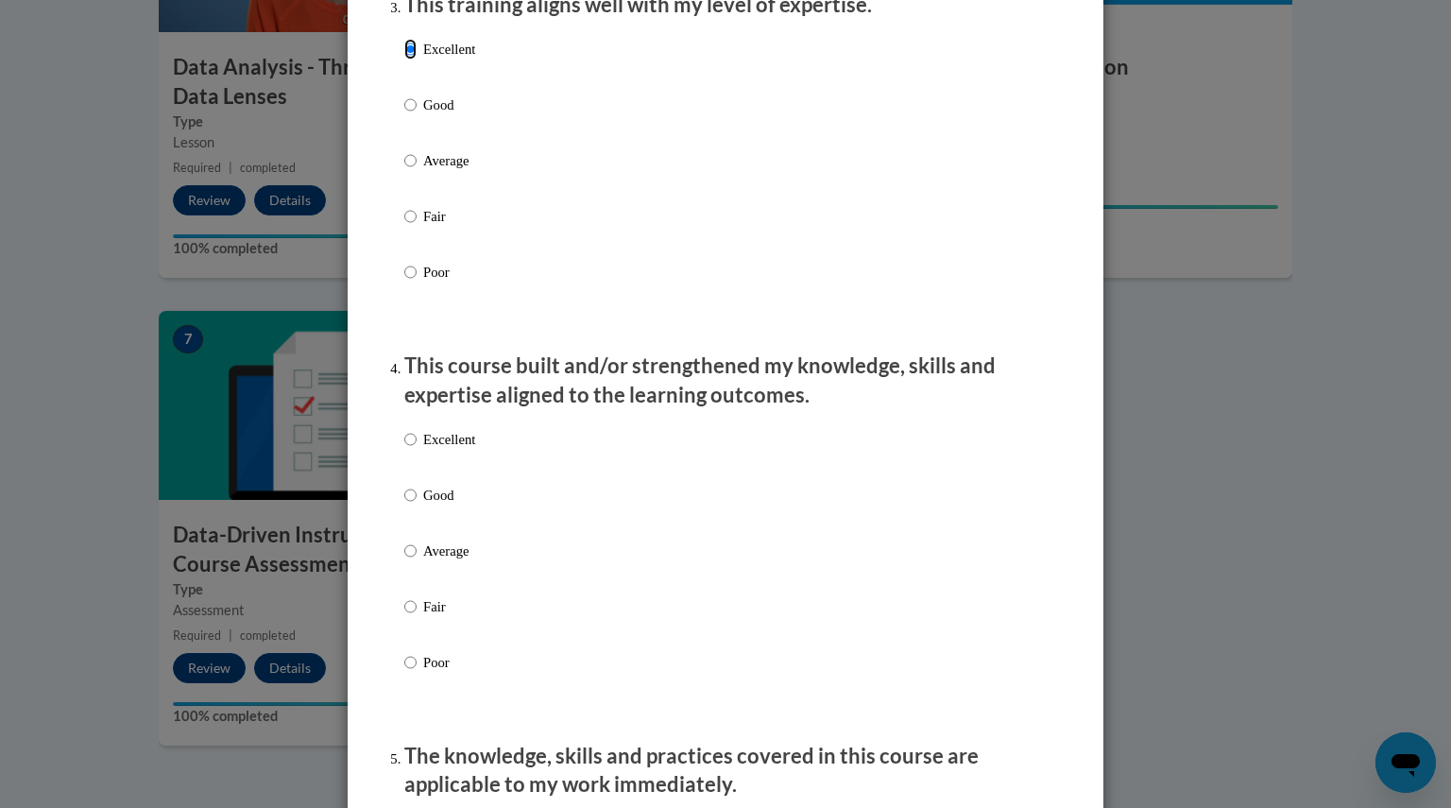
scroll to position [1023, 0]
click at [406, 450] on input "Excellent" at bounding box center [410, 439] width 12 height 21
radio input "true"
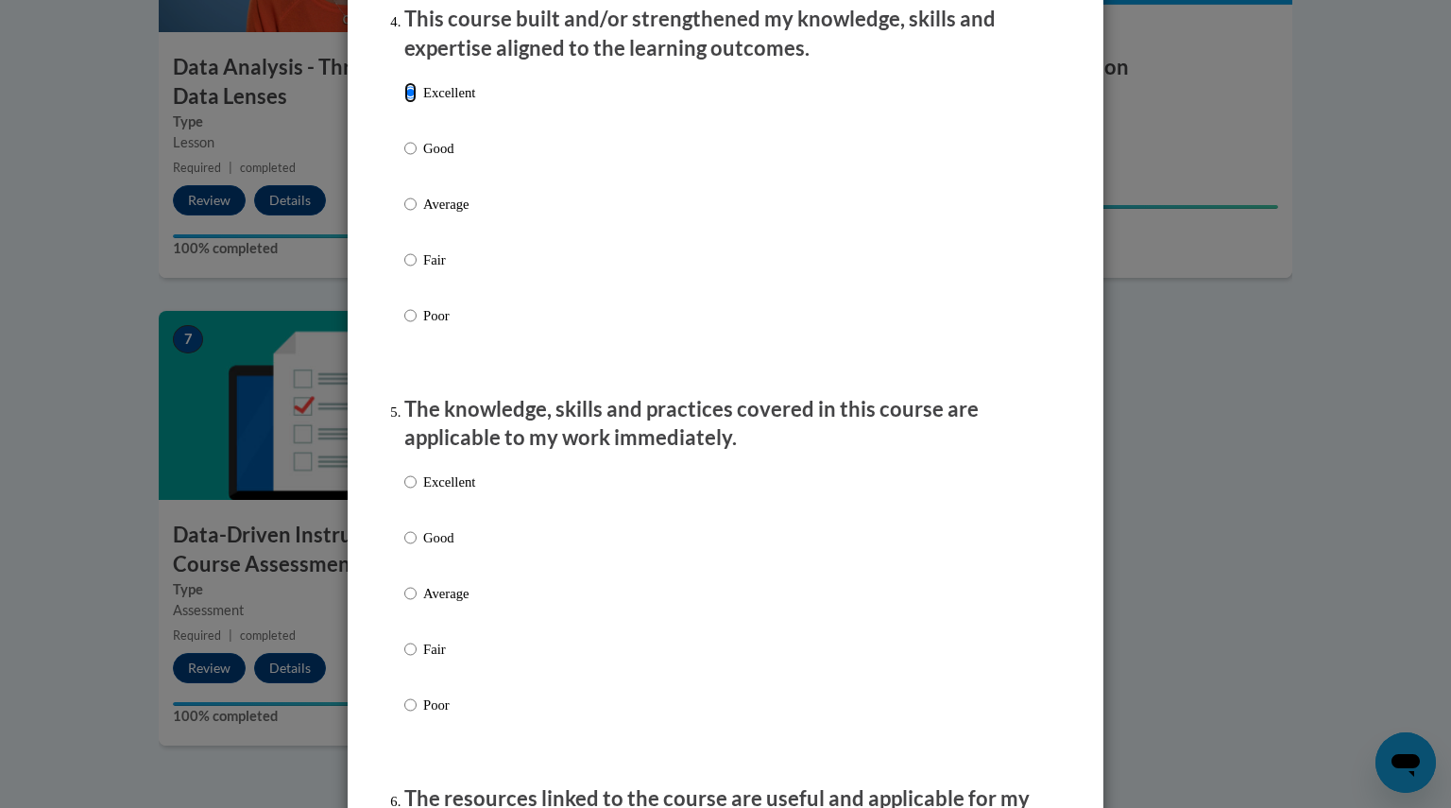
scroll to position [1369, 0]
click at [404, 493] on input "Excellent" at bounding box center [410, 482] width 12 height 21
radio input "true"
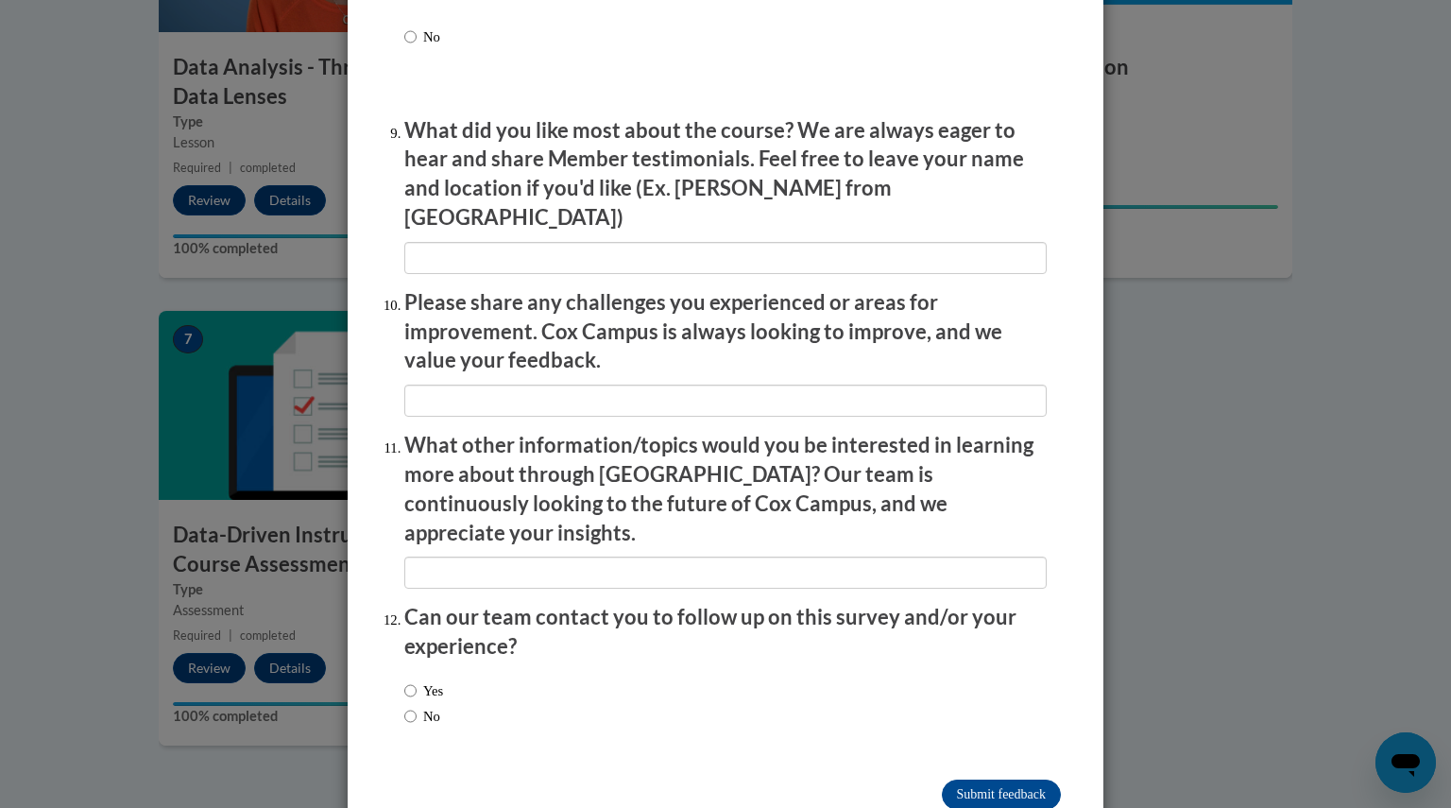
scroll to position [3121, 0]
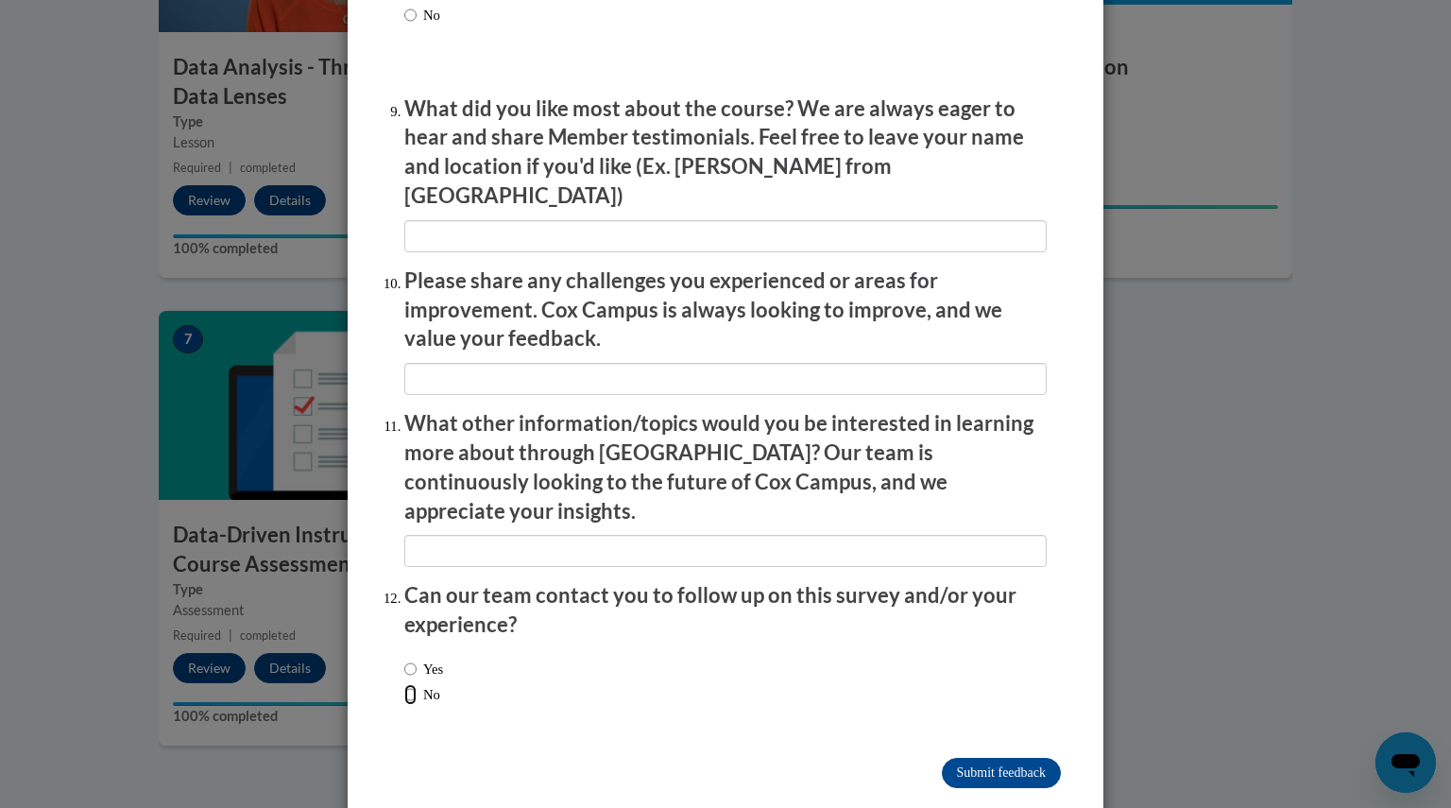
click at [404, 684] on input "No" at bounding box center [410, 694] width 12 height 21
radio input "true"
click at [988, 758] on input "Submit feedback" at bounding box center [1001, 773] width 119 height 30
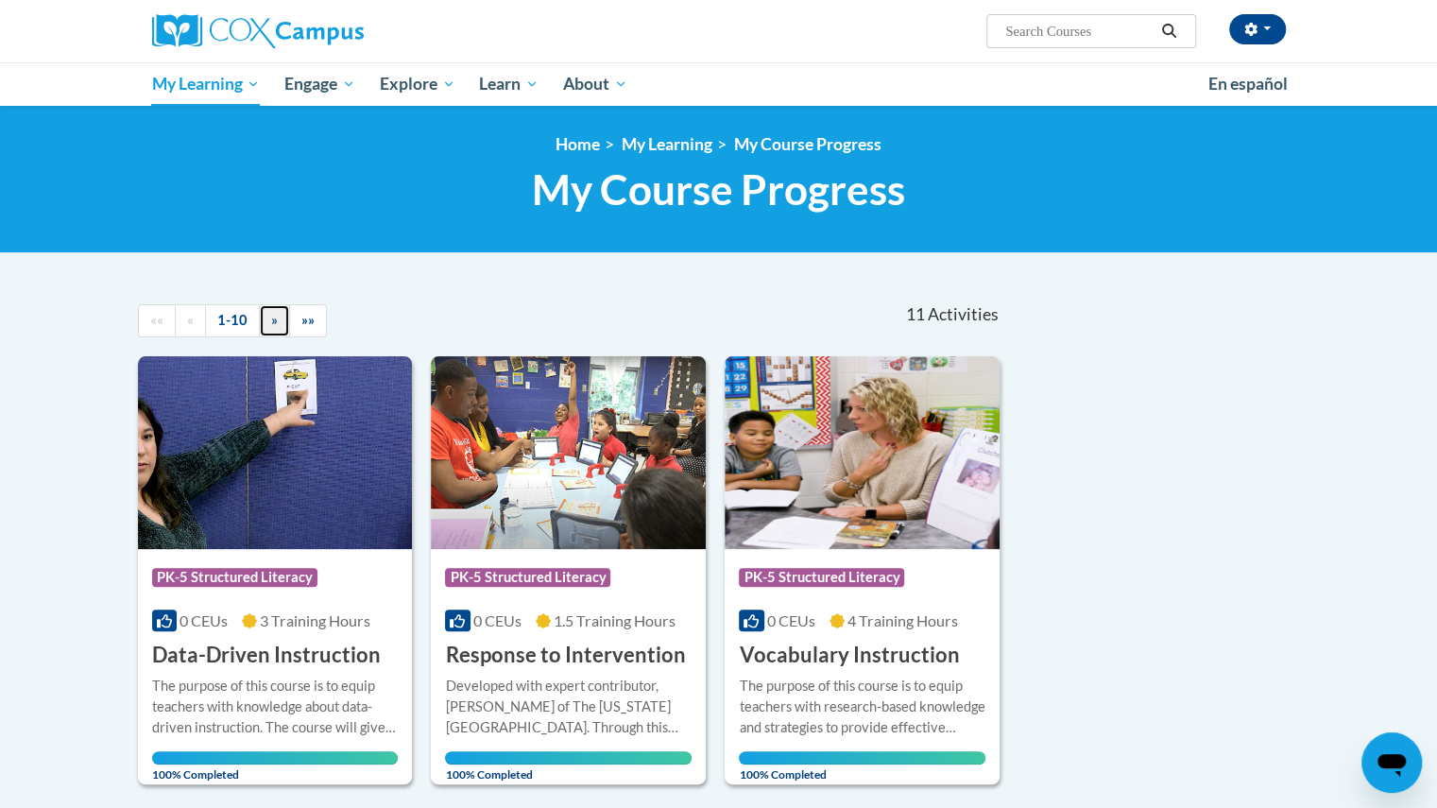
click at [273, 318] on span "»" at bounding box center [274, 320] width 7 height 16
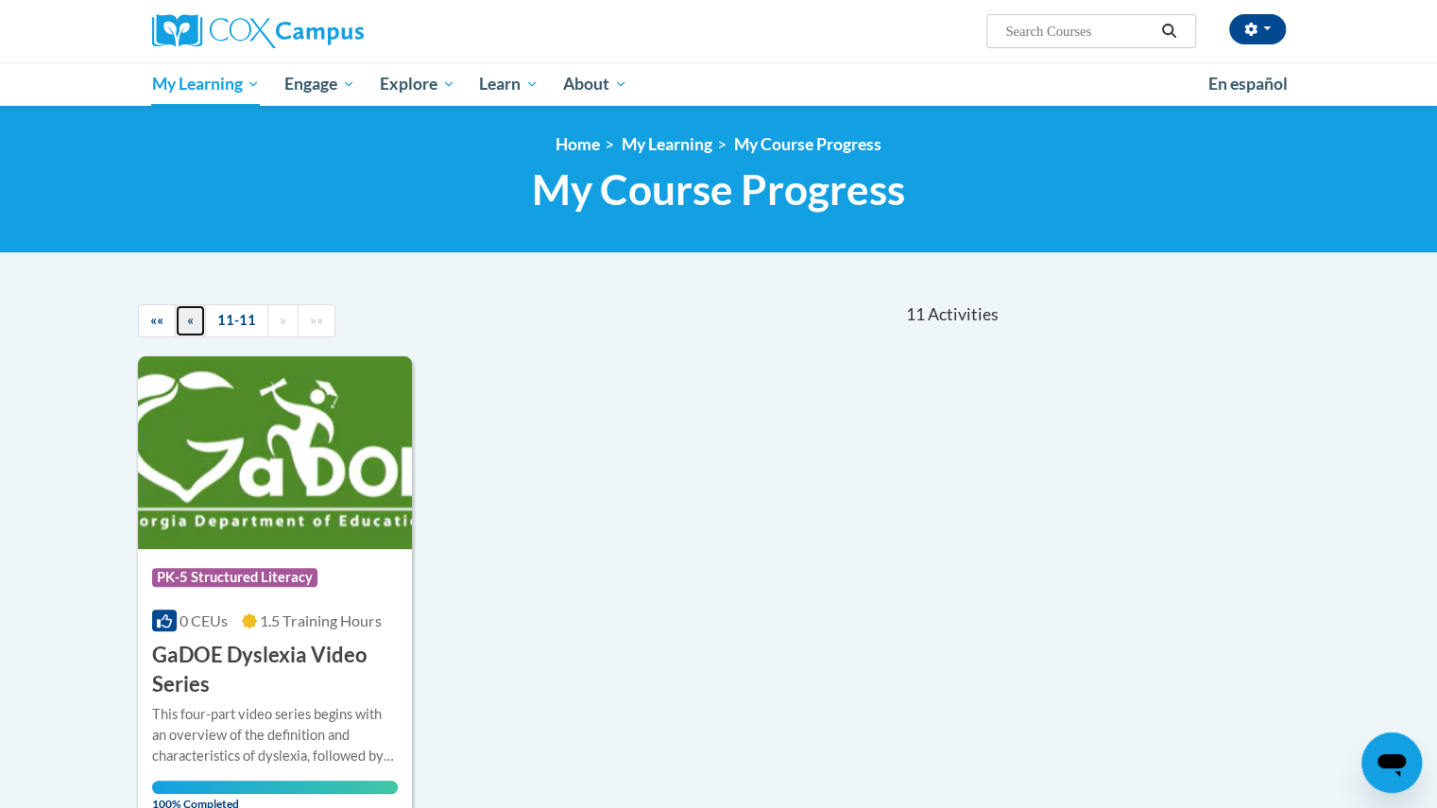
click at [187, 318] on span "«" at bounding box center [190, 320] width 7 height 16
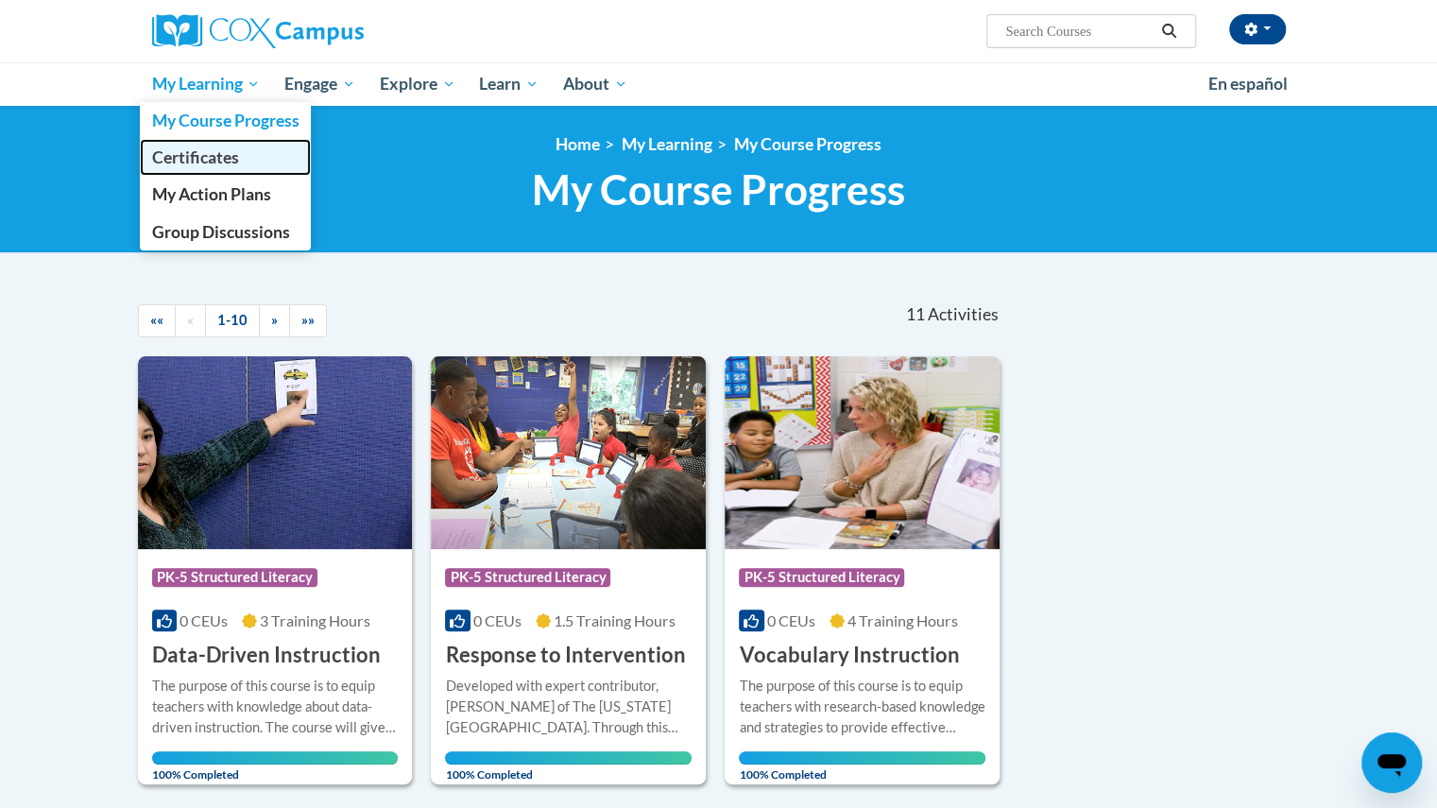
click at [215, 155] on span "Certificates" at bounding box center [194, 157] width 87 height 20
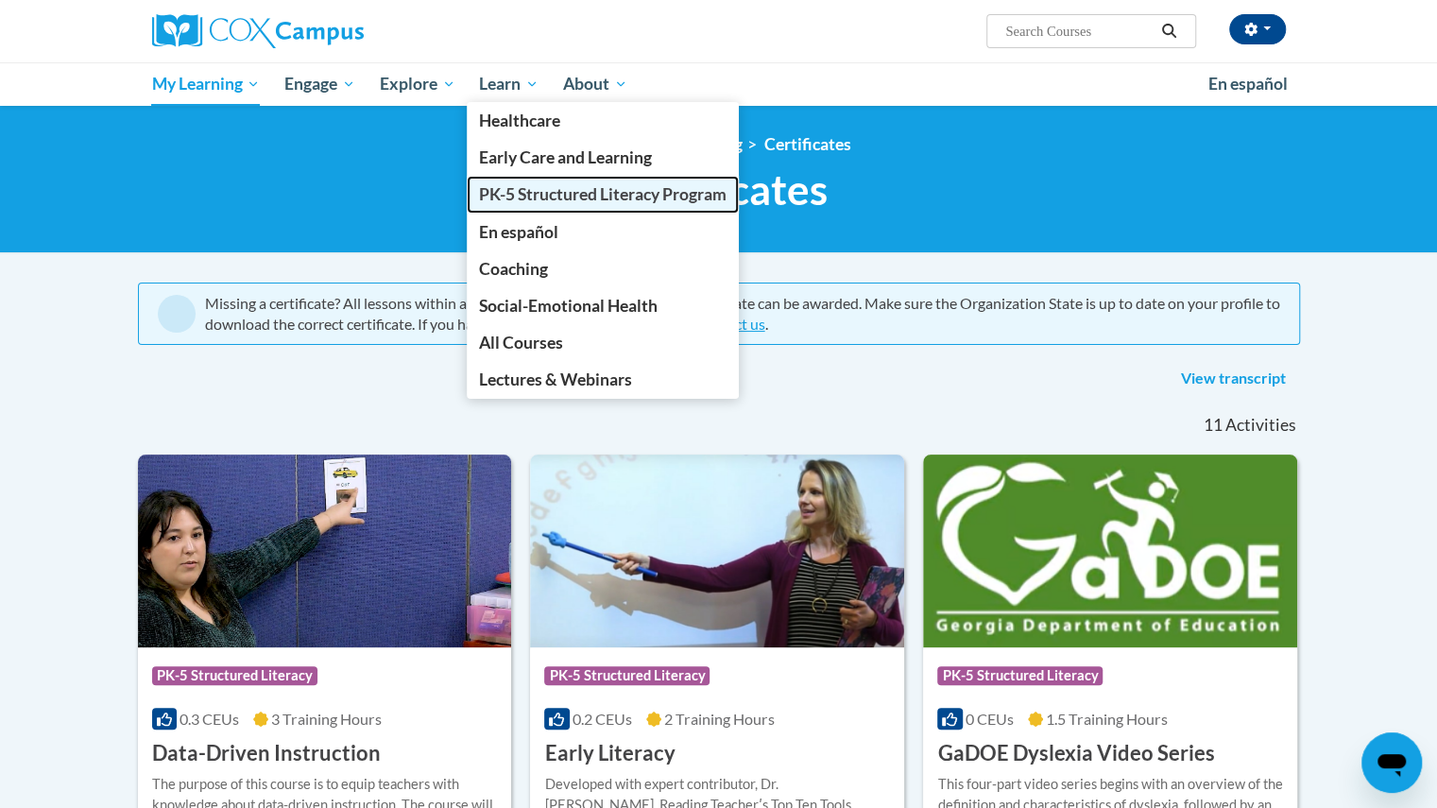
click at [516, 192] on span "PK-5 Structured Literacy Program" at bounding box center [603, 194] width 248 height 20
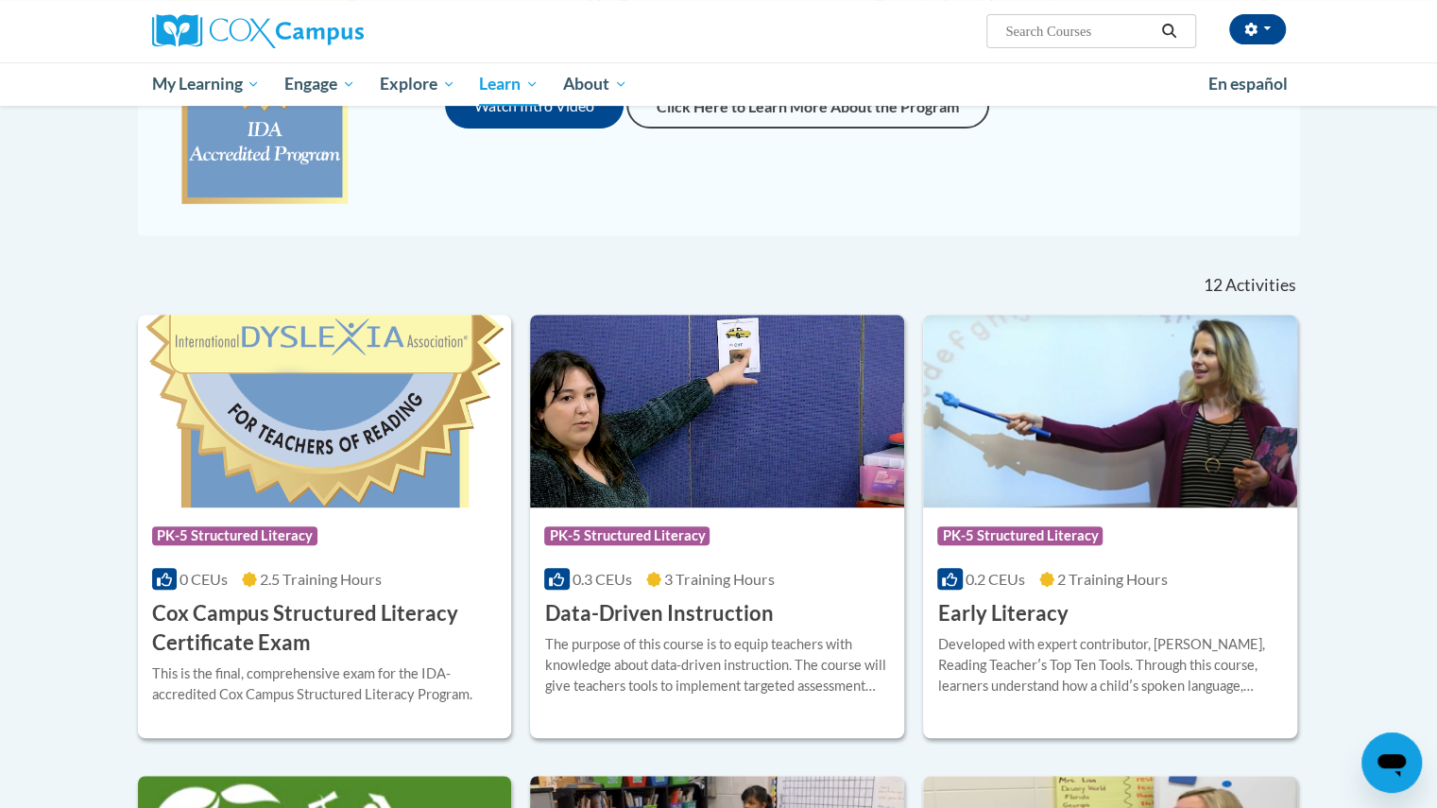
scroll to position [363, 0]
